Goal: Information Seeking & Learning: Learn about a topic

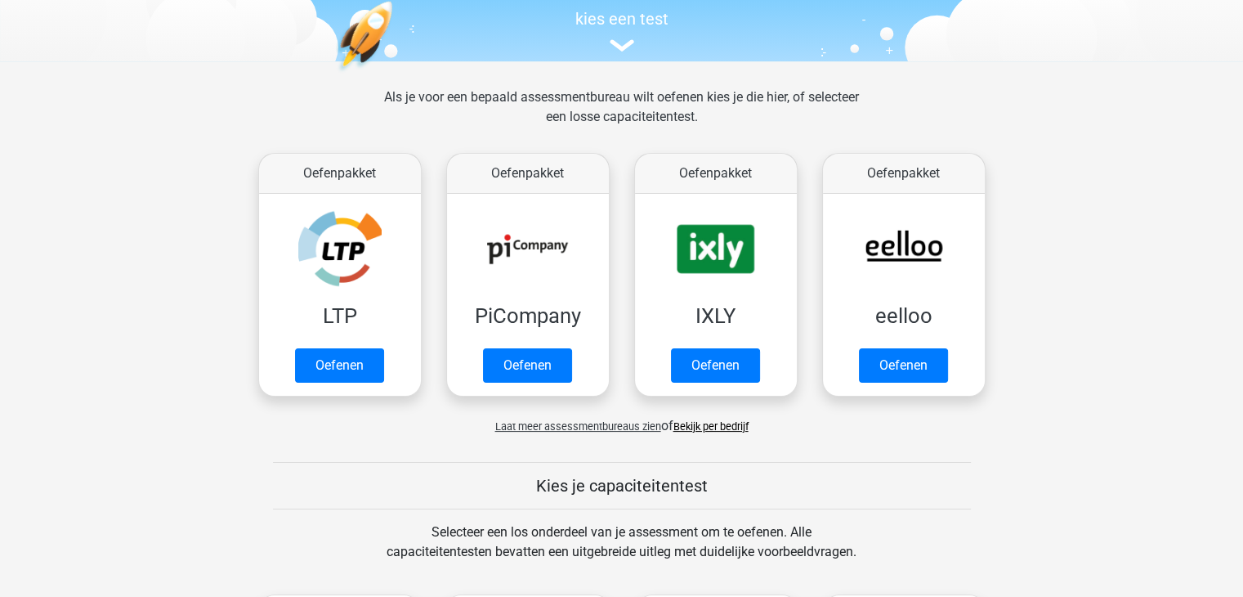
scroll to position [169, 0]
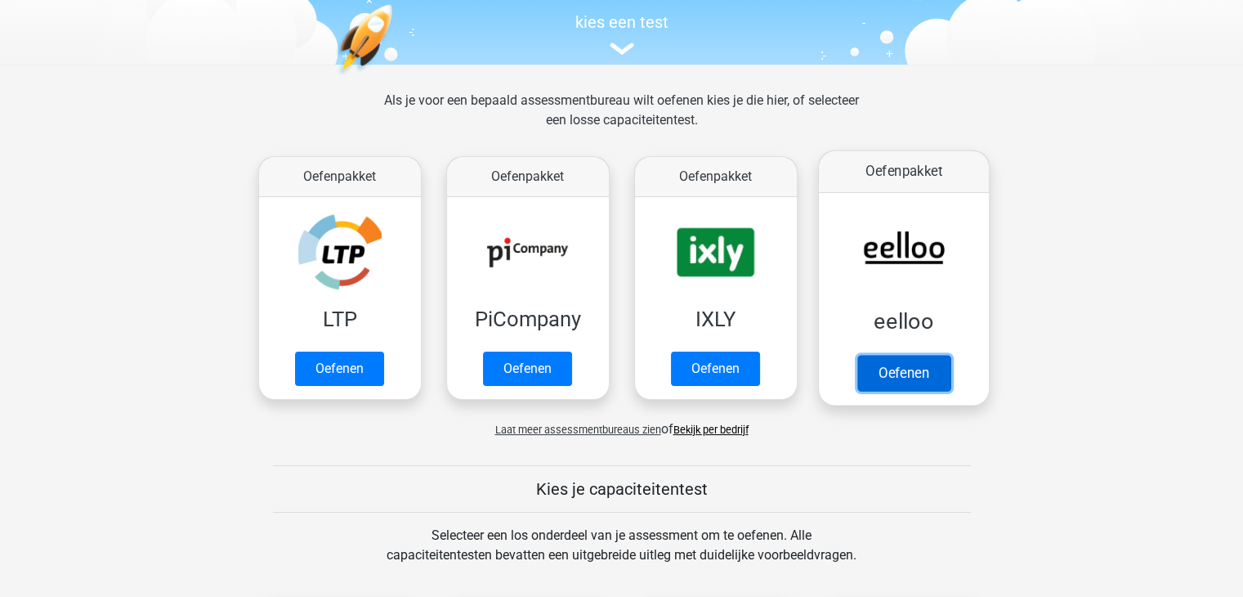
click at [912, 355] on link "Oefenen" at bounding box center [903, 373] width 93 height 36
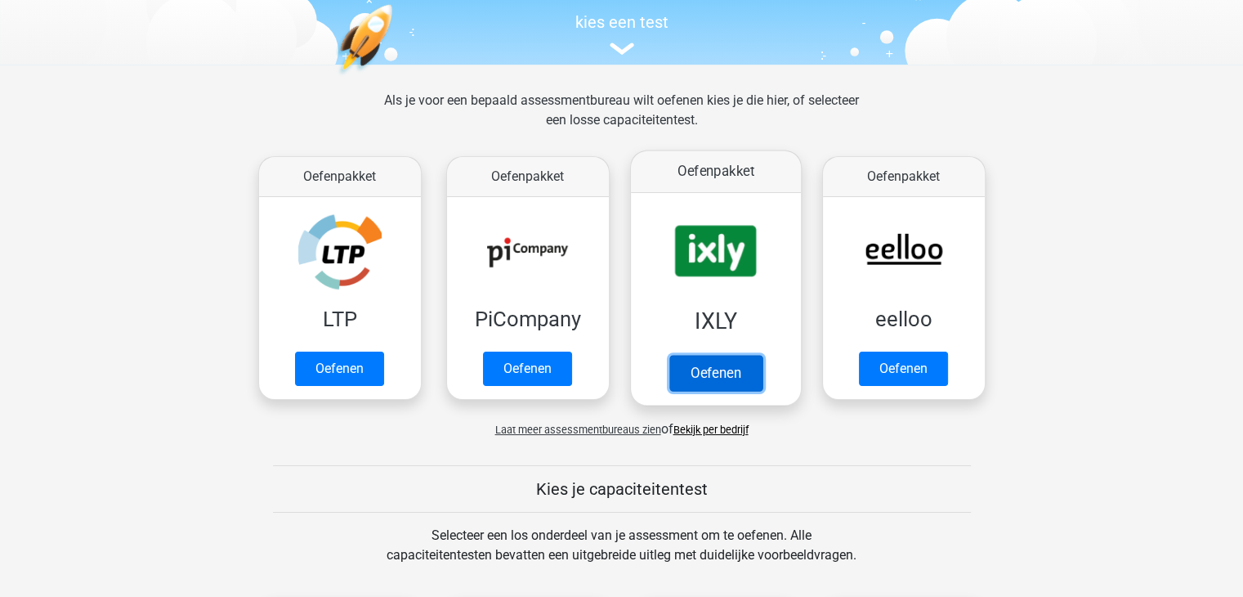
click at [688, 358] on link "Oefenen" at bounding box center [715, 373] width 93 height 36
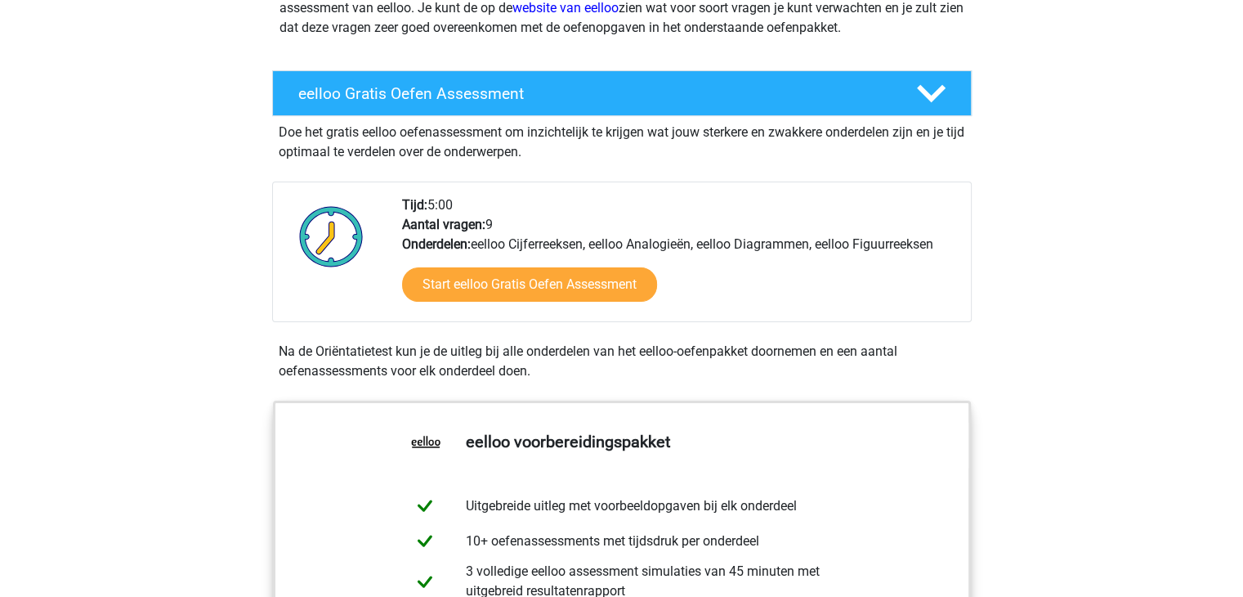
scroll to position [235, 0]
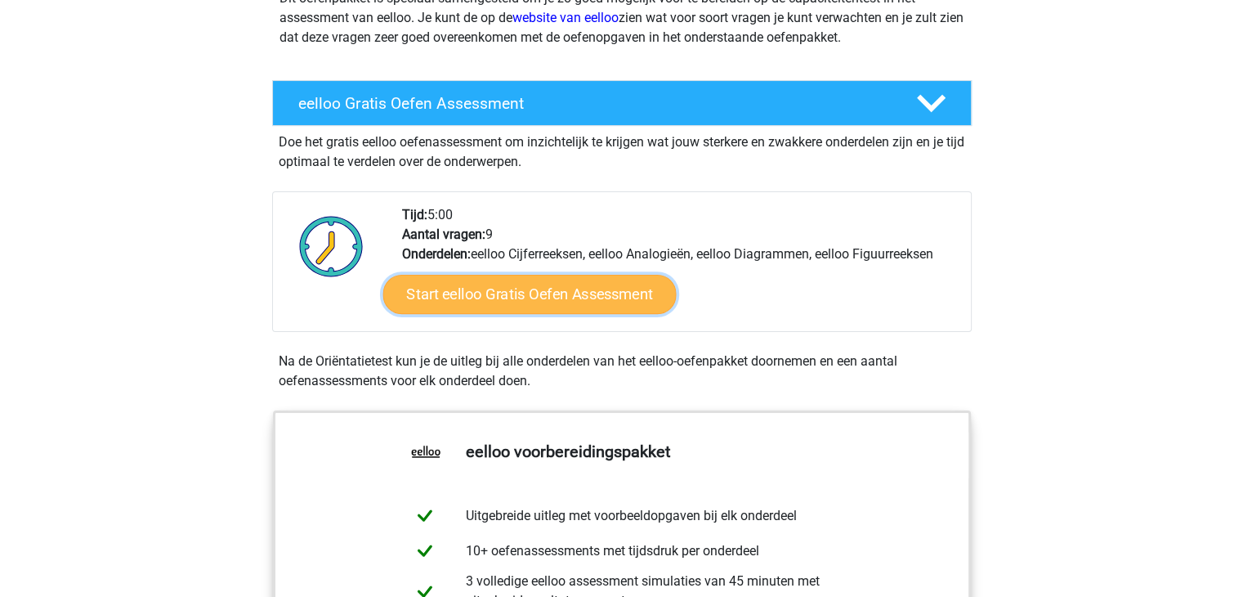
click at [562, 305] on link "Start eelloo Gratis Oefen Assessment" at bounding box center [529, 294] width 293 height 39
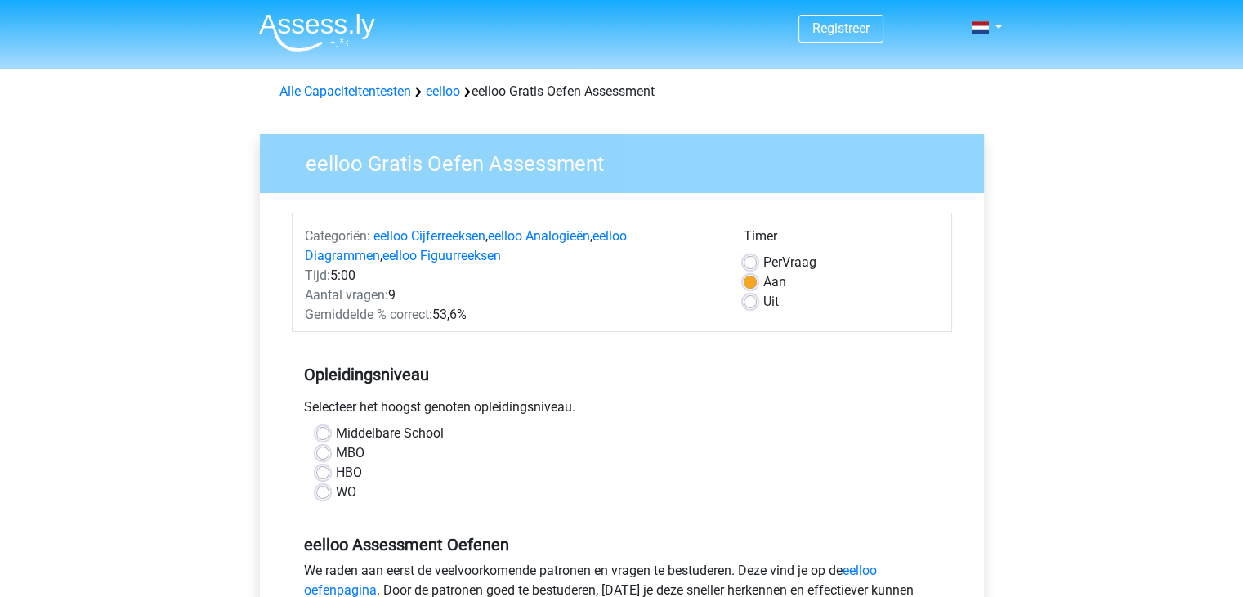
click at [758, 256] on div "Per Vraag" at bounding box center [841, 263] width 195 height 20
click at [764, 259] on label "Per Vraag" at bounding box center [790, 263] width 53 height 20
click at [751, 259] on input "Per Vraag" at bounding box center [750, 261] width 13 height 16
radio input "true"
click at [764, 281] on label "Aan" at bounding box center [775, 282] width 23 height 20
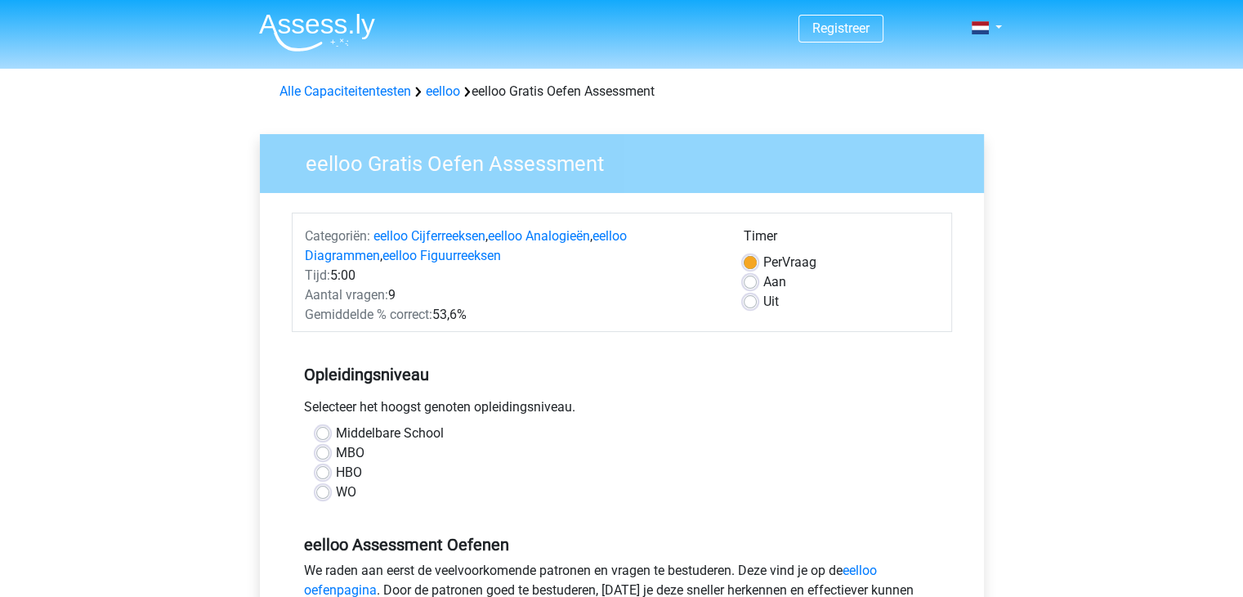
click at [751, 281] on input "Aan" at bounding box center [750, 280] width 13 height 16
radio input "true"
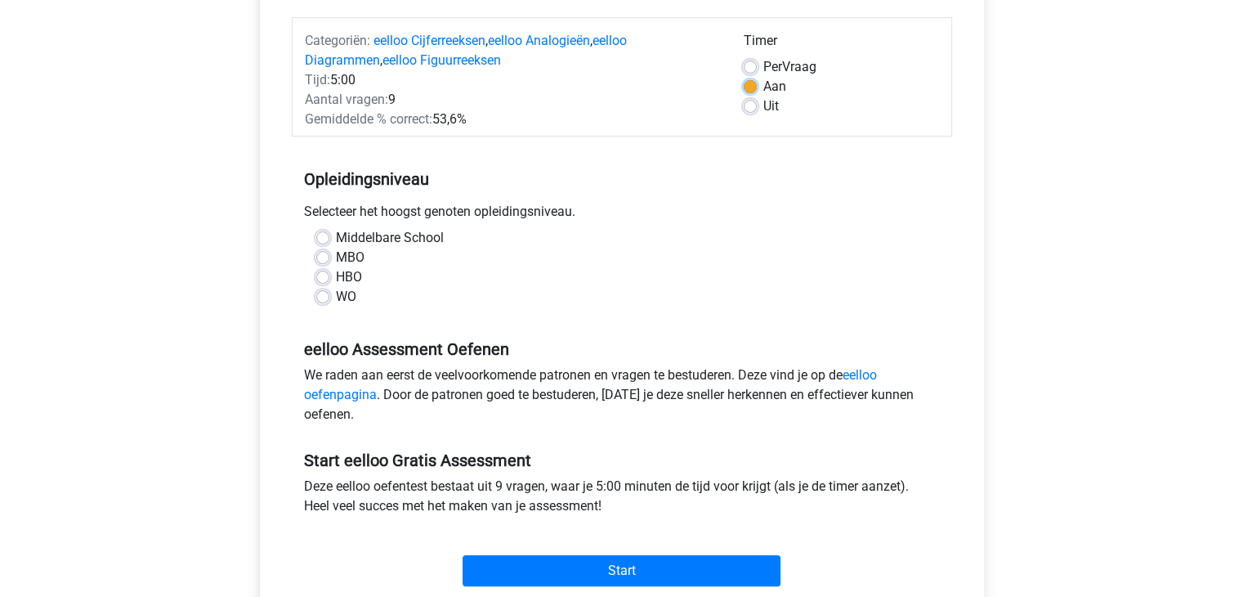
scroll to position [196, 0]
click at [342, 253] on label "MBO" at bounding box center [350, 257] width 29 height 20
click at [329, 253] on input "MBO" at bounding box center [322, 255] width 13 height 16
radio input "true"
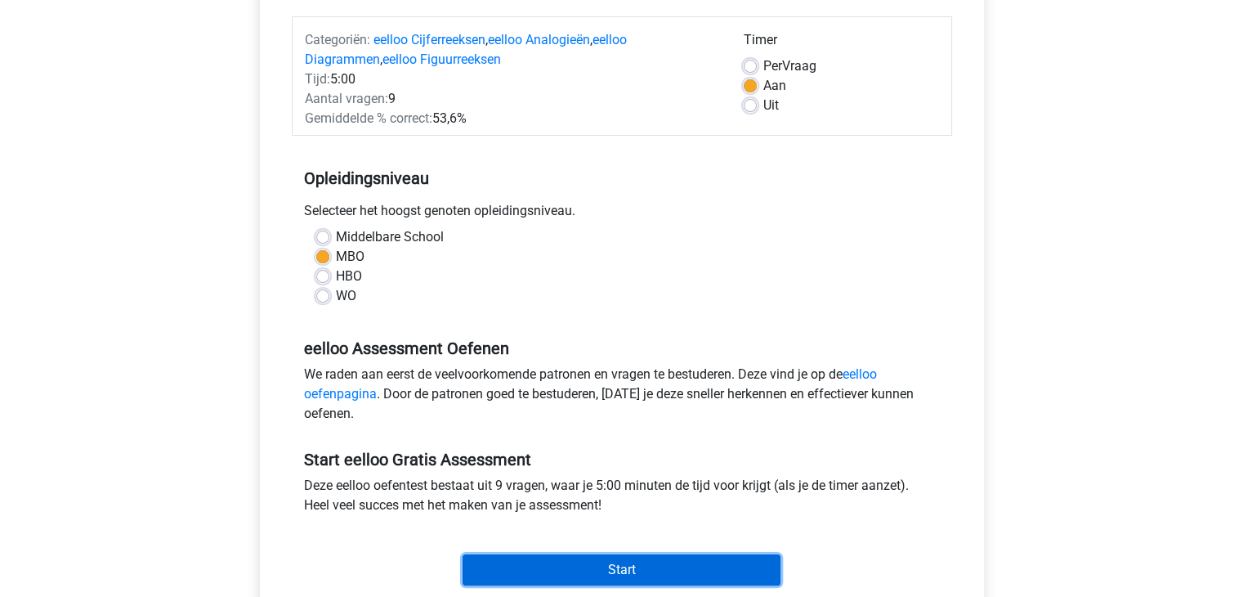
click at [650, 554] on input "Start" at bounding box center [622, 569] width 318 height 31
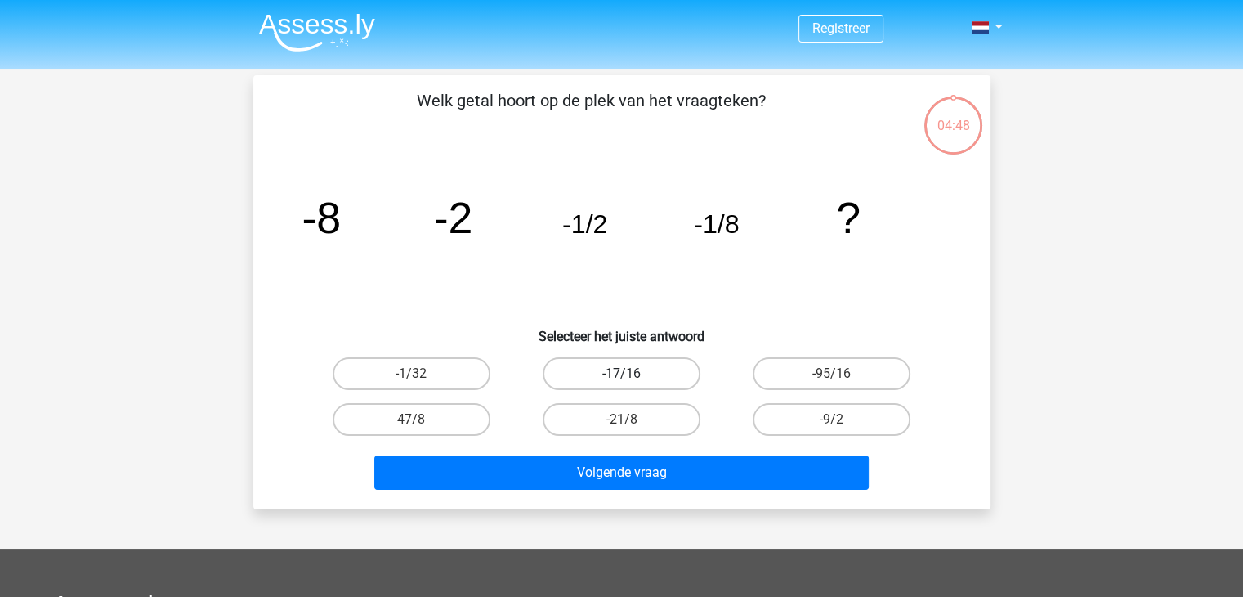
click at [692, 363] on label "-17/16" at bounding box center [622, 373] width 158 height 33
click at [632, 374] on input "-17/16" at bounding box center [626, 379] width 11 height 11
radio input "true"
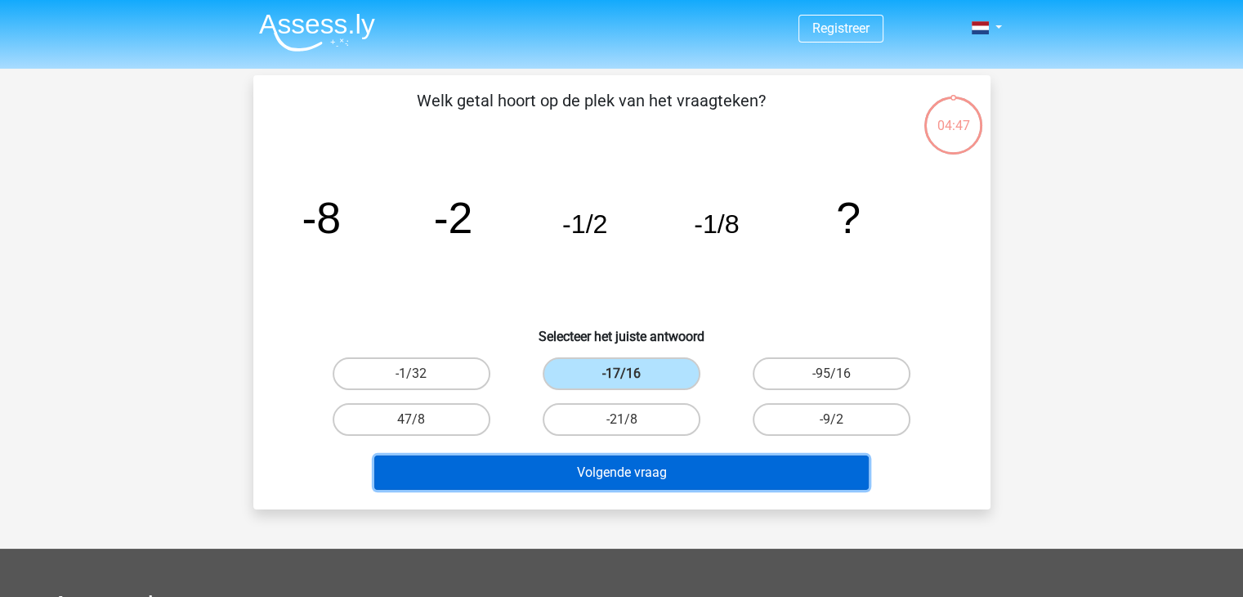
click at [631, 472] on button "Volgende vraag" at bounding box center [621, 472] width 495 height 34
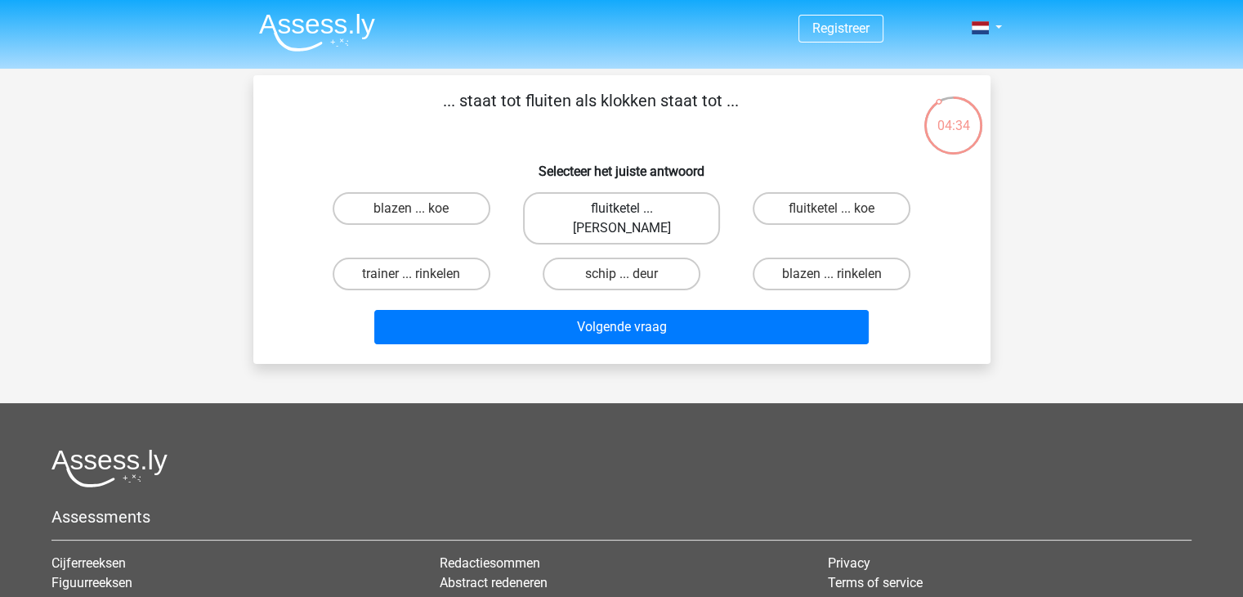
click at [665, 197] on label "fluitketel ... luiden" at bounding box center [621, 218] width 197 height 52
click at [632, 208] on input "fluitketel ... luiden" at bounding box center [626, 213] width 11 height 11
radio input "true"
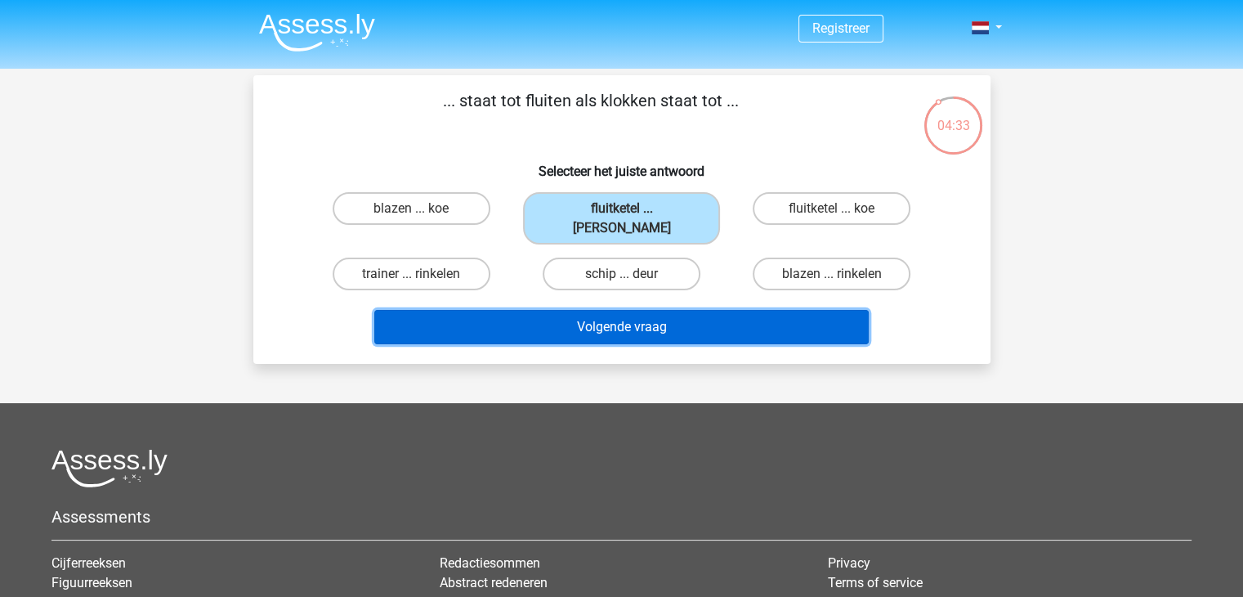
click at [661, 310] on button "Volgende vraag" at bounding box center [621, 327] width 495 height 34
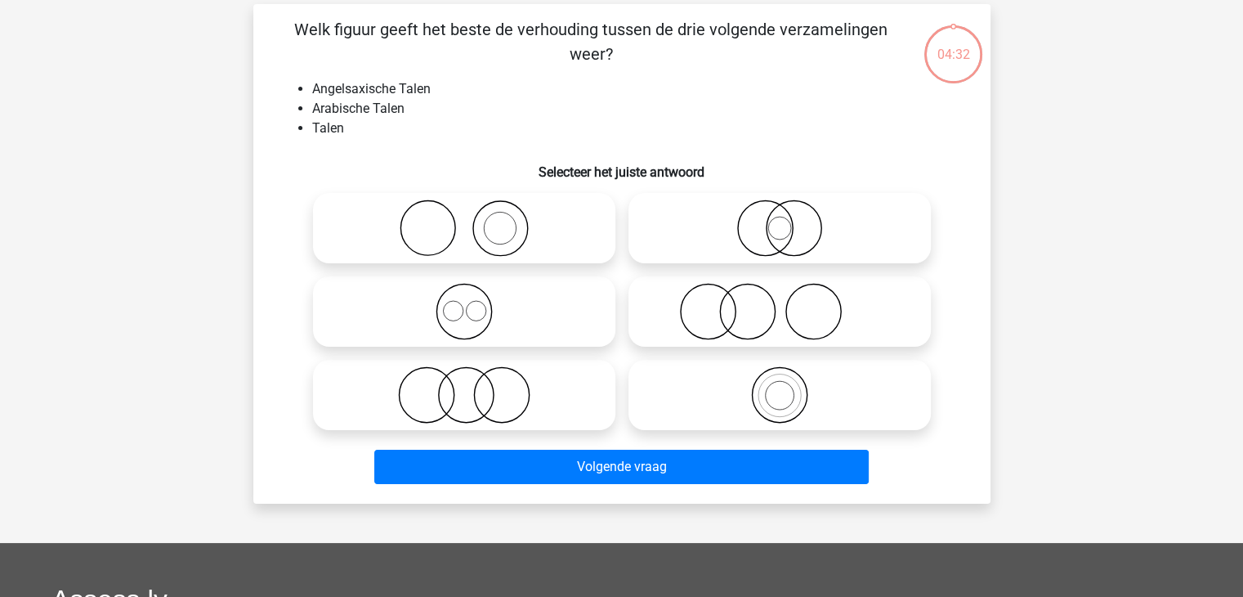
scroll to position [75, 0]
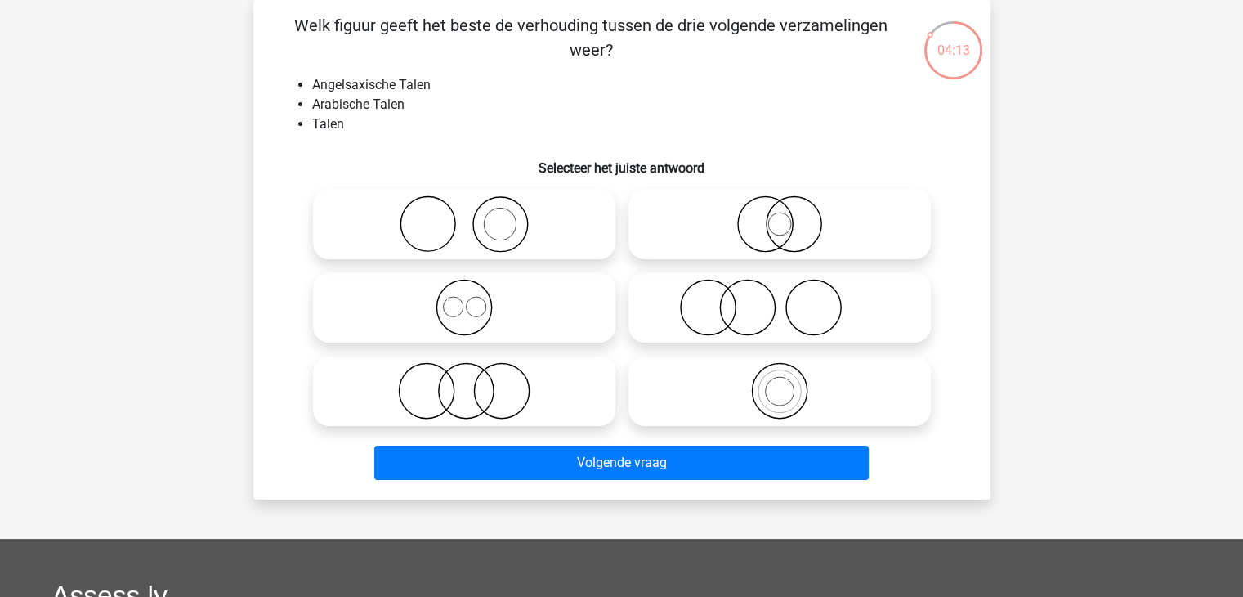
click at [513, 314] on icon at bounding box center [464, 307] width 289 height 57
click at [475, 299] on input "radio" at bounding box center [469, 294] width 11 height 11
radio input "true"
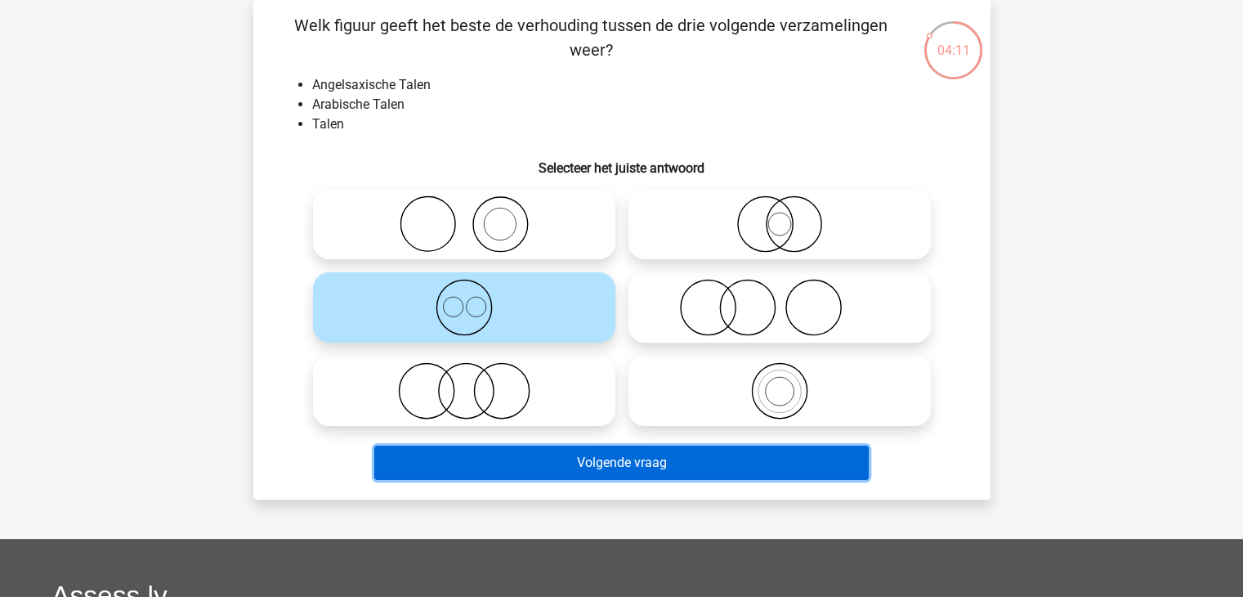
click at [628, 454] on button "Volgende vraag" at bounding box center [621, 463] width 495 height 34
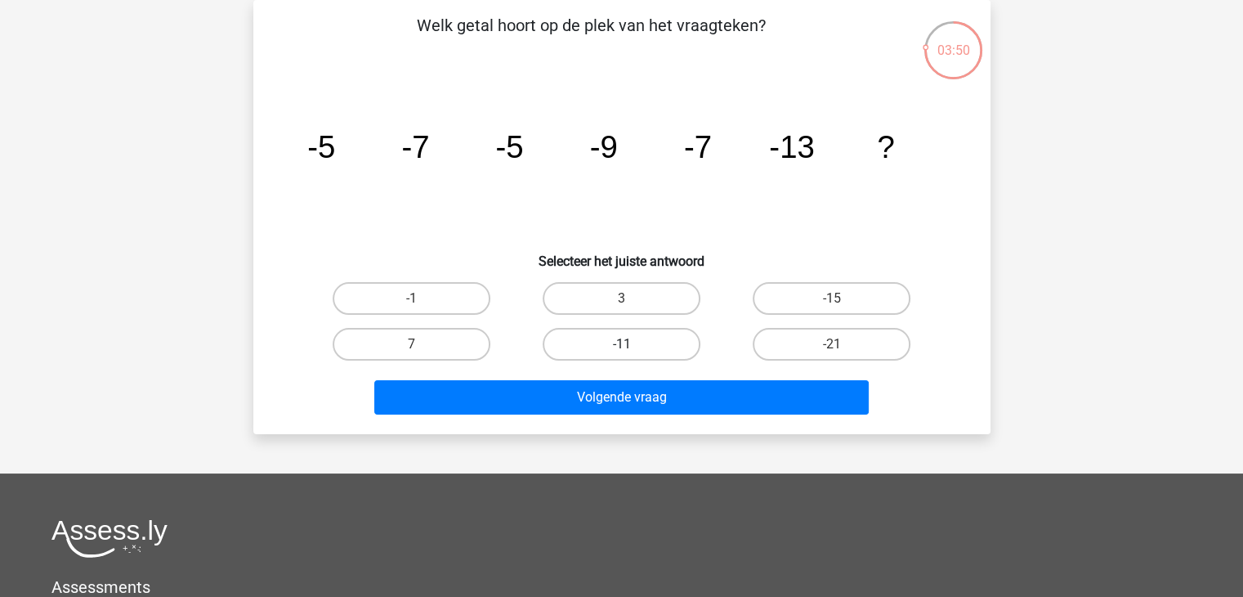
click at [640, 335] on label "-11" at bounding box center [622, 344] width 158 height 33
click at [632, 344] on input "-11" at bounding box center [626, 349] width 11 height 11
radio input "true"
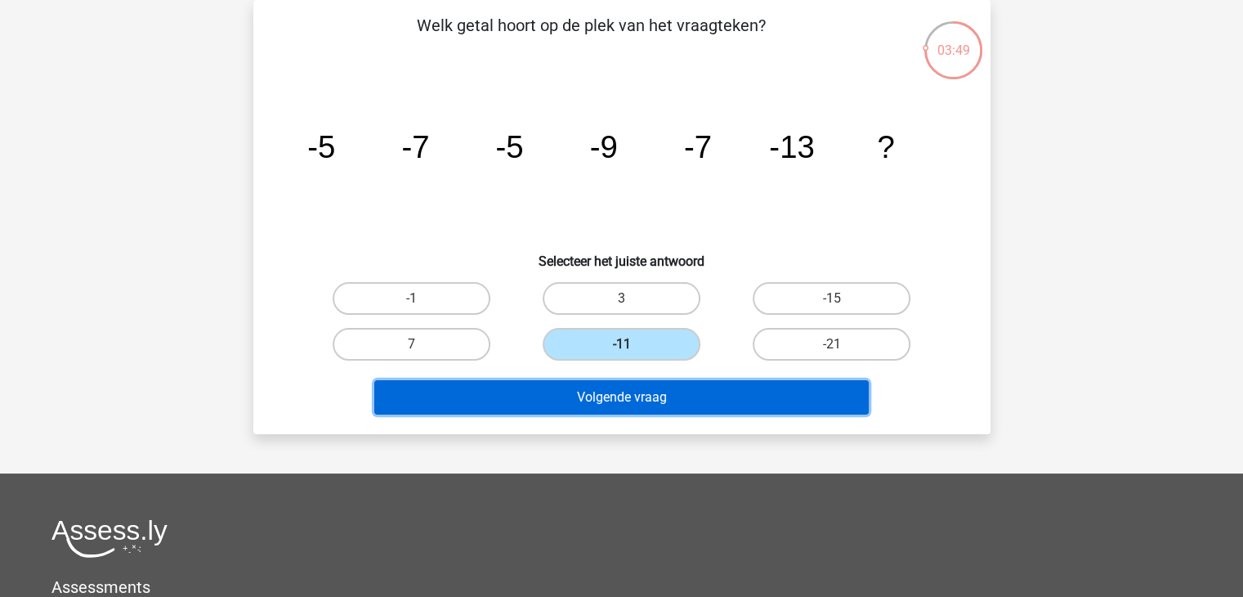
click at [649, 392] on button "Volgende vraag" at bounding box center [621, 397] width 495 height 34
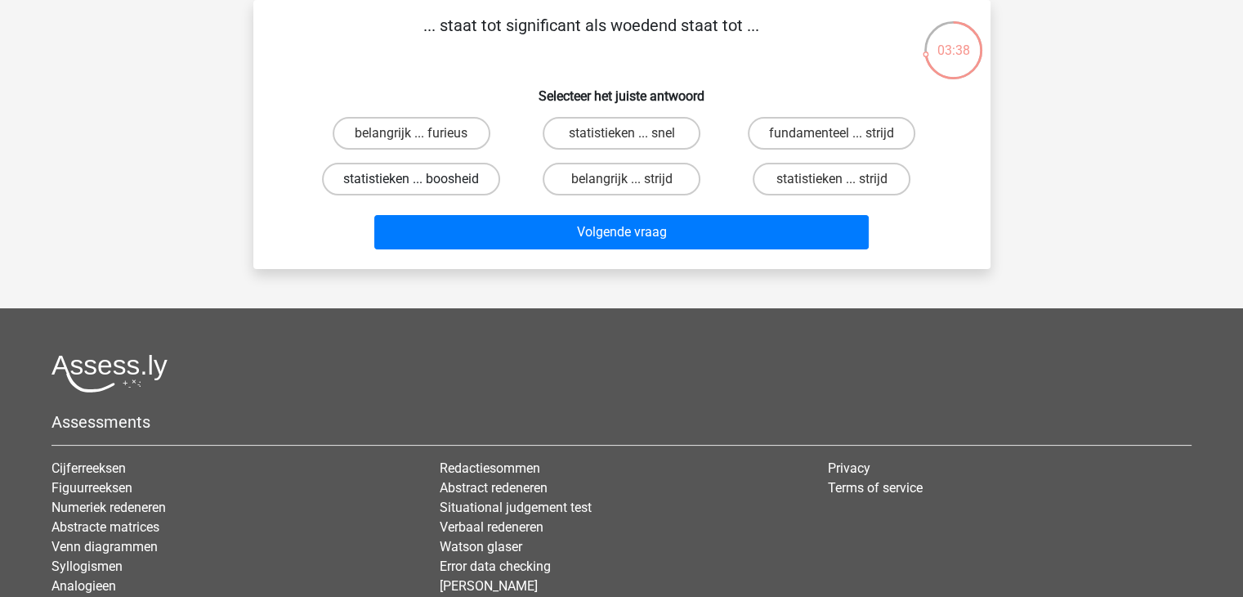
click at [430, 189] on label "statistieken ... boosheid" at bounding box center [411, 179] width 178 height 33
click at [422, 189] on input "statistieken ... boosheid" at bounding box center [416, 184] width 11 height 11
radio input "true"
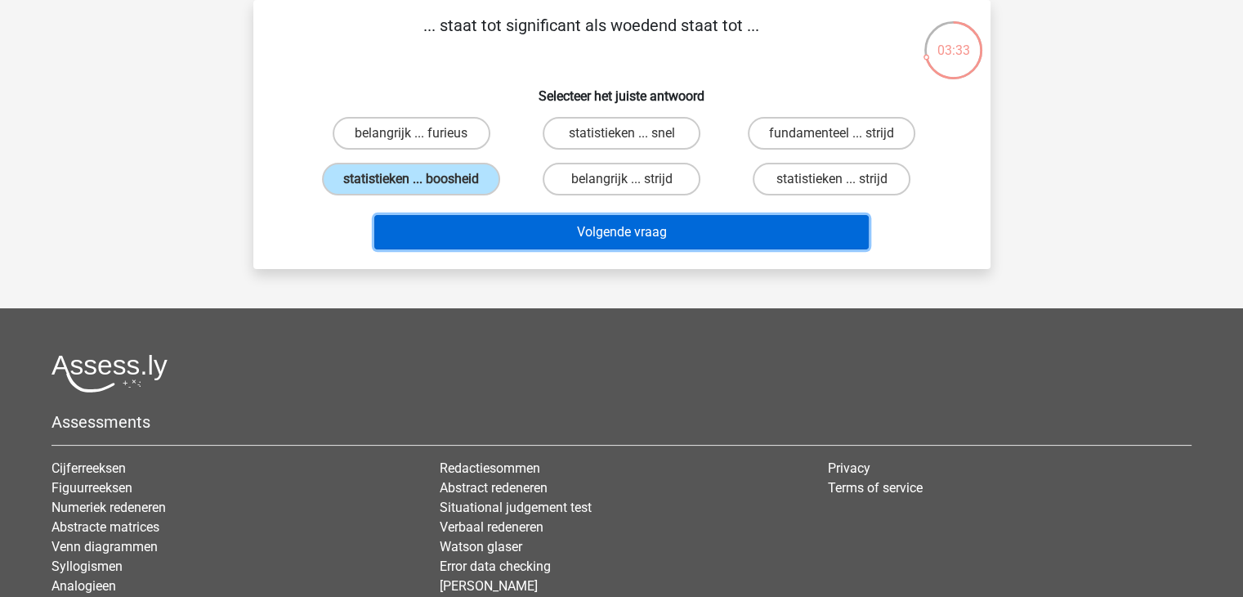
click at [491, 231] on button "Volgende vraag" at bounding box center [621, 232] width 495 height 34
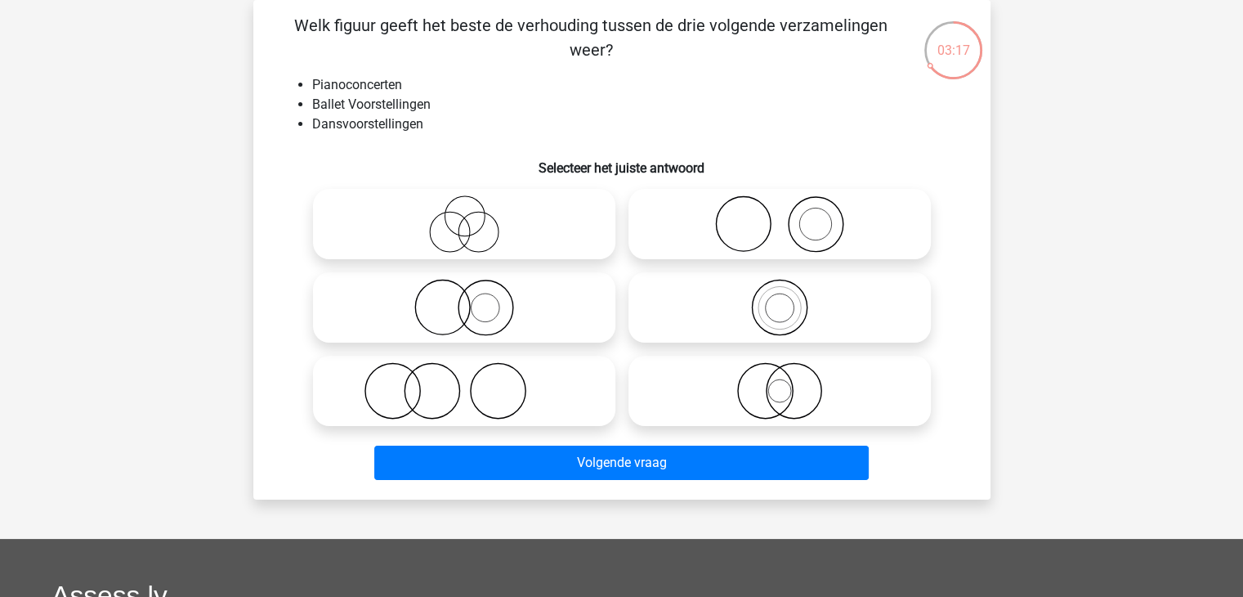
click at [782, 403] on icon at bounding box center [779, 390] width 289 height 57
click at [782, 383] on input "radio" at bounding box center [785, 377] width 11 height 11
radio input "true"
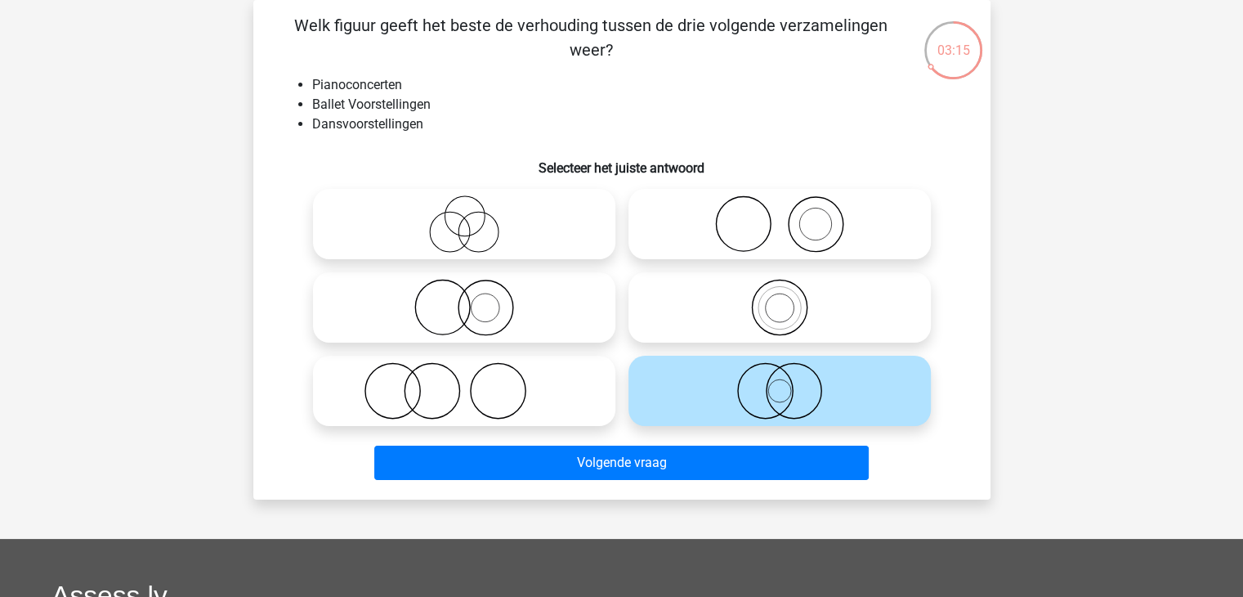
click at [509, 410] on icon at bounding box center [464, 390] width 289 height 57
click at [475, 383] on input "radio" at bounding box center [469, 377] width 11 height 11
radio input "true"
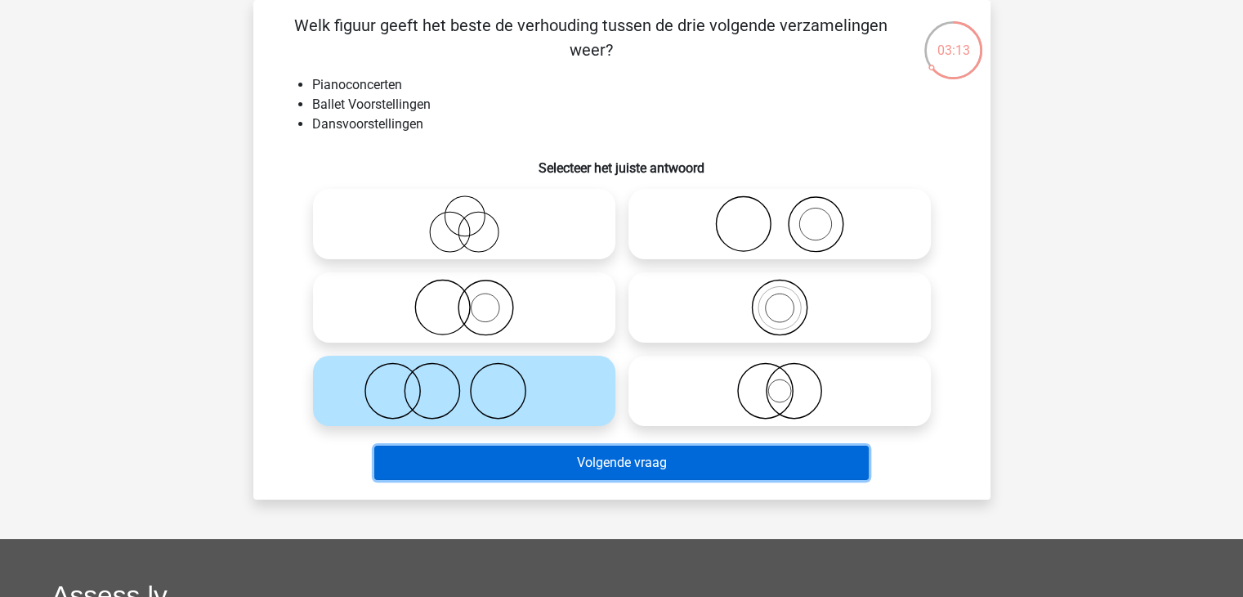
click at [534, 468] on button "Volgende vraag" at bounding box center [621, 463] width 495 height 34
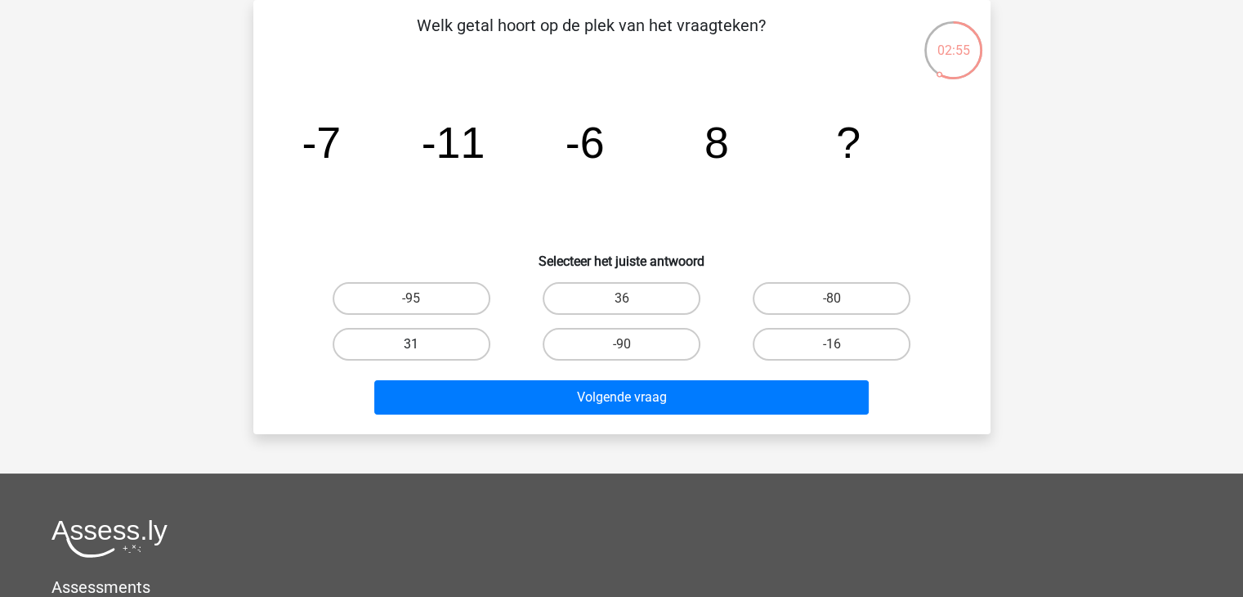
click at [452, 345] on label "31" at bounding box center [412, 344] width 158 height 33
click at [422, 345] on input "31" at bounding box center [416, 349] width 11 height 11
radio input "true"
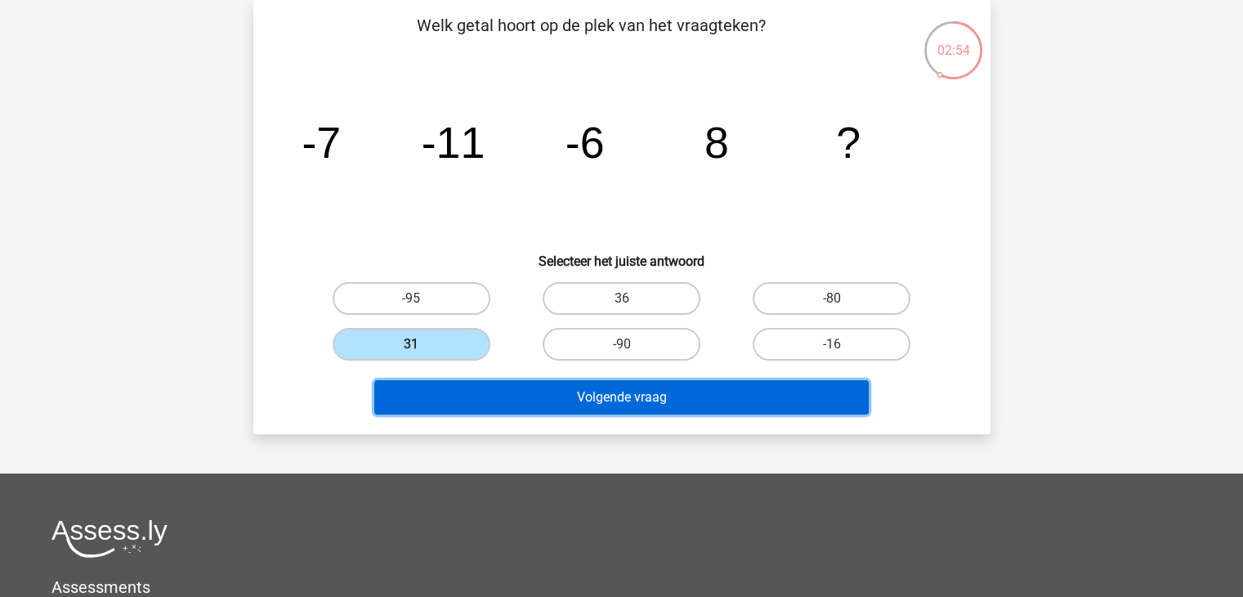
click at [589, 406] on button "Volgende vraag" at bounding box center [621, 397] width 495 height 34
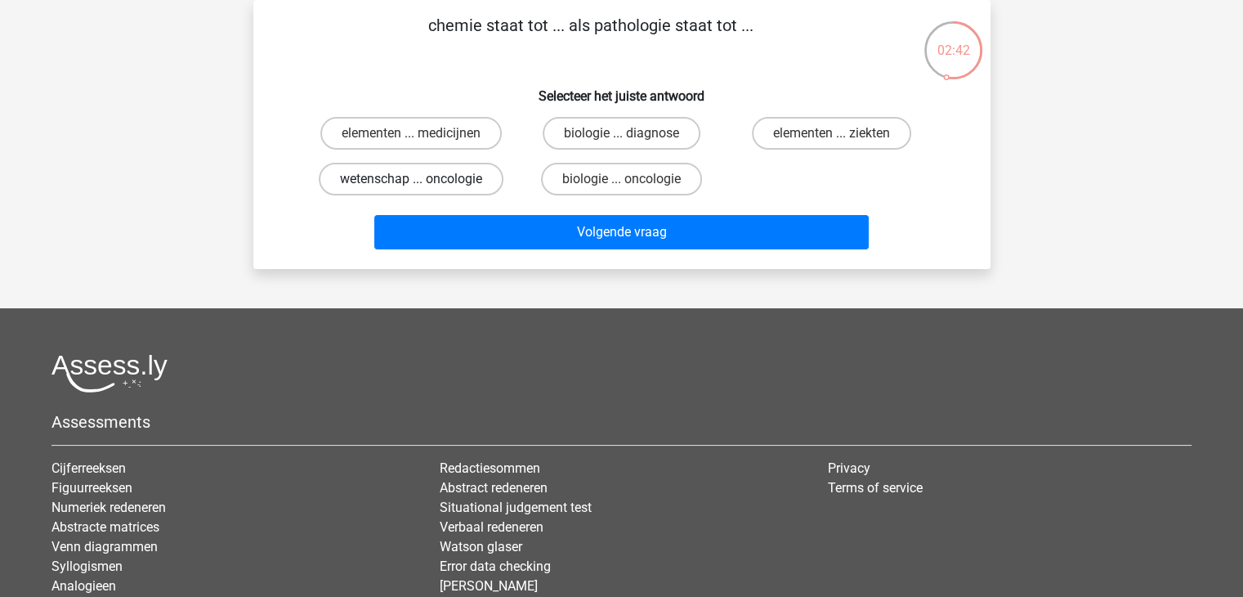
click at [473, 181] on label "wetenschap ... oncologie" at bounding box center [411, 179] width 185 height 33
click at [422, 181] on input "wetenschap ... oncologie" at bounding box center [416, 184] width 11 height 11
radio input "true"
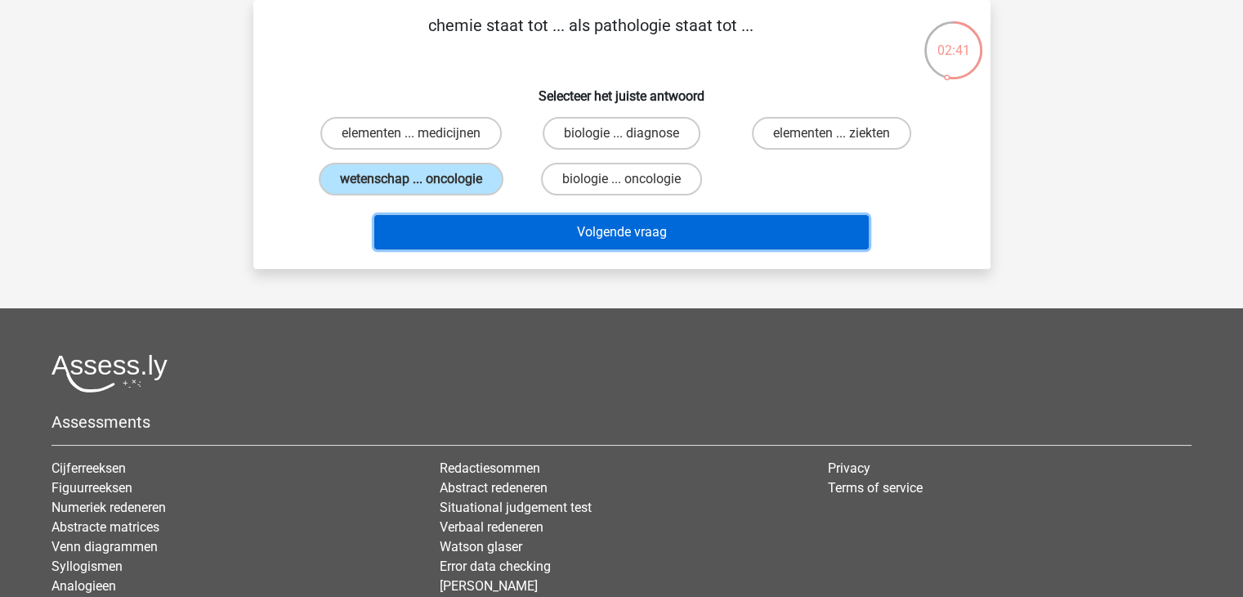
click at [535, 226] on button "Volgende vraag" at bounding box center [621, 232] width 495 height 34
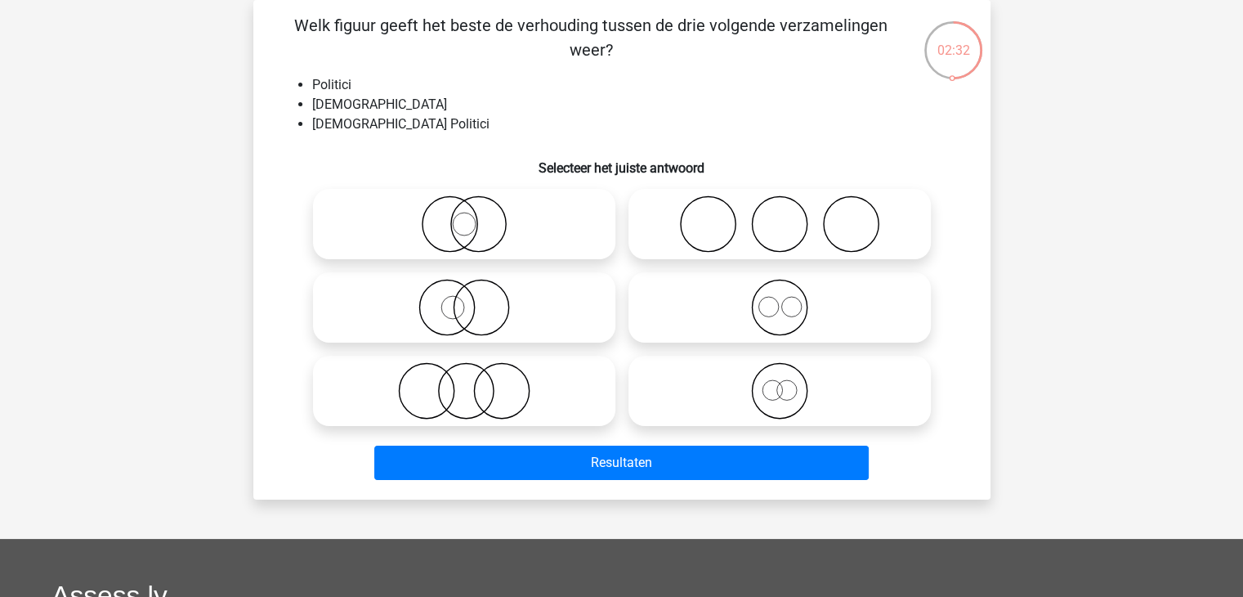
click at [509, 373] on icon at bounding box center [464, 390] width 289 height 57
click at [475, 373] on input "radio" at bounding box center [469, 377] width 11 height 11
radio input "true"
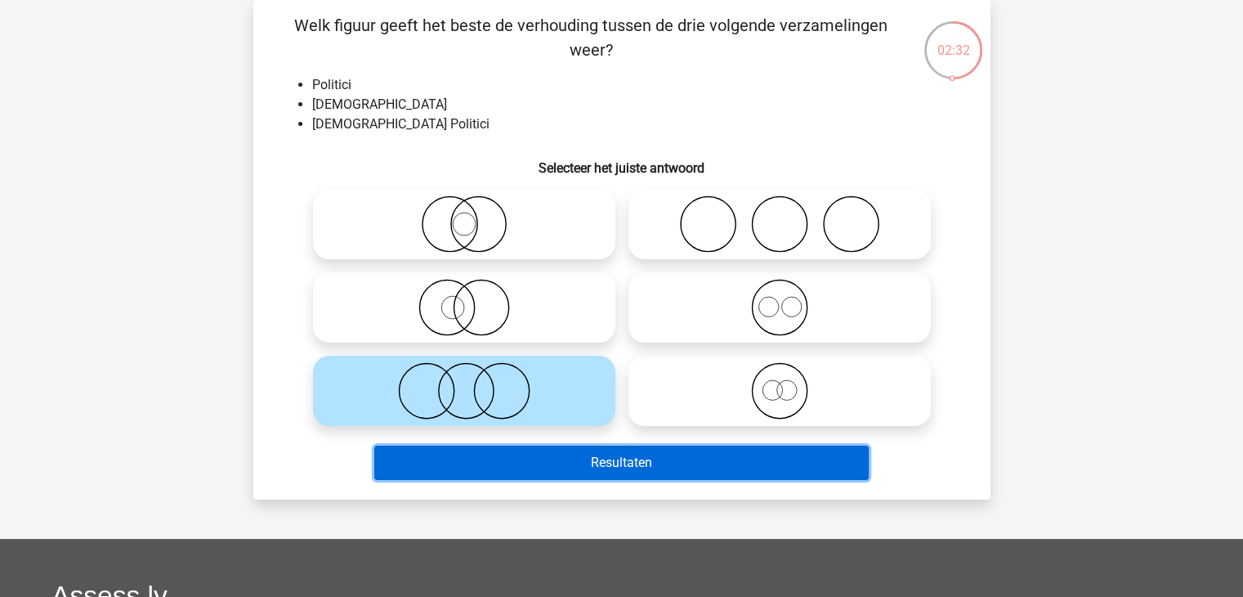
click at [630, 461] on button "Resultaten" at bounding box center [621, 463] width 495 height 34
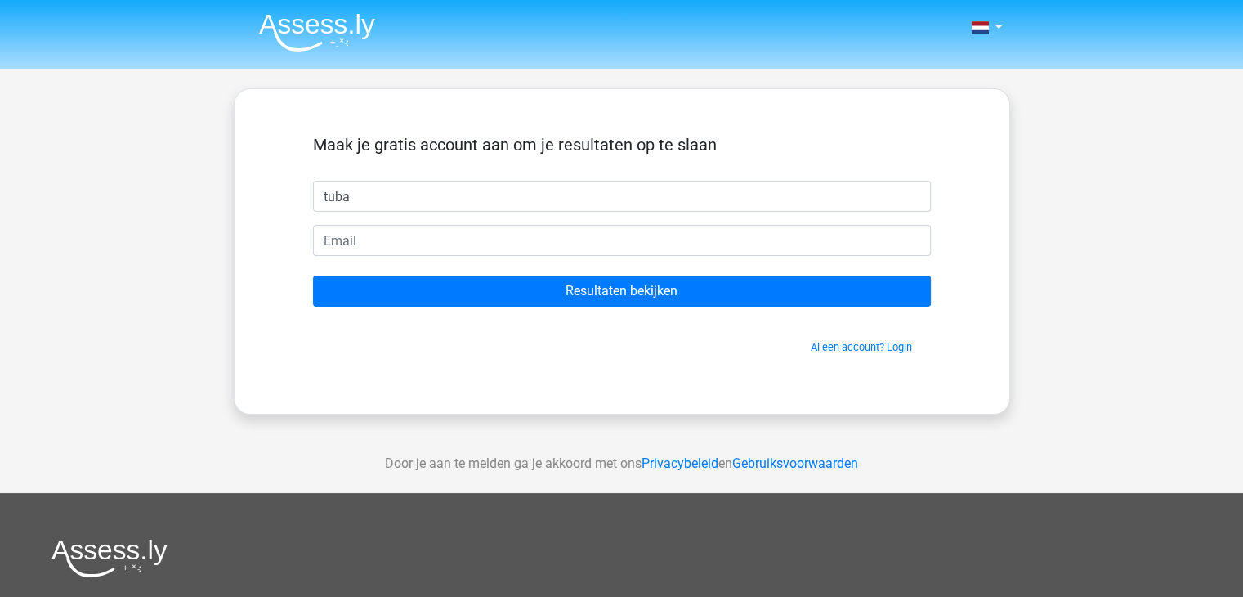
type input "tuba"
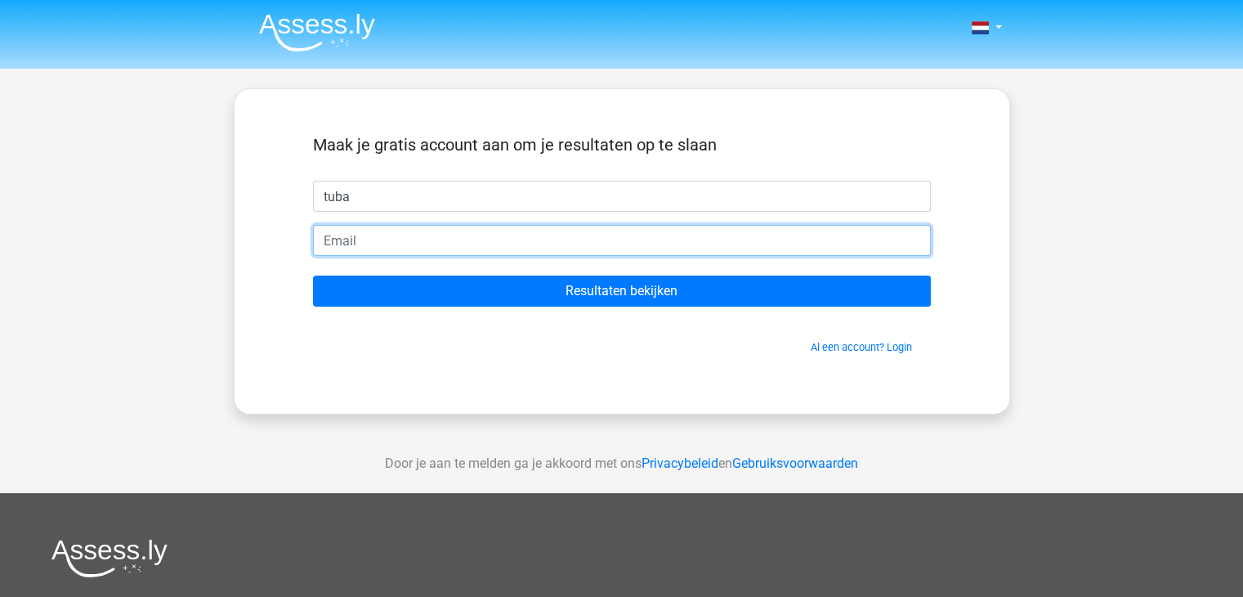
click at [400, 243] on input "email" at bounding box center [622, 240] width 618 height 31
type input "[EMAIL_ADDRESS][DOMAIN_NAME]"
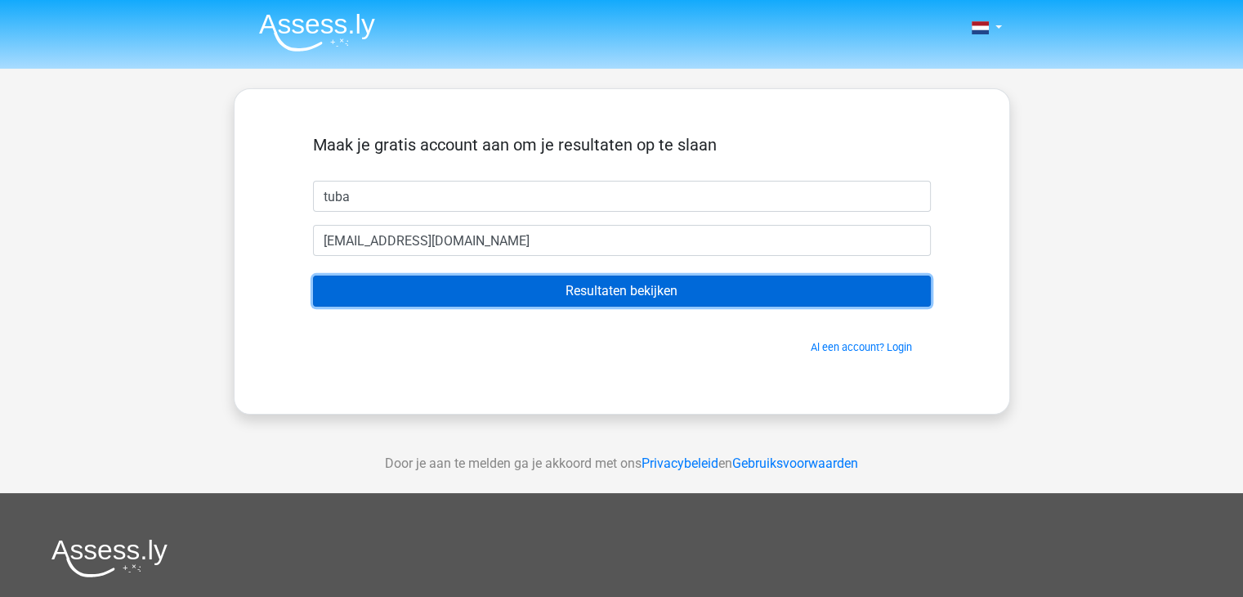
click at [493, 298] on input "Resultaten bekijken" at bounding box center [622, 291] width 618 height 31
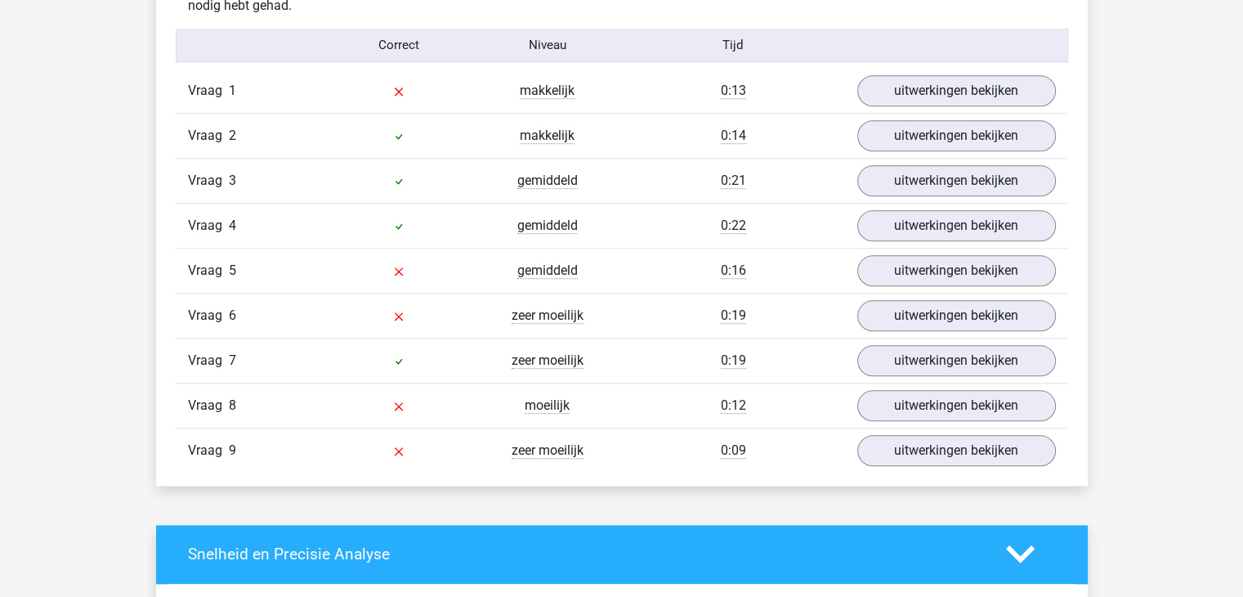
scroll to position [1787, 0]
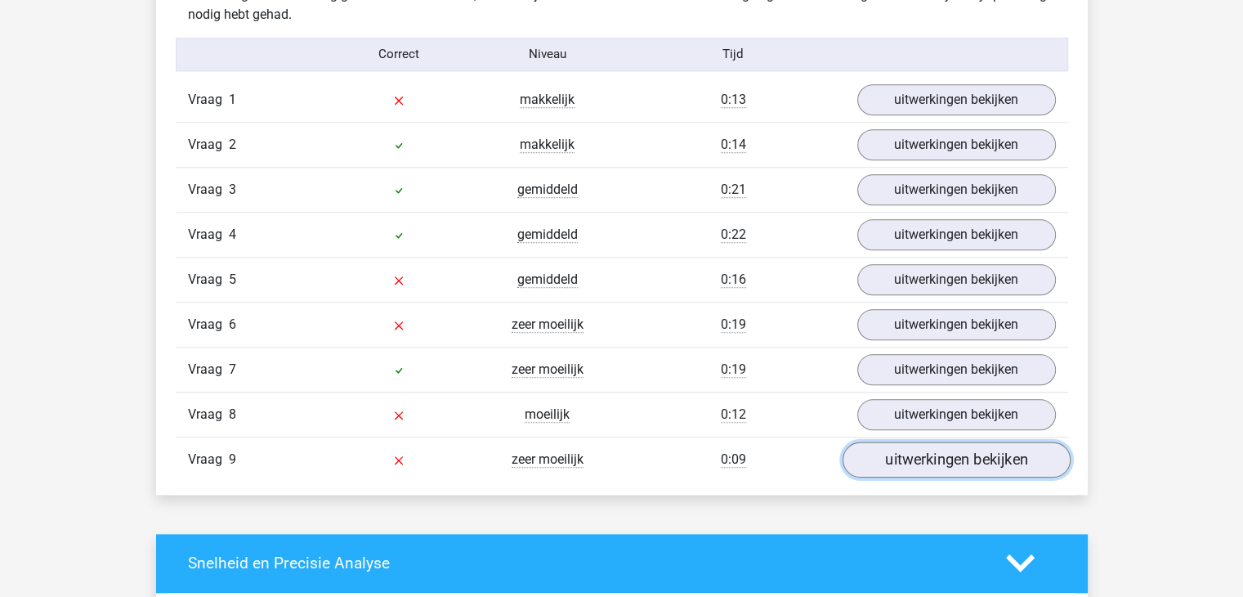
click at [994, 459] on link "uitwerkingen bekijken" at bounding box center [956, 459] width 228 height 36
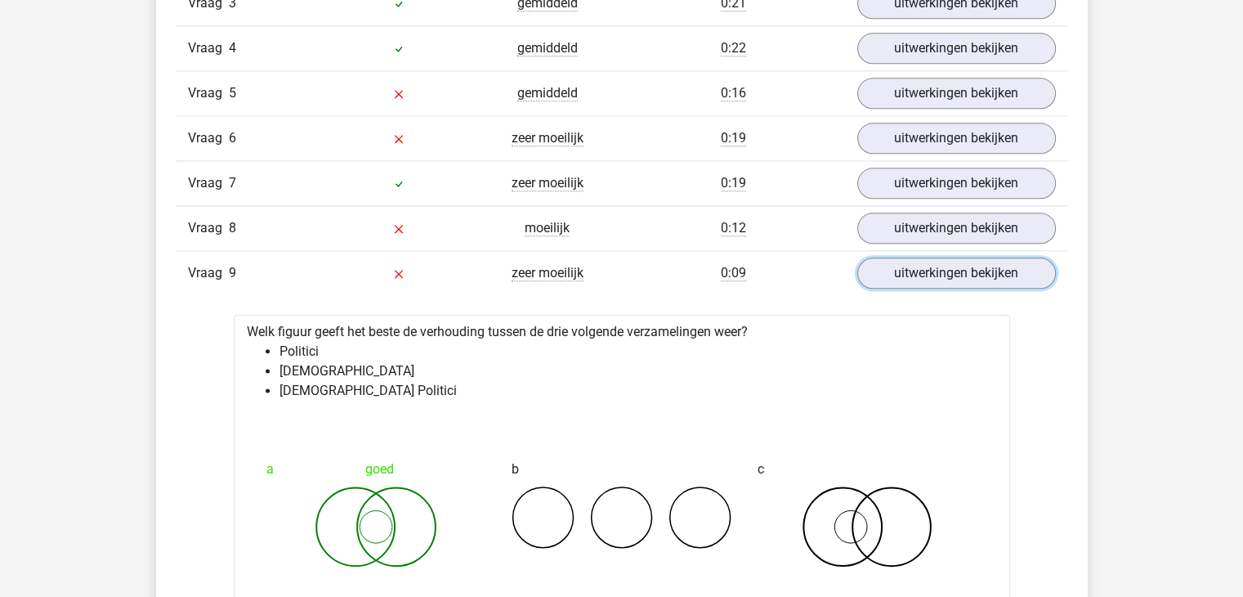
scroll to position [1944, 0]
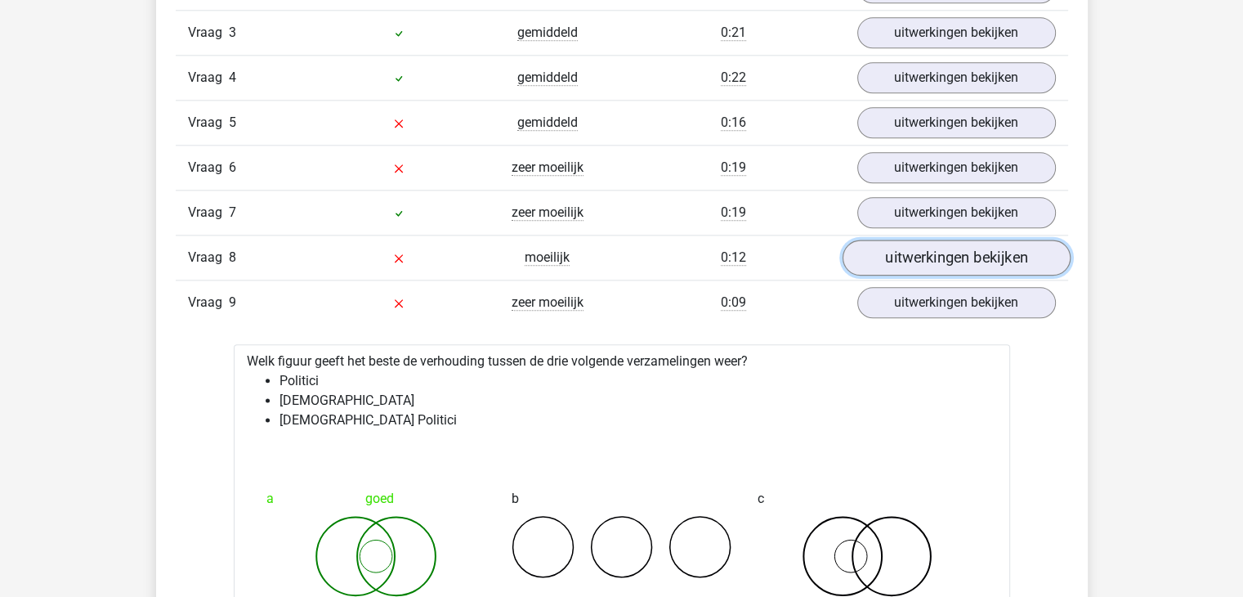
click at [984, 253] on link "uitwerkingen bekijken" at bounding box center [956, 258] width 228 height 36
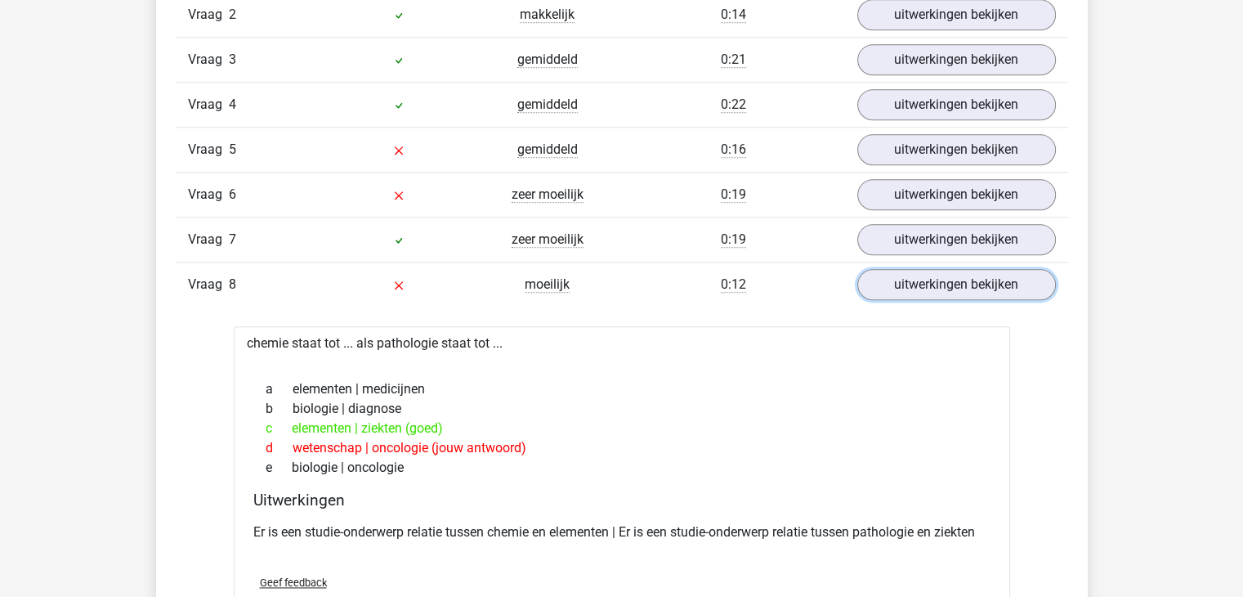
scroll to position [1880, 0]
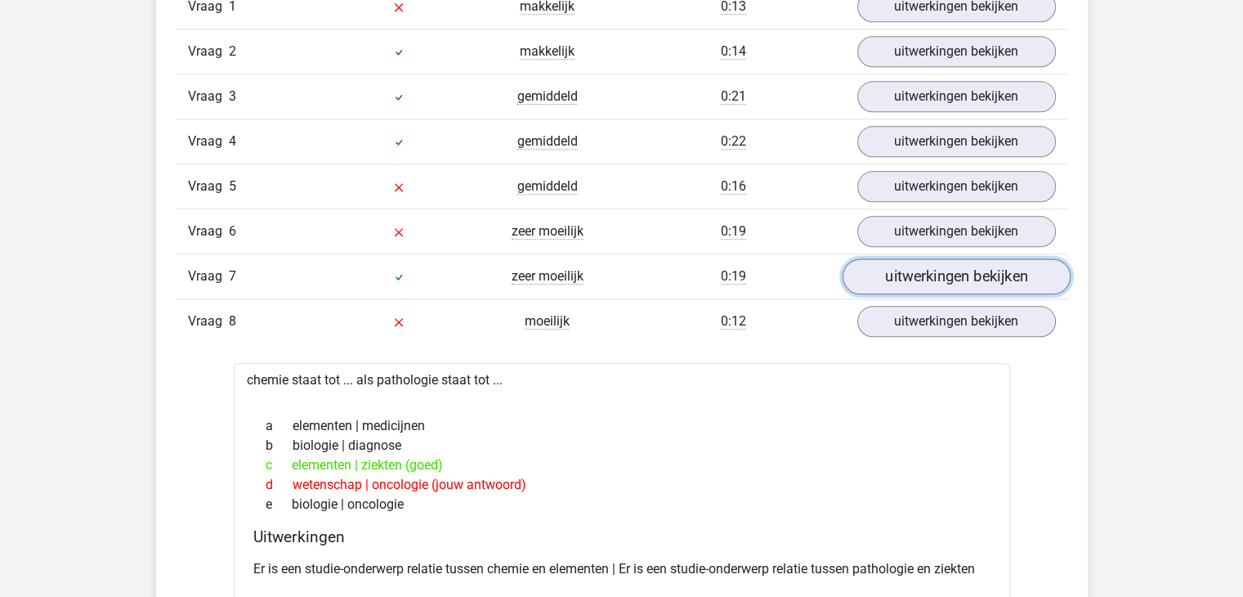
click at [970, 276] on link "uitwerkingen bekijken" at bounding box center [956, 276] width 228 height 36
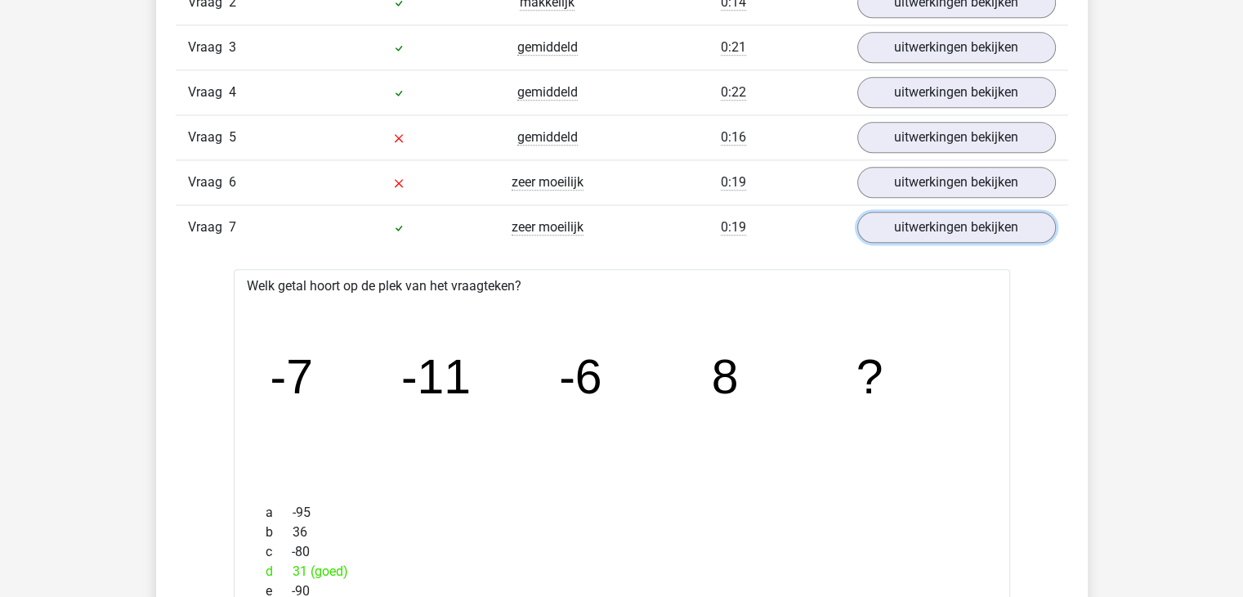
scroll to position [1871, 0]
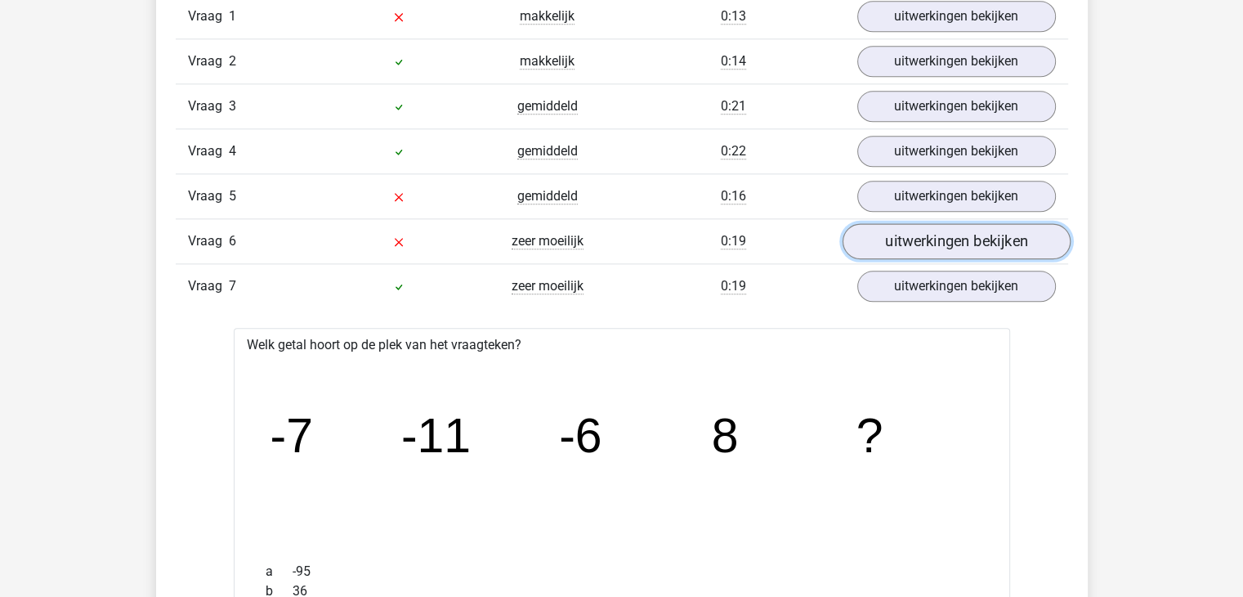
click at [1031, 226] on link "uitwerkingen bekijken" at bounding box center [956, 241] width 228 height 36
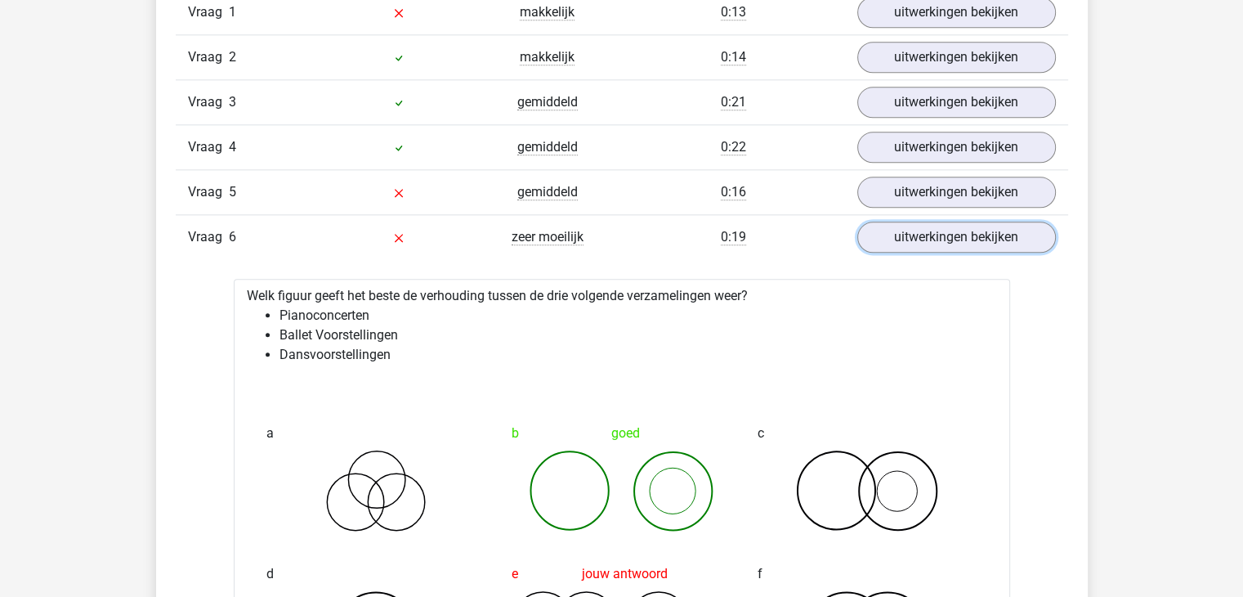
scroll to position [1858, 0]
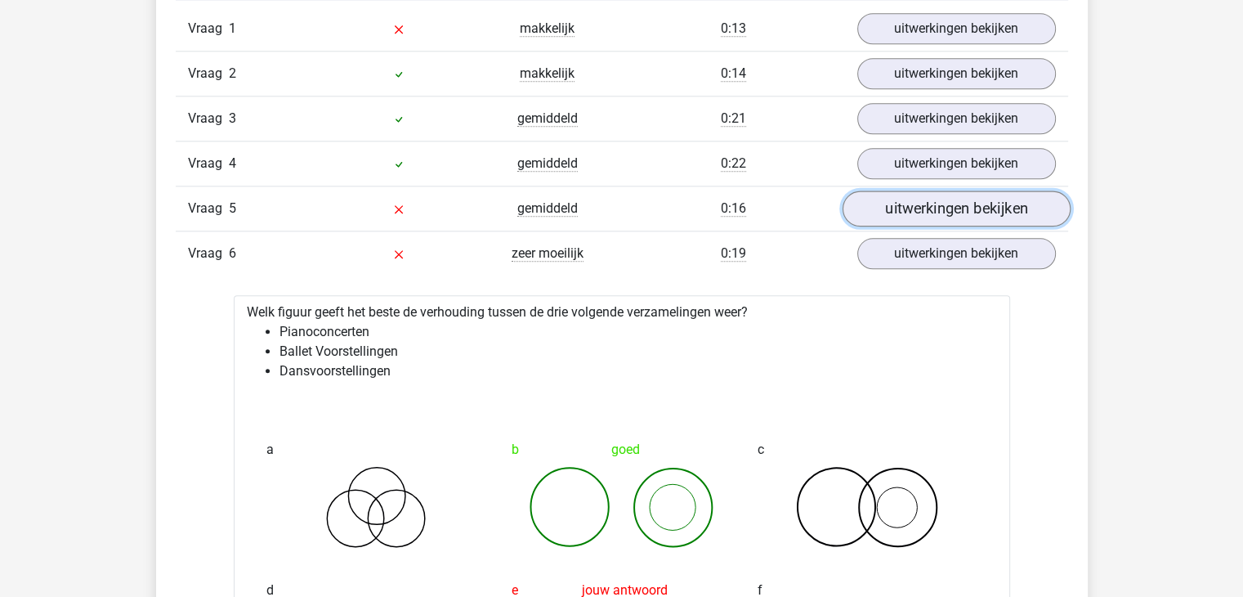
click at [1014, 200] on link "uitwerkingen bekijken" at bounding box center [956, 208] width 228 height 36
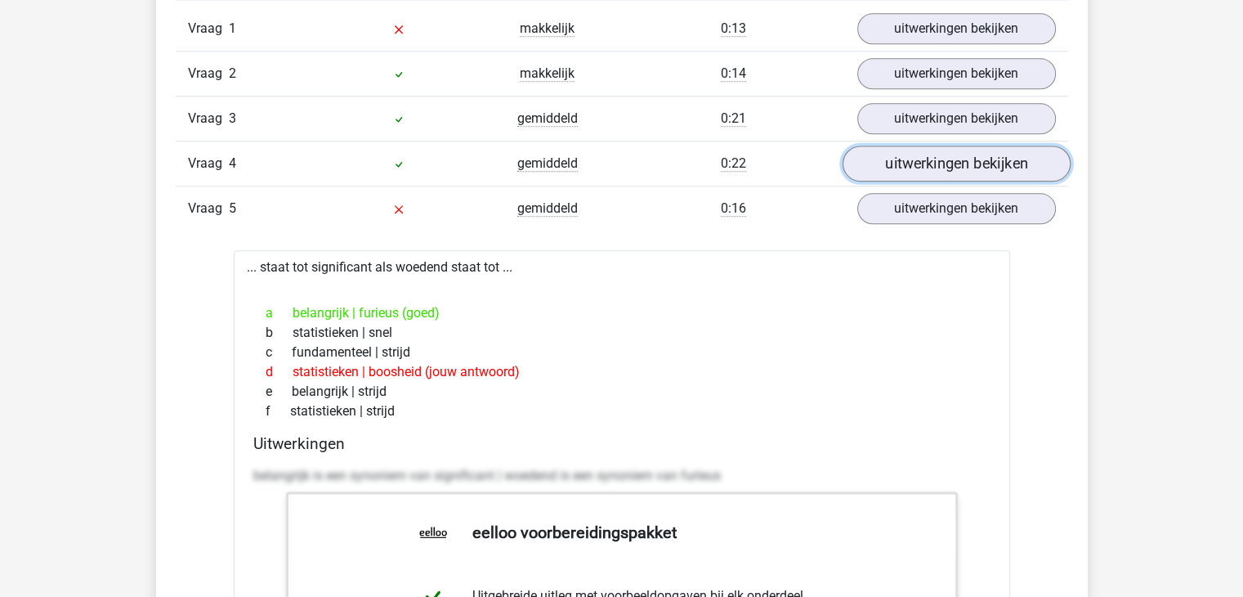
click at [978, 159] on link "uitwerkingen bekijken" at bounding box center [956, 164] width 228 height 36
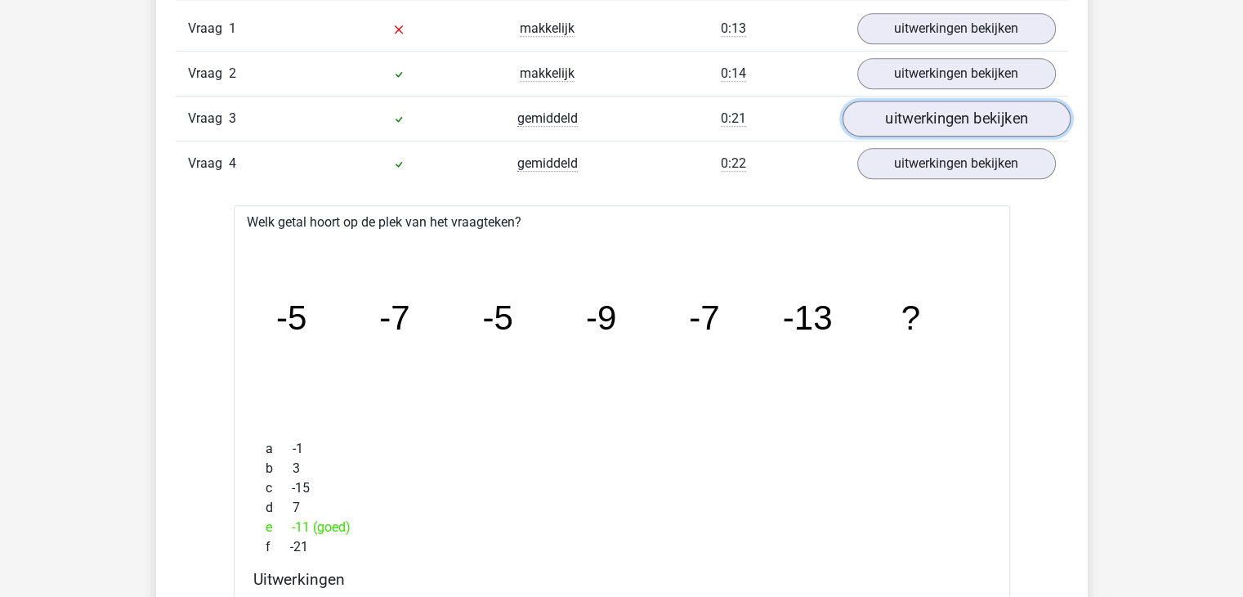
click at [951, 119] on link "uitwerkingen bekijken" at bounding box center [956, 119] width 228 height 36
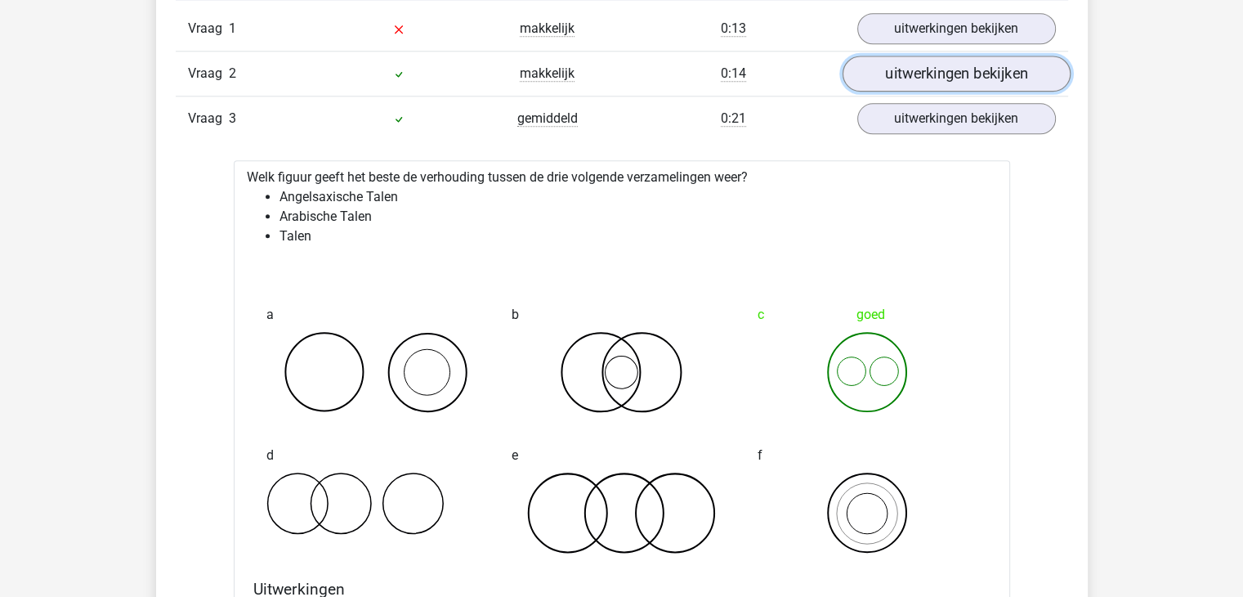
click at [927, 79] on link "uitwerkingen bekijken" at bounding box center [956, 74] width 228 height 36
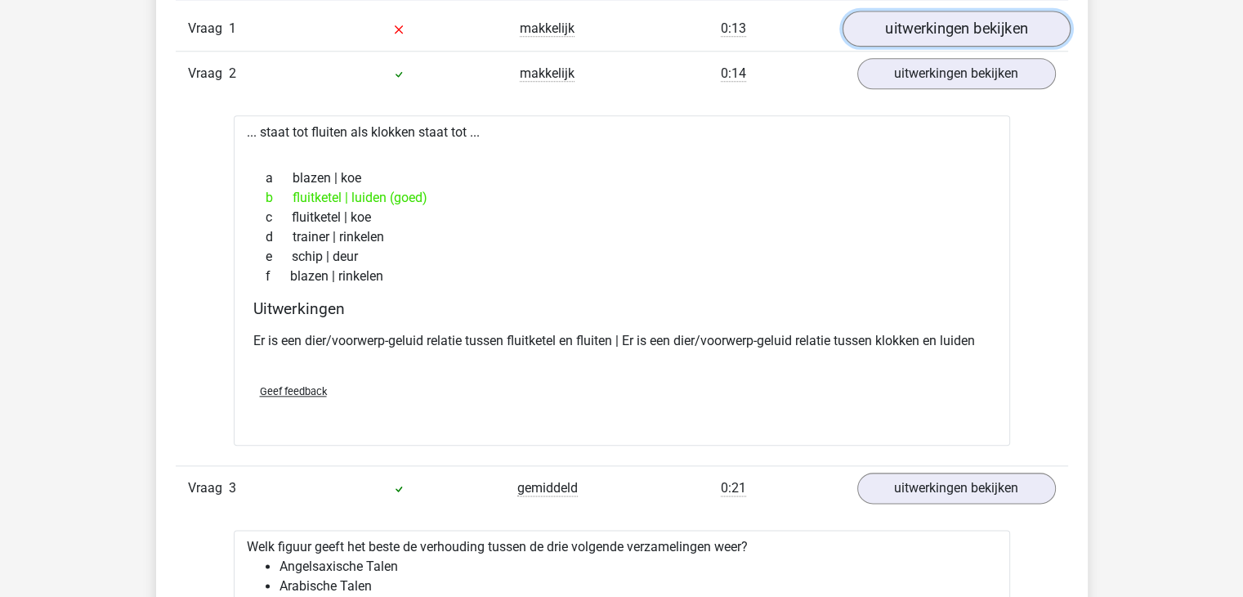
click at [906, 20] on link "uitwerkingen bekijken" at bounding box center [956, 29] width 228 height 36
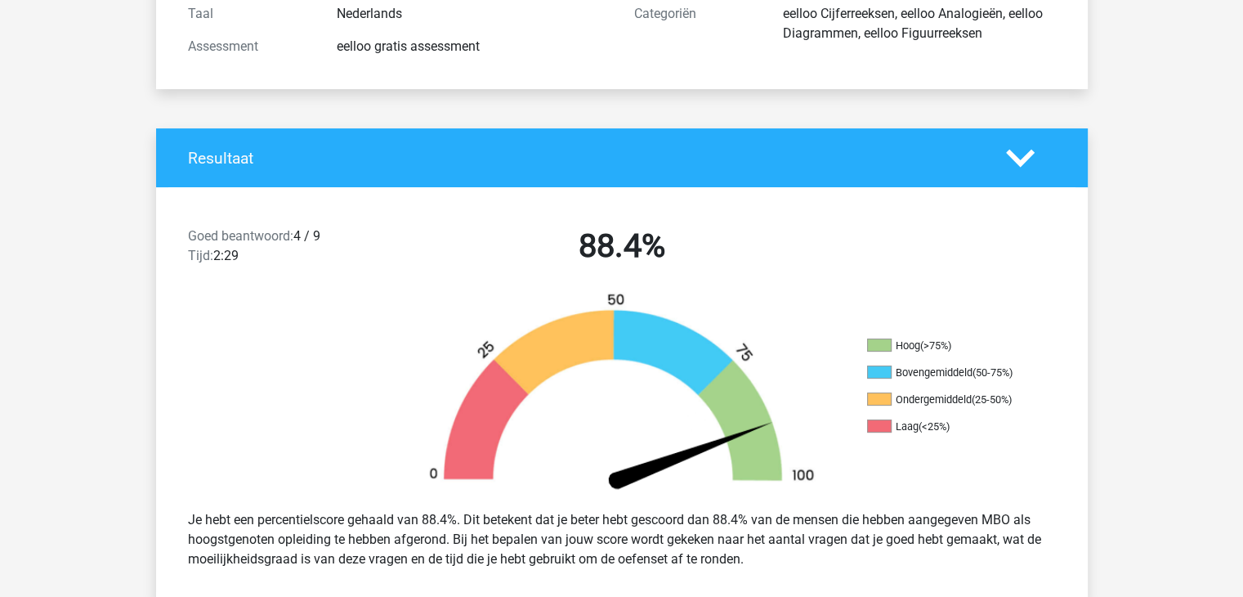
scroll to position [327, 0]
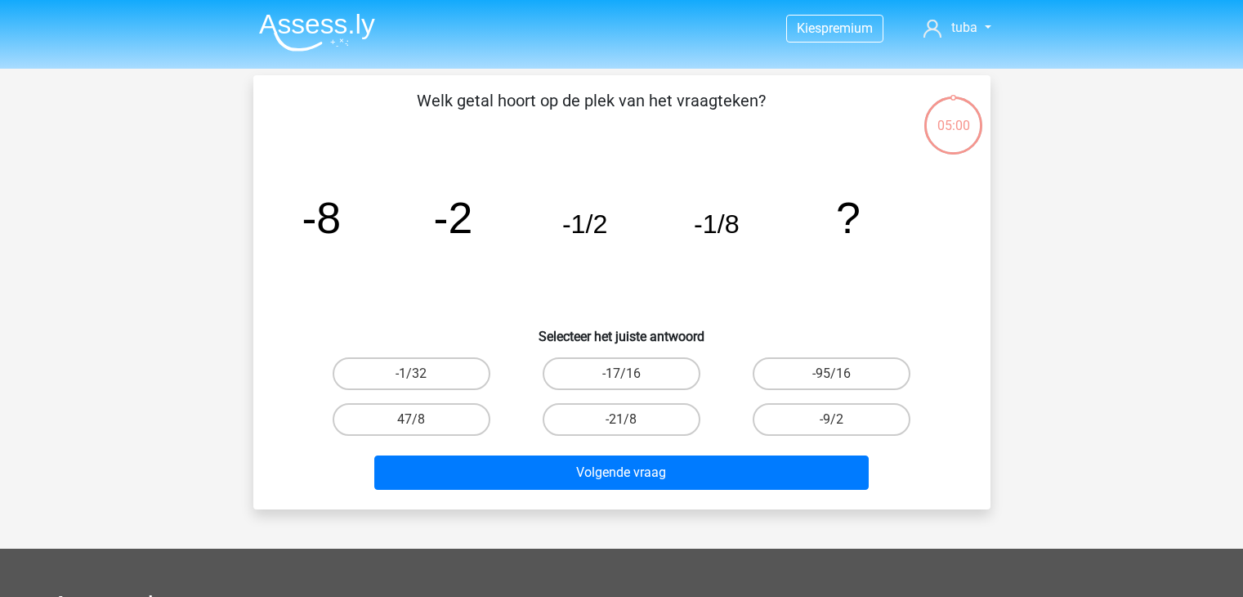
scroll to position [75, 0]
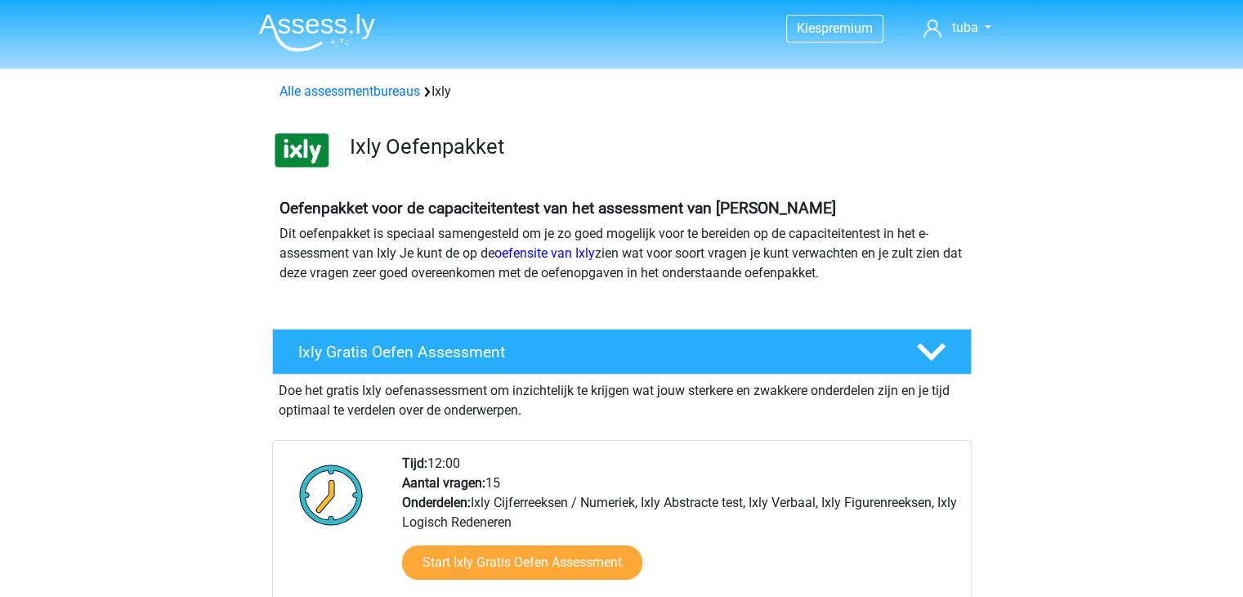
click at [651, 416] on div "Doe het gratis Ixly oefenassessment om inzichtelijk te krijgen wat jouw sterker…" at bounding box center [622, 397] width 700 height 46
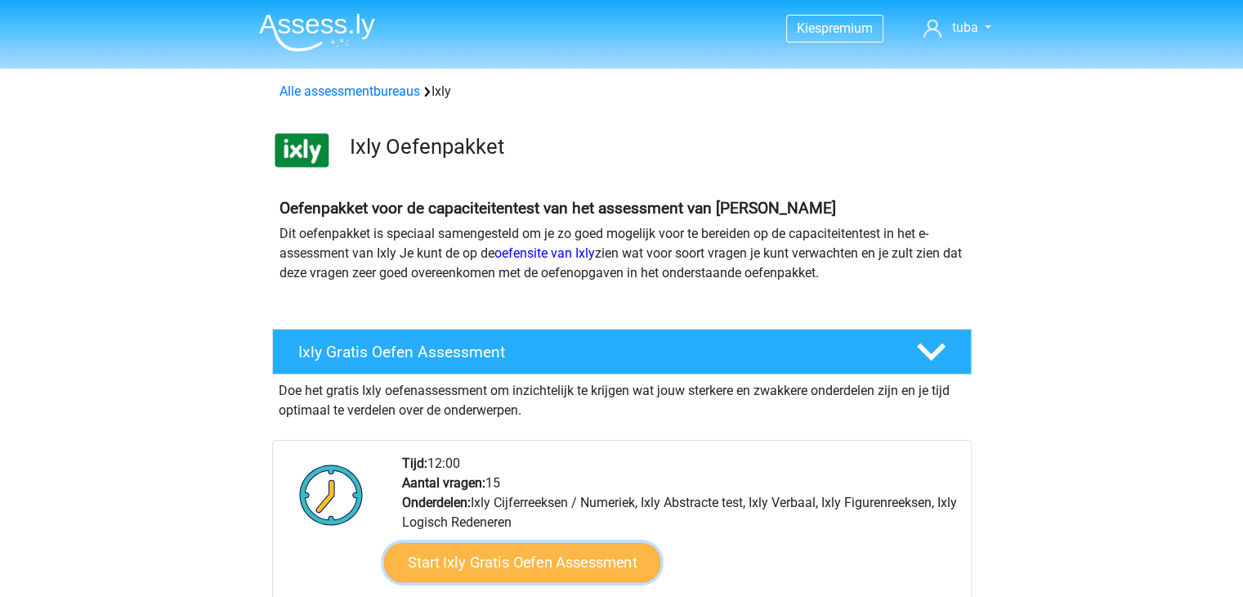
click at [554, 553] on link "Start Ixly Gratis Oefen Assessment" at bounding box center [521, 562] width 276 height 39
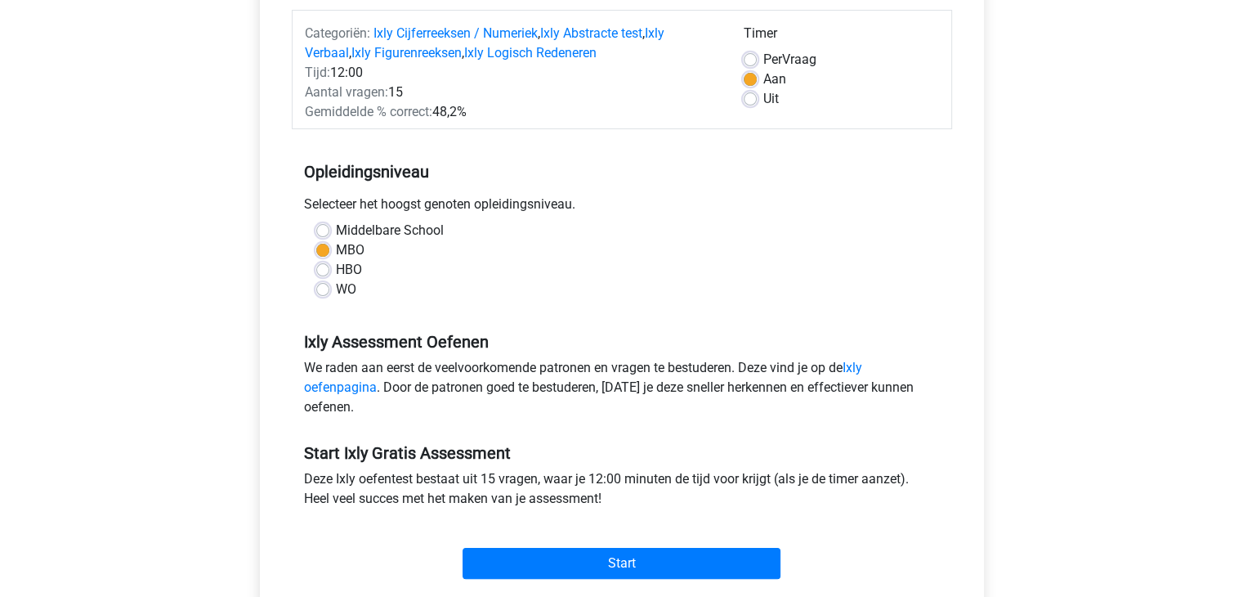
scroll to position [213, 0]
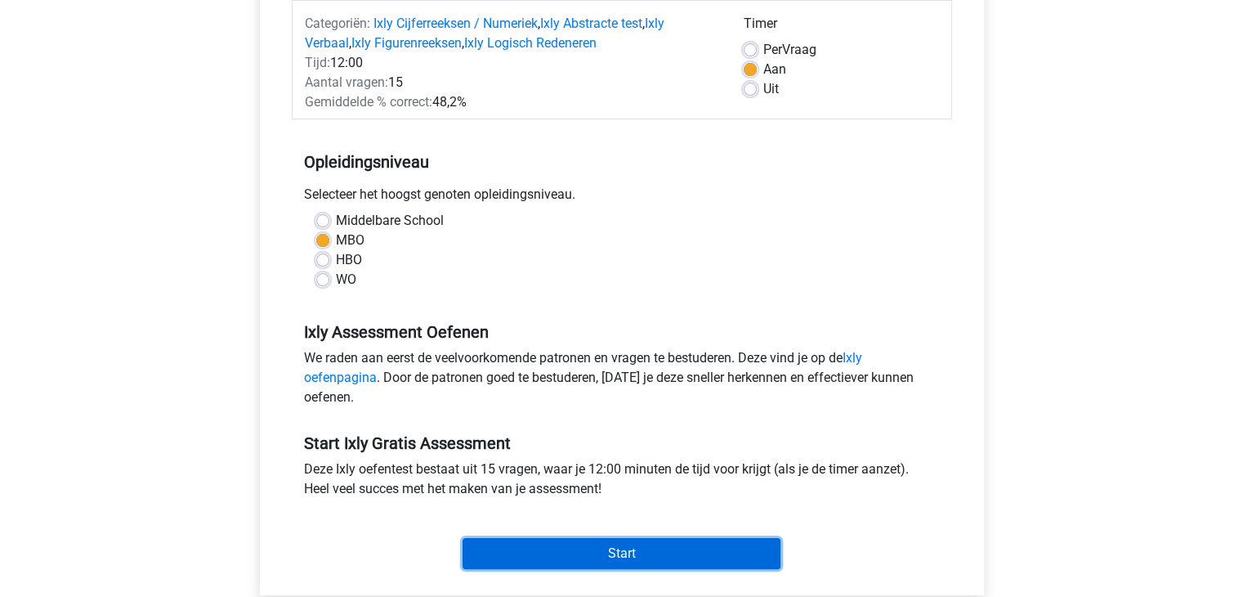
click at [606, 543] on input "Start" at bounding box center [622, 553] width 318 height 31
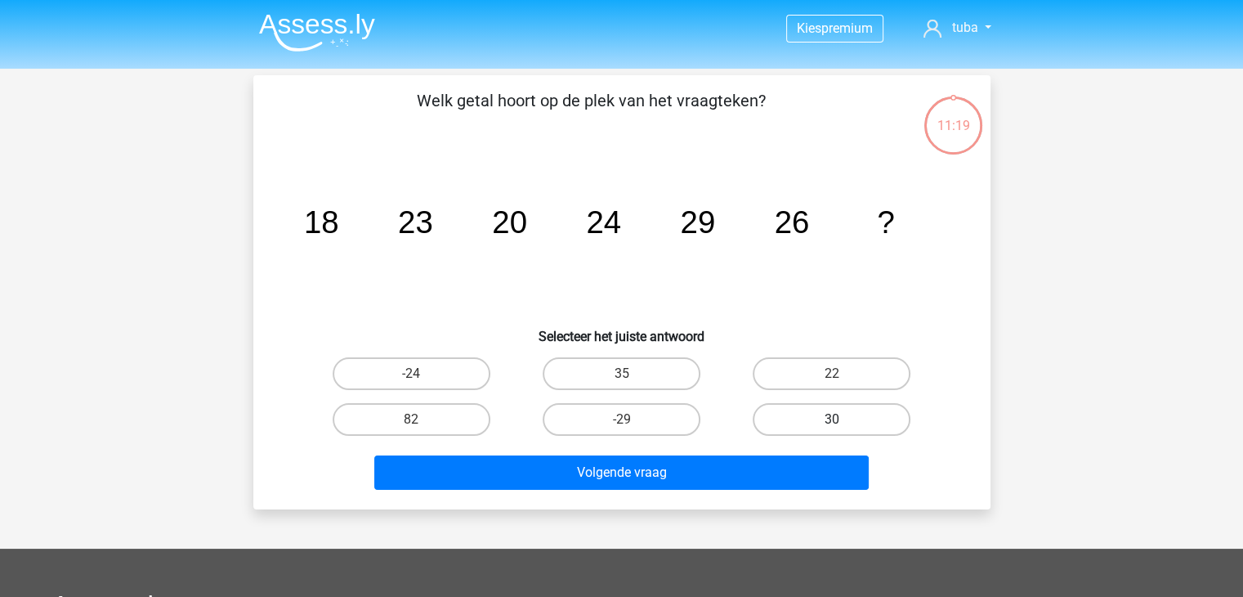
click at [816, 426] on label "30" at bounding box center [832, 419] width 158 height 33
click at [832, 426] on input "30" at bounding box center [837, 424] width 11 height 11
radio input "true"
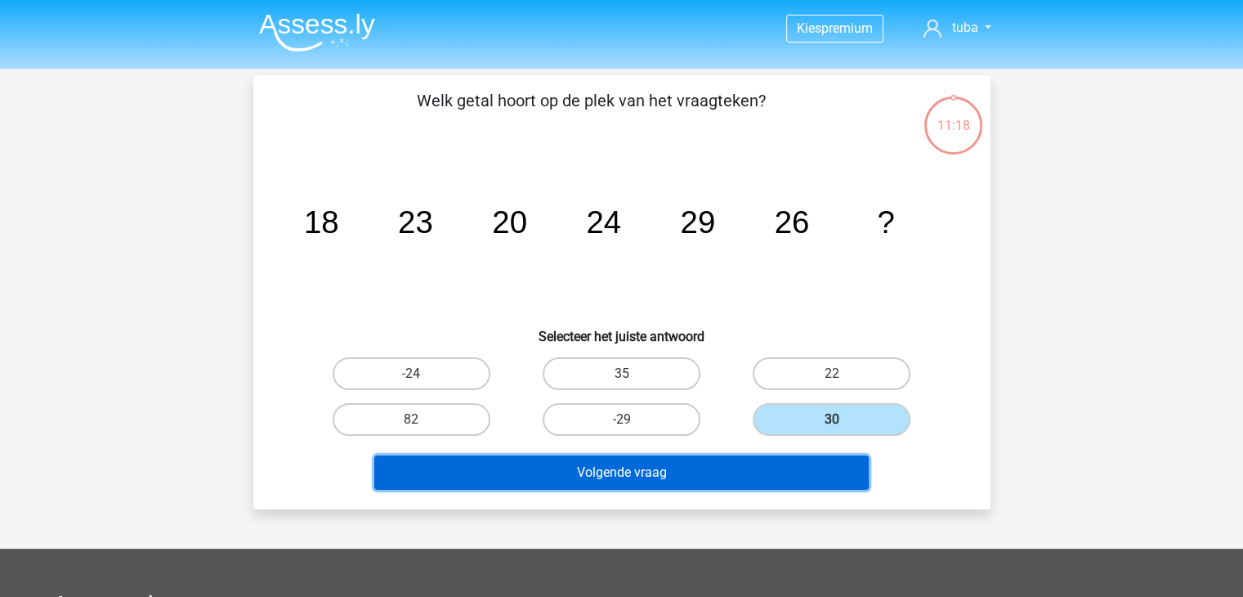
click at [737, 468] on button "Volgende vraag" at bounding box center [621, 472] width 495 height 34
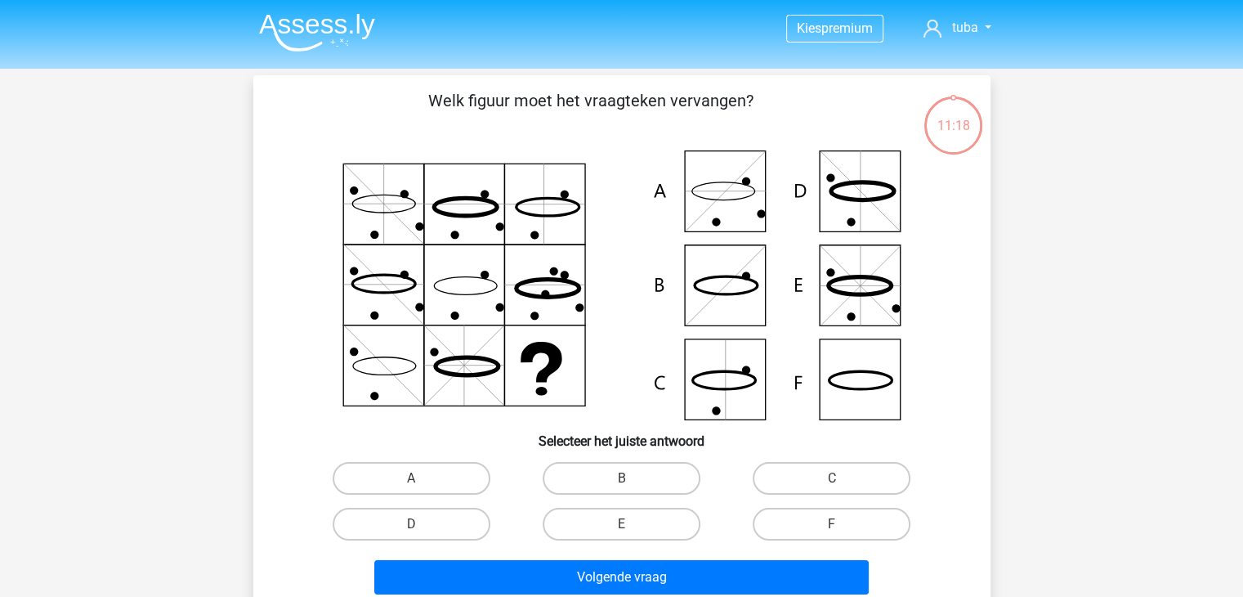
scroll to position [75, 0]
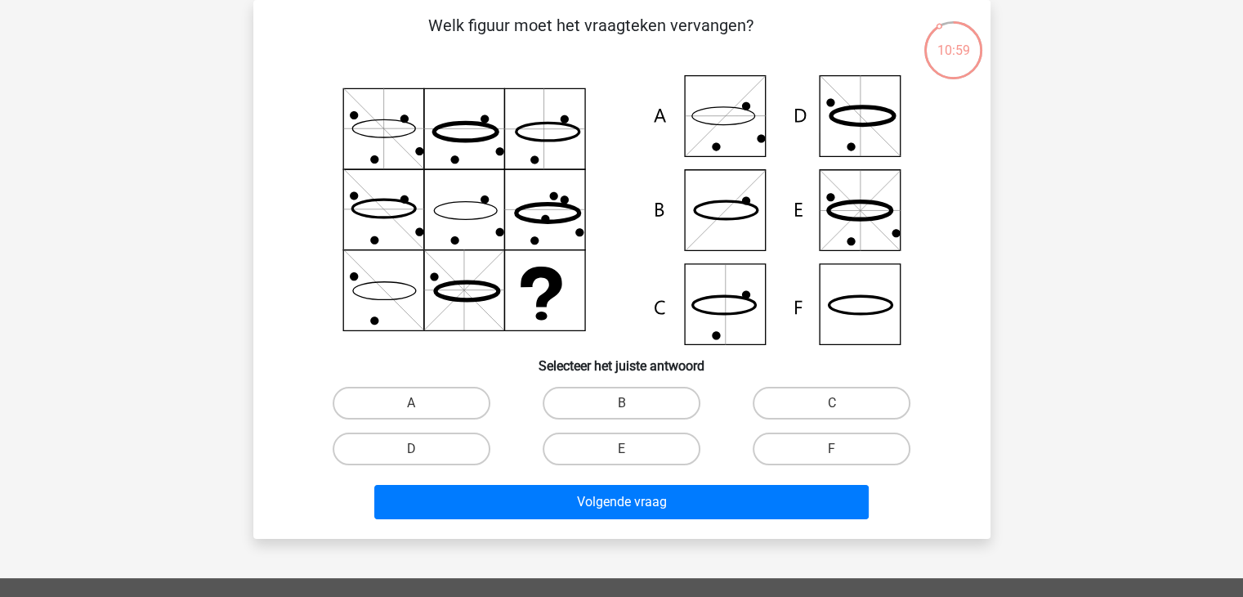
click at [867, 98] on icon at bounding box center [622, 210] width 659 height 270
click at [468, 449] on label "D" at bounding box center [412, 448] width 158 height 33
click at [422, 449] on input "D" at bounding box center [416, 454] width 11 height 11
radio input "true"
click at [557, 518] on div "Volgende vraag" at bounding box center [622, 505] width 631 height 41
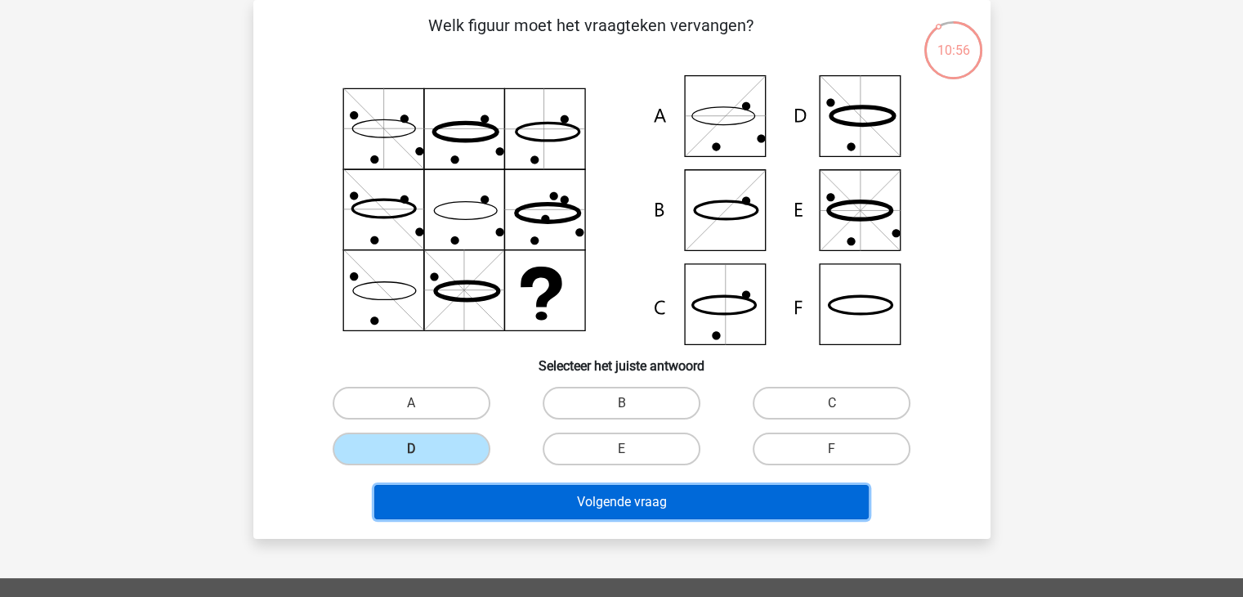
click at [568, 505] on button "Volgende vraag" at bounding box center [621, 502] width 495 height 34
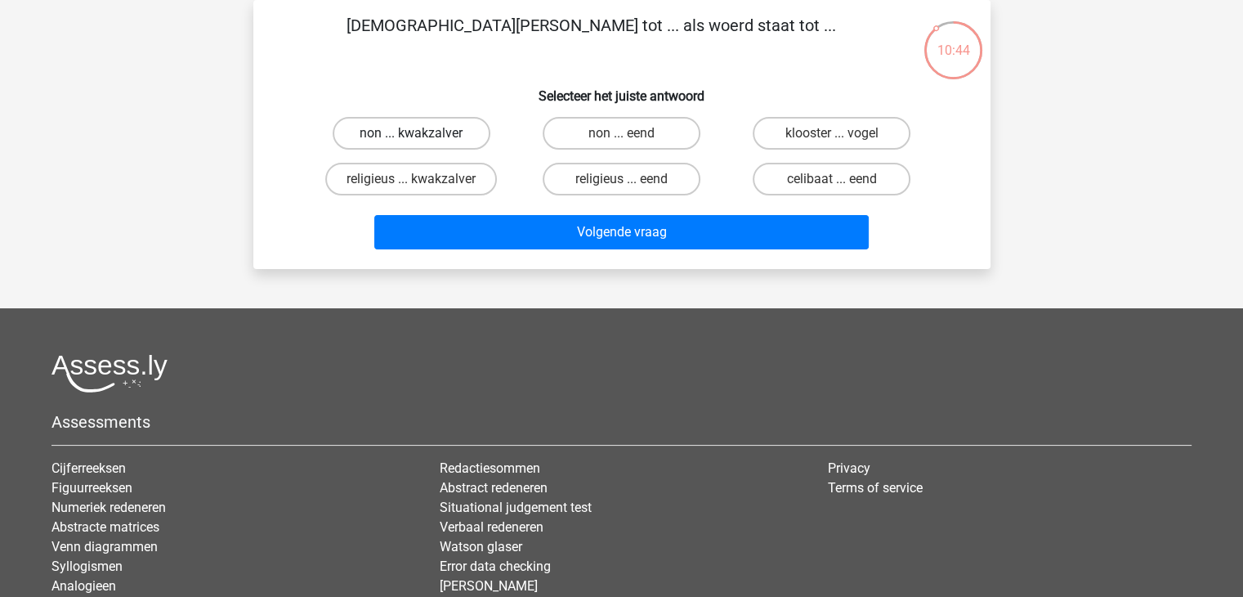
click at [445, 132] on label "non ... kwakzalver" at bounding box center [412, 133] width 158 height 33
click at [422, 133] on input "non ... kwakzalver" at bounding box center [416, 138] width 11 height 11
radio input "true"
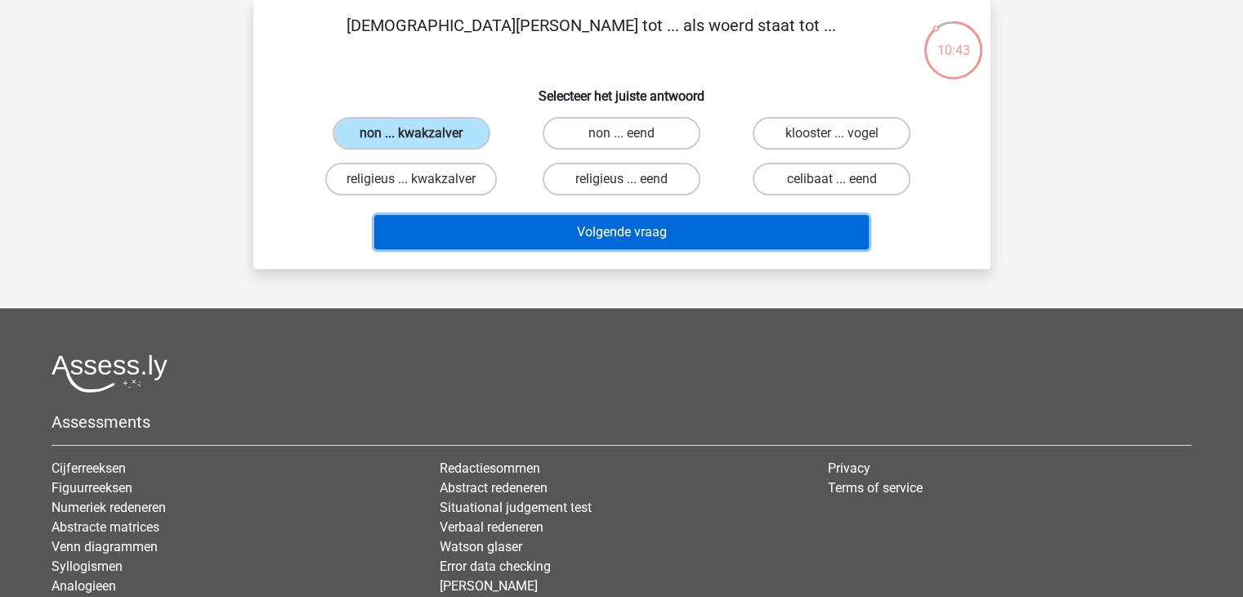
click at [630, 231] on button "Volgende vraag" at bounding box center [621, 232] width 495 height 34
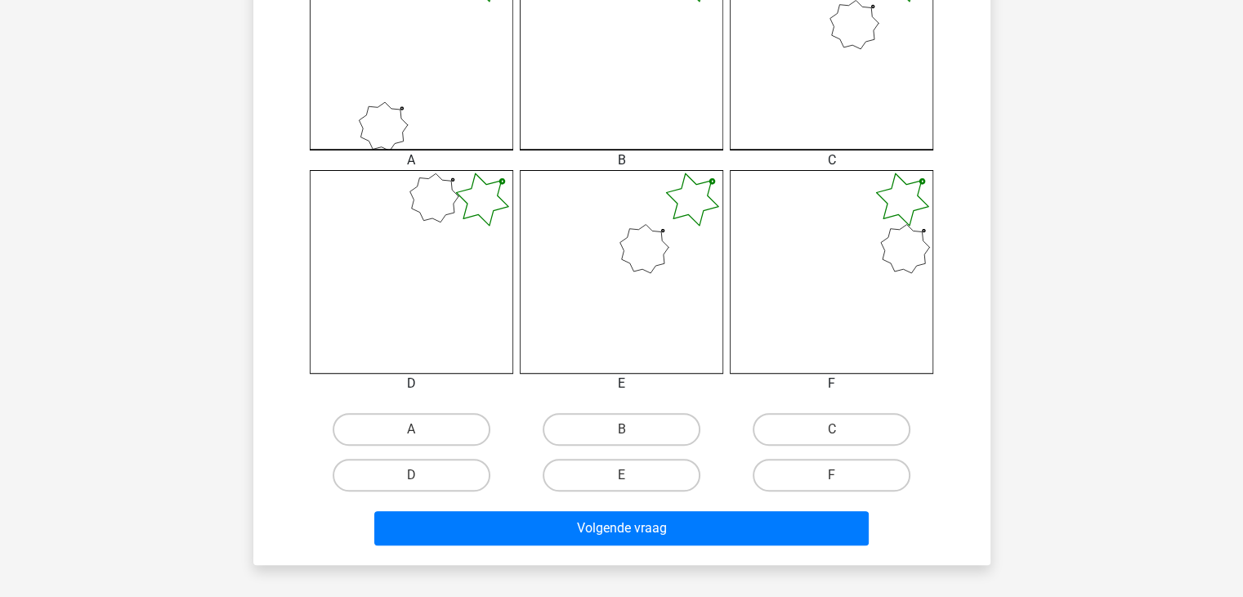
scroll to position [530, 0]
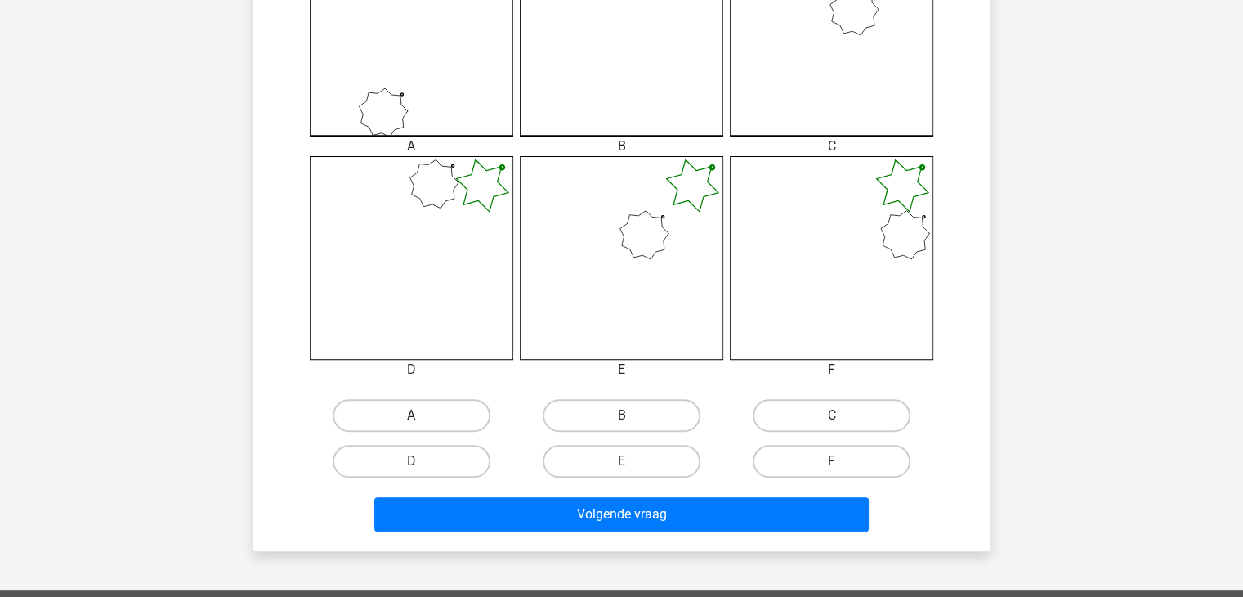
click at [437, 409] on label "A" at bounding box center [412, 415] width 158 height 33
click at [422, 415] on input "A" at bounding box center [416, 420] width 11 height 11
radio input "true"
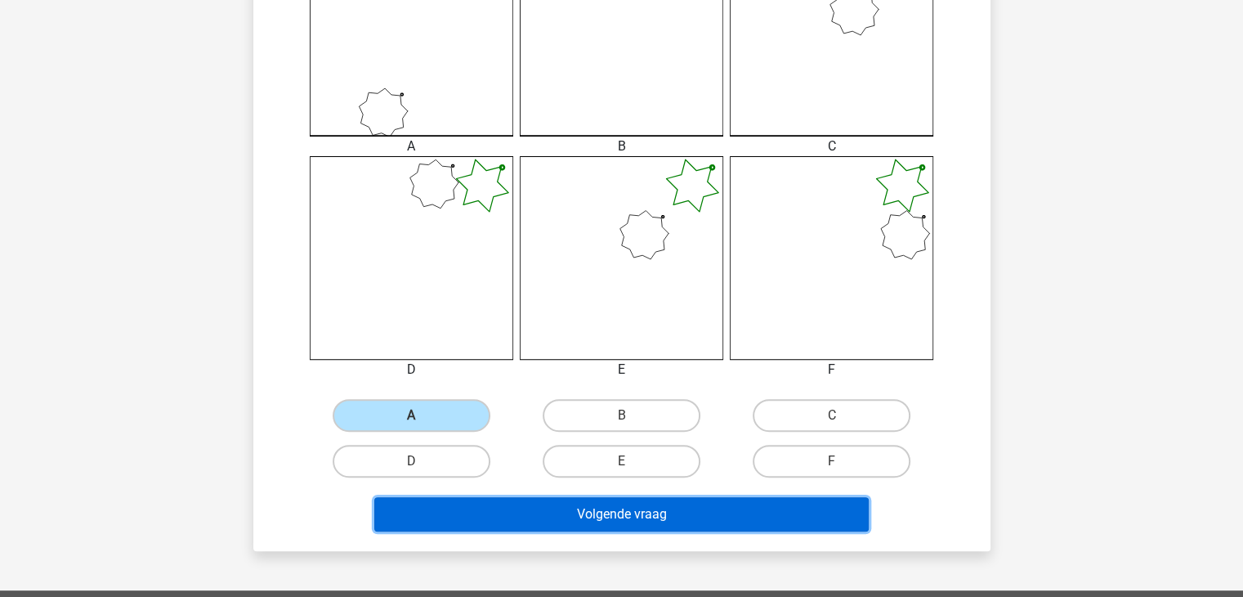
click at [557, 515] on button "Volgende vraag" at bounding box center [621, 514] width 495 height 34
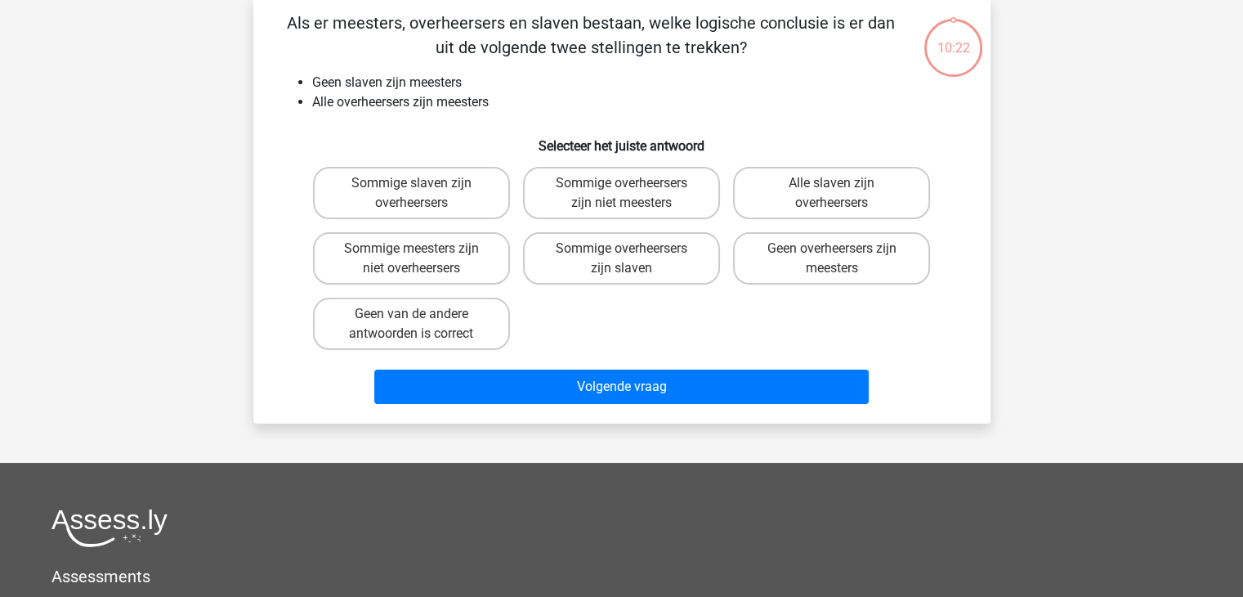
scroll to position [75, 0]
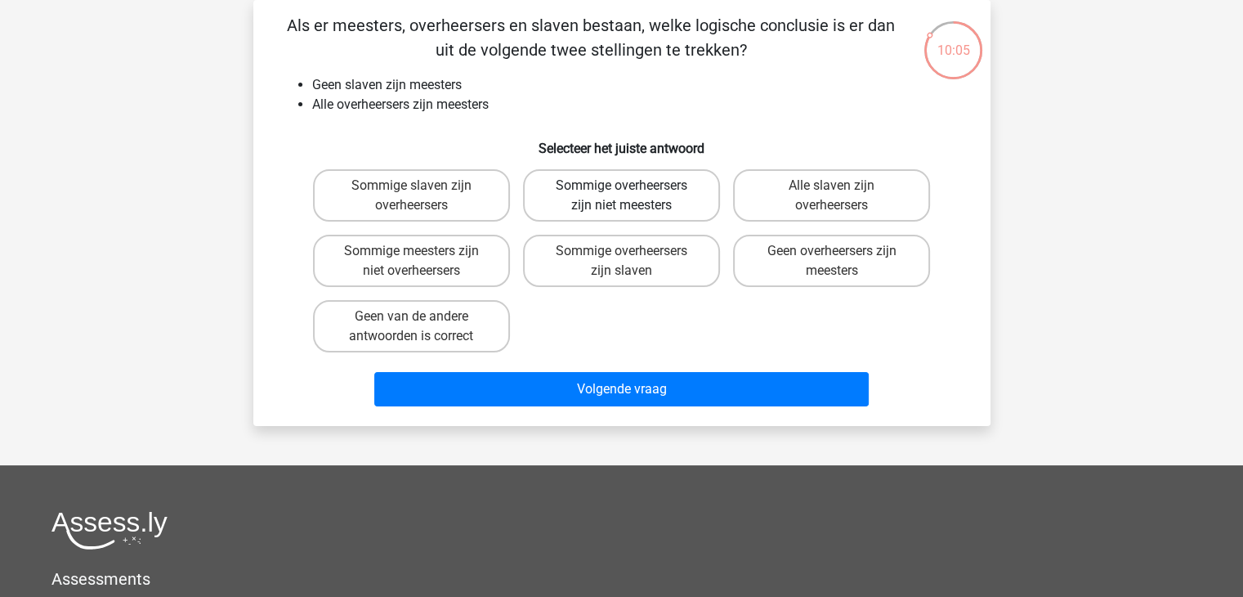
click at [620, 186] on label "Sommige overheersers zijn niet meesters" at bounding box center [621, 195] width 197 height 52
click at [621, 186] on input "Sommige overheersers zijn niet meesters" at bounding box center [626, 191] width 11 height 11
radio input "true"
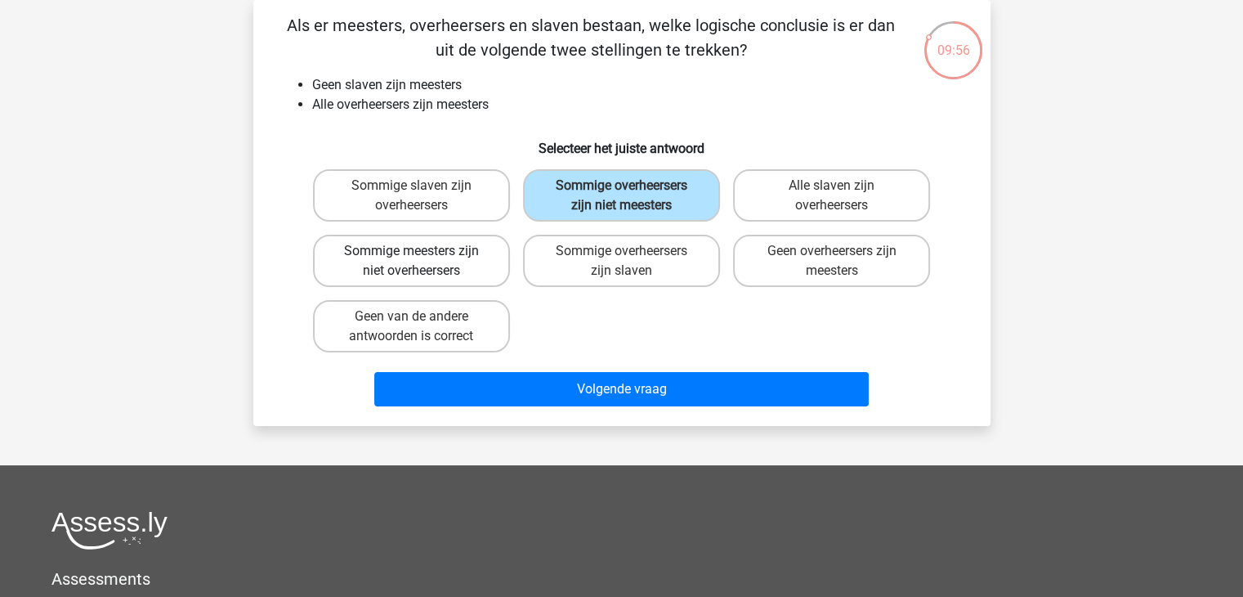
click at [461, 265] on label "Sommige meesters zijn niet overheersers" at bounding box center [411, 261] width 197 height 52
click at [422, 262] on input "Sommige meesters zijn niet overheersers" at bounding box center [416, 256] width 11 height 11
radio input "true"
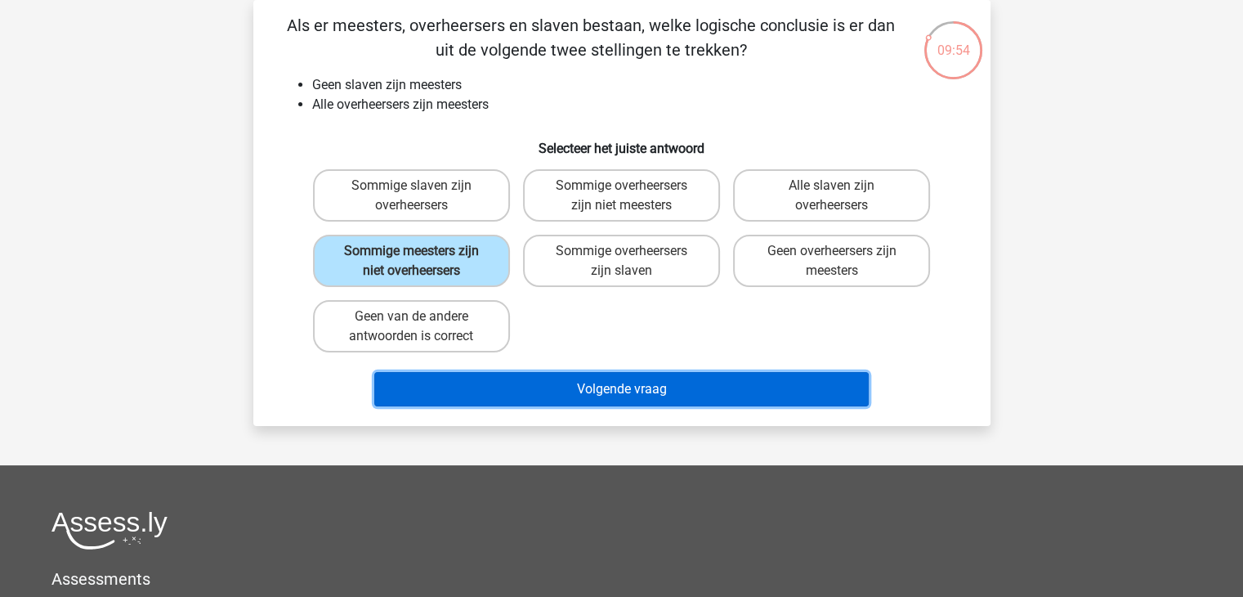
click at [564, 385] on button "Volgende vraag" at bounding box center [621, 389] width 495 height 34
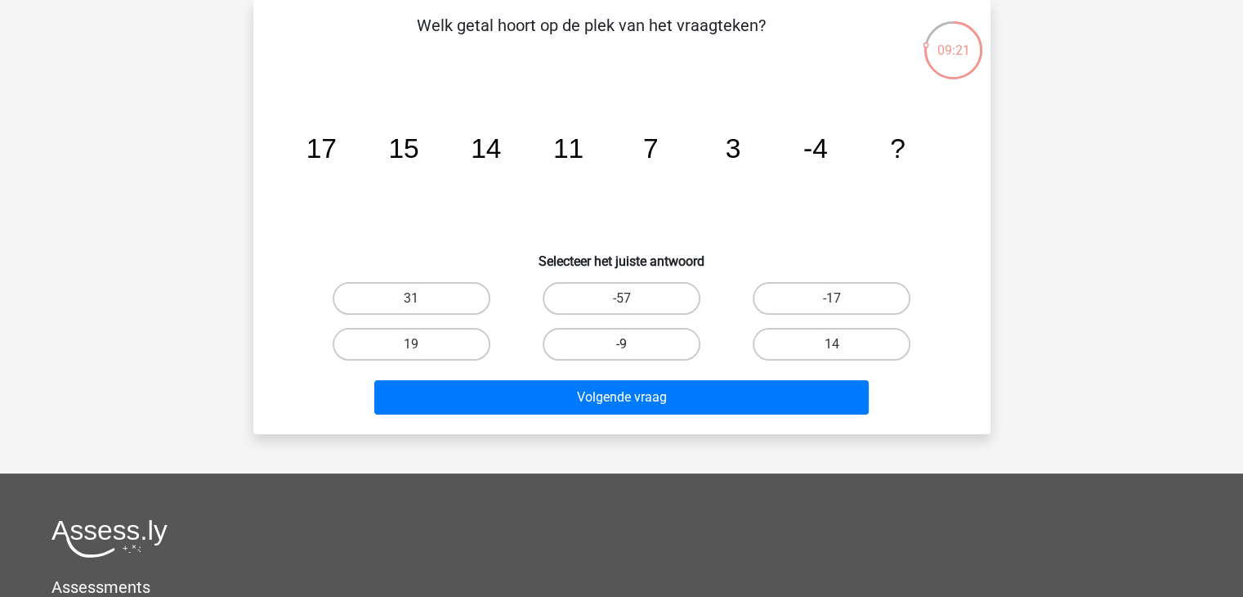
click at [638, 347] on label "-9" at bounding box center [622, 344] width 158 height 33
click at [632, 347] on input "-9" at bounding box center [626, 349] width 11 height 11
radio input "true"
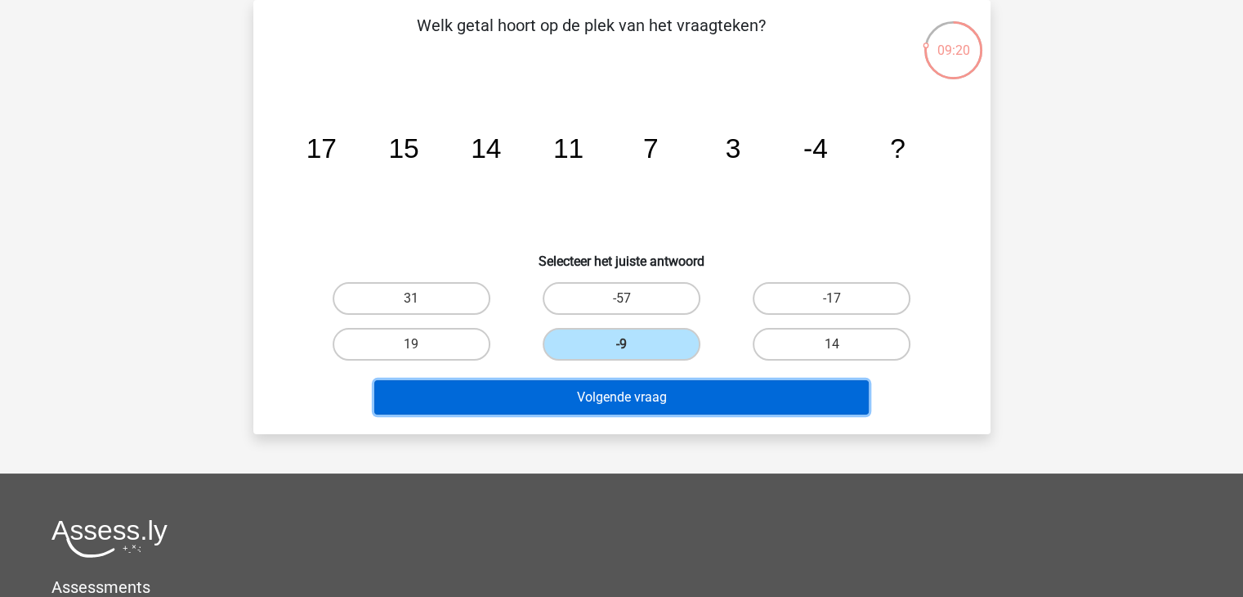
click at [636, 380] on button "Volgende vraag" at bounding box center [621, 397] width 495 height 34
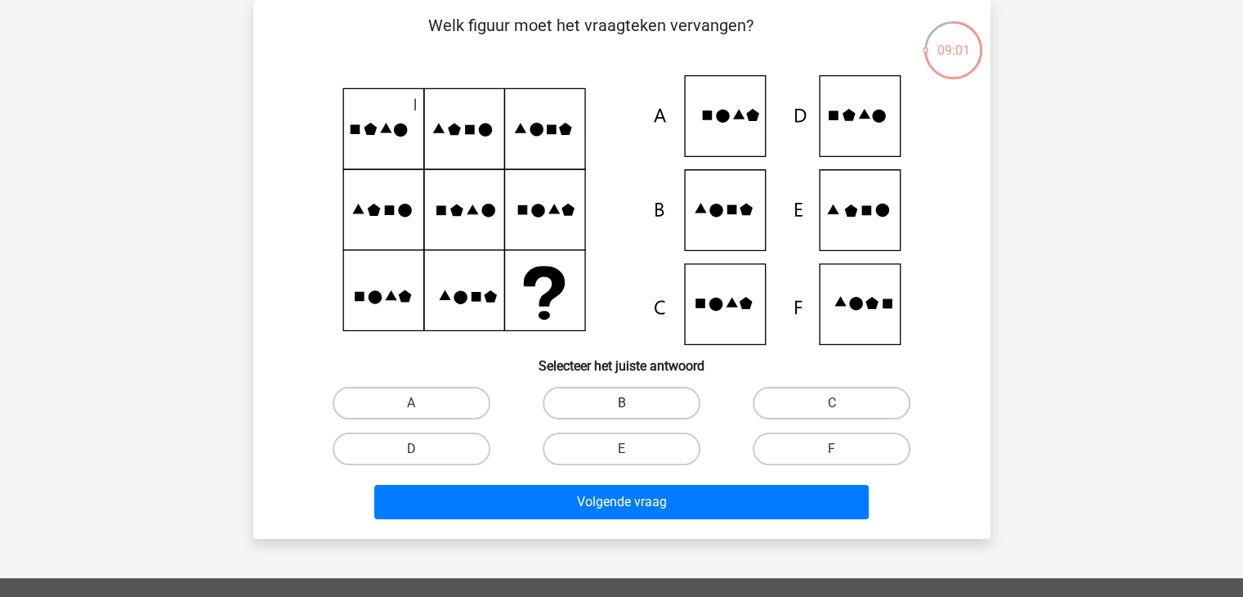
click at [641, 412] on label "B" at bounding box center [622, 403] width 158 height 33
click at [632, 412] on input "B" at bounding box center [626, 408] width 11 height 11
radio input "true"
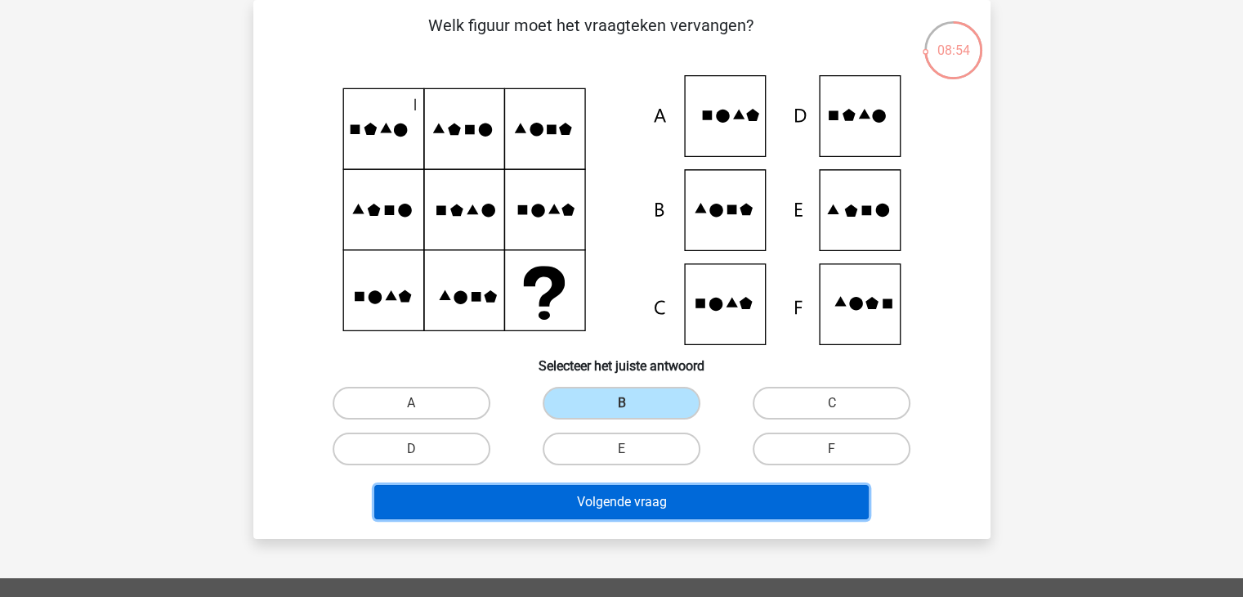
click at [625, 500] on button "Volgende vraag" at bounding box center [621, 502] width 495 height 34
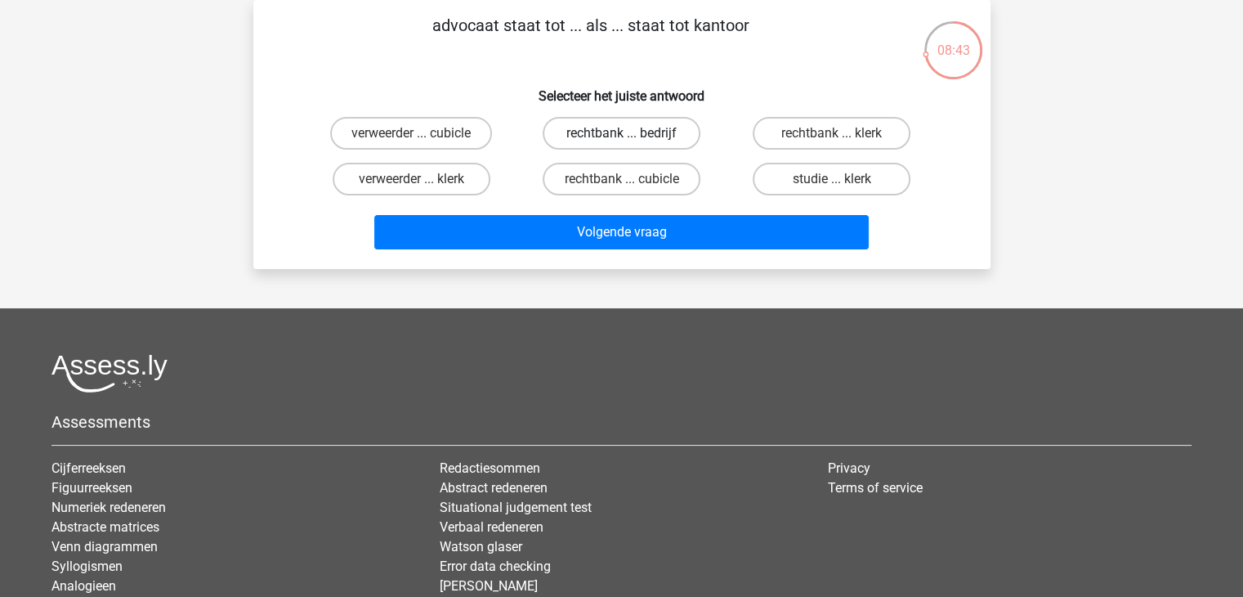
click at [611, 138] on label "rechtbank ... bedrijf" at bounding box center [622, 133] width 158 height 33
click at [621, 138] on input "rechtbank ... bedrijf" at bounding box center [626, 138] width 11 height 11
radio input "true"
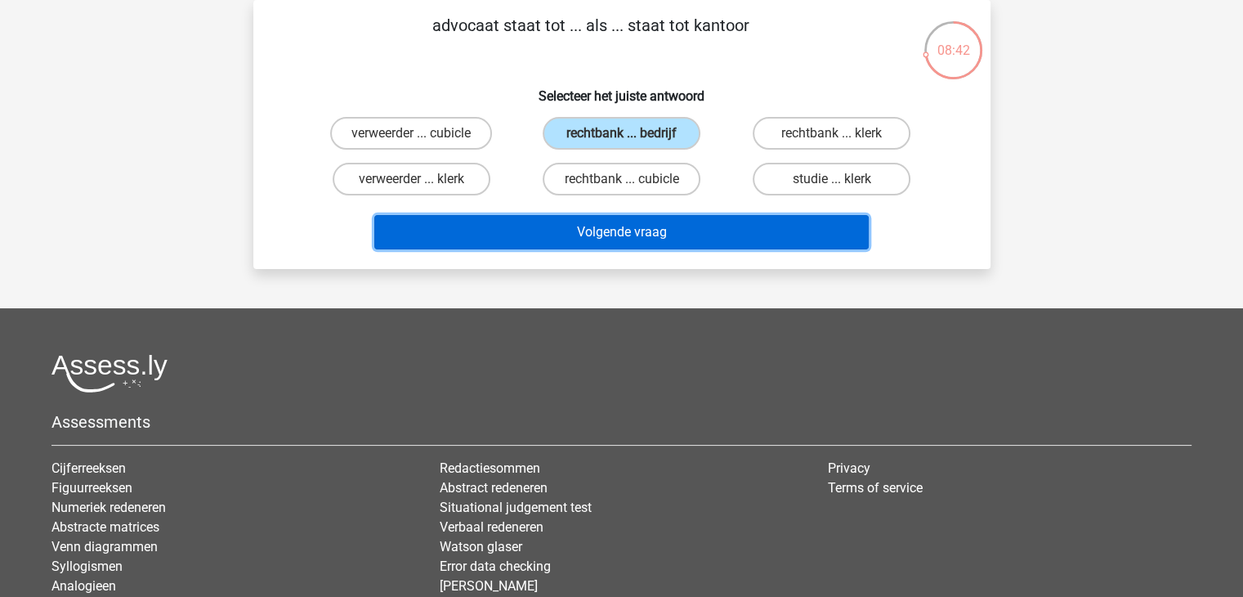
click at [621, 227] on button "Volgende vraag" at bounding box center [621, 232] width 495 height 34
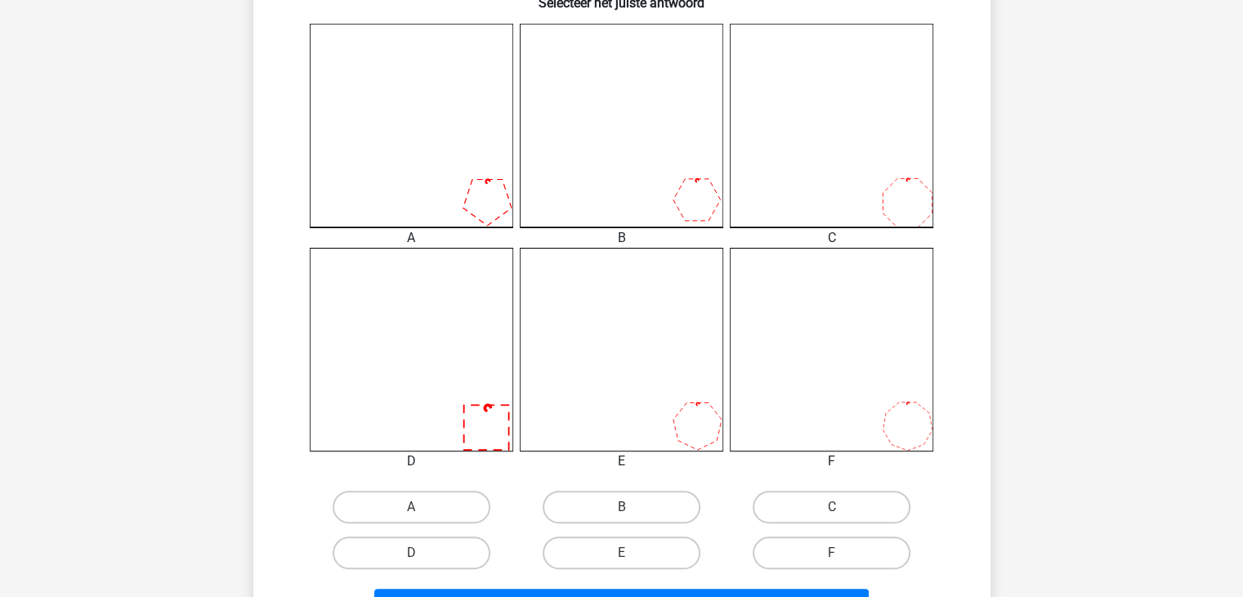
scroll to position [474, 0]
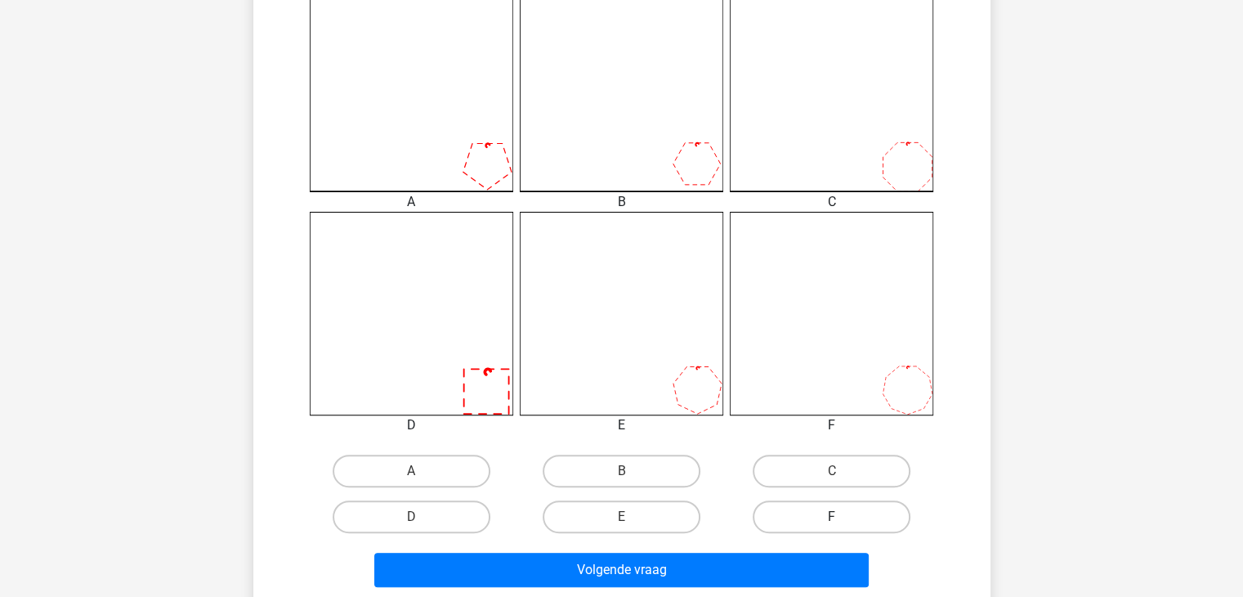
click at [789, 516] on label "F" at bounding box center [832, 516] width 158 height 33
click at [832, 517] on input "F" at bounding box center [837, 522] width 11 height 11
radio input "true"
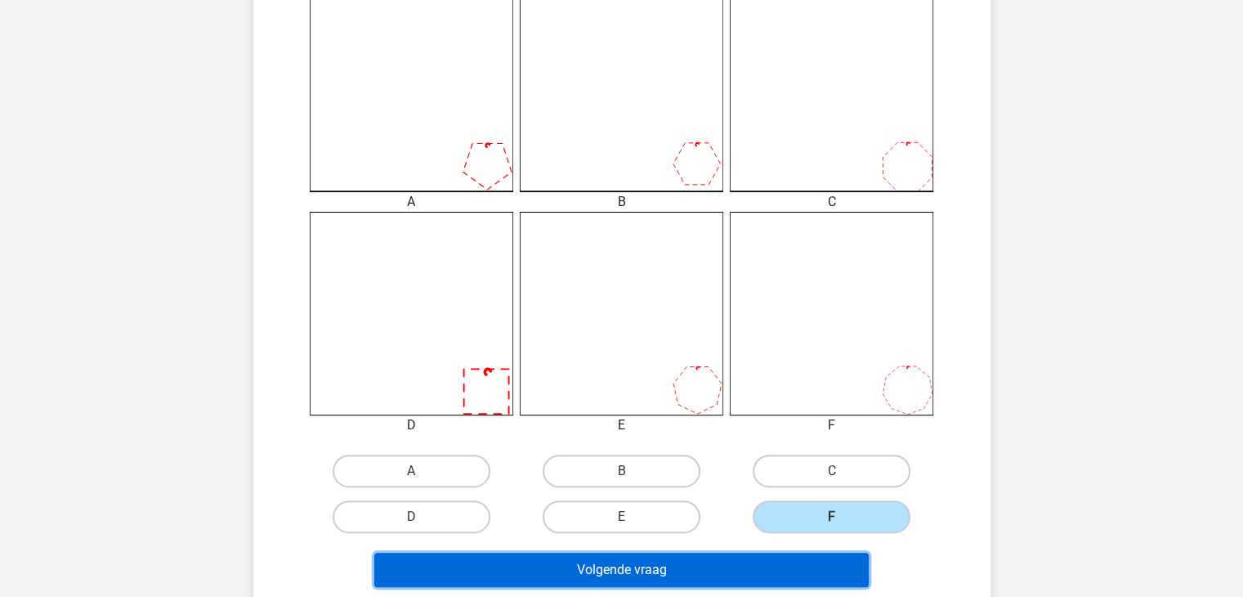
click at [728, 563] on button "Volgende vraag" at bounding box center [621, 570] width 495 height 34
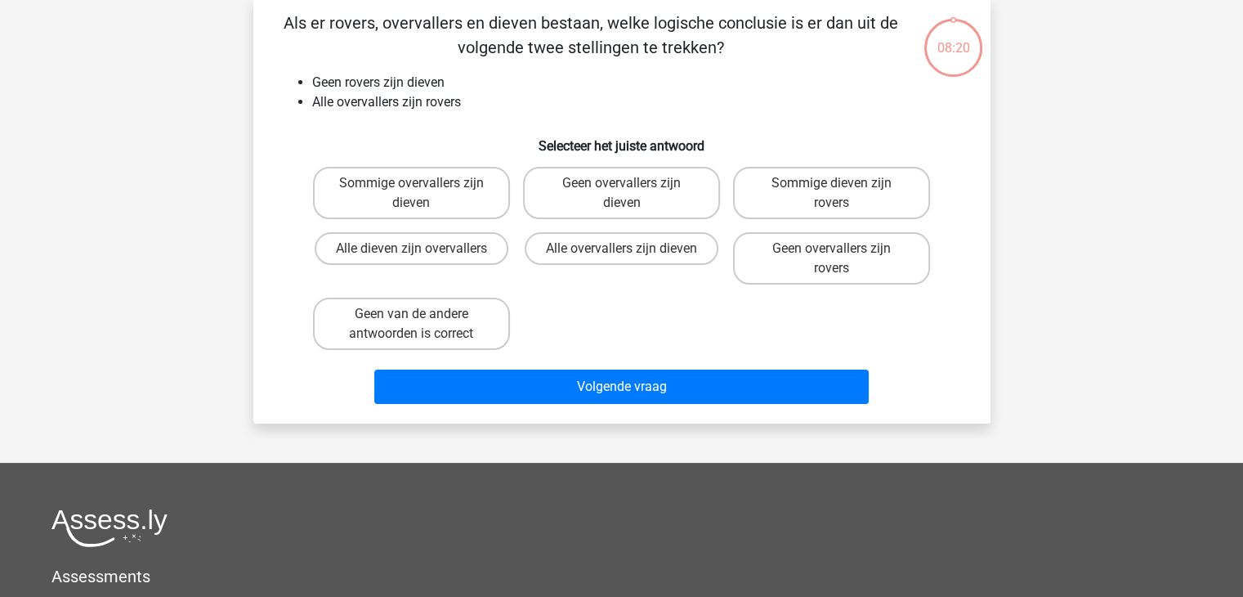
scroll to position [75, 0]
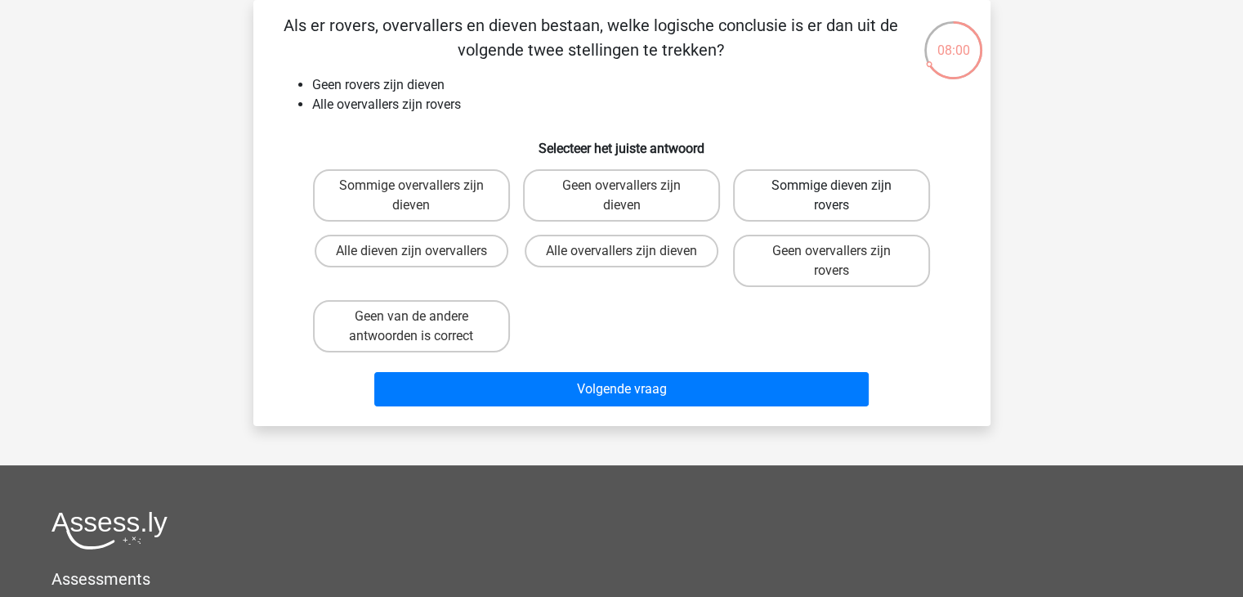
click at [795, 202] on label "Sommige dieven zijn rovers" at bounding box center [831, 195] width 197 height 52
click at [832, 196] on input "Sommige dieven zijn rovers" at bounding box center [837, 191] width 11 height 11
radio input "true"
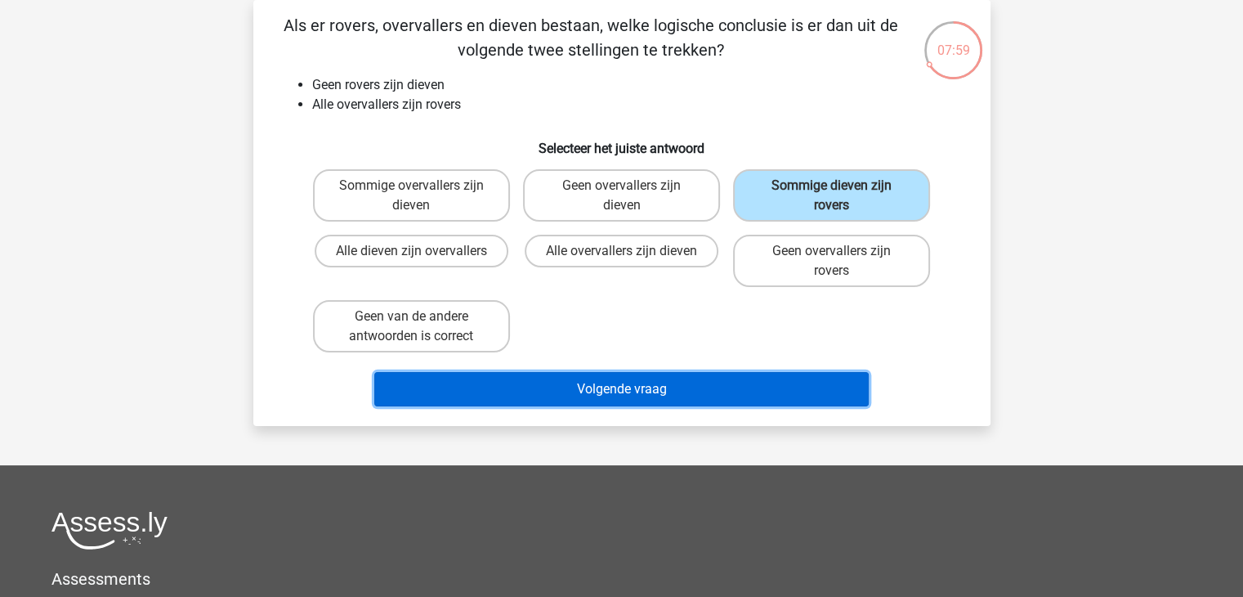
click at [597, 386] on button "Volgende vraag" at bounding box center [621, 389] width 495 height 34
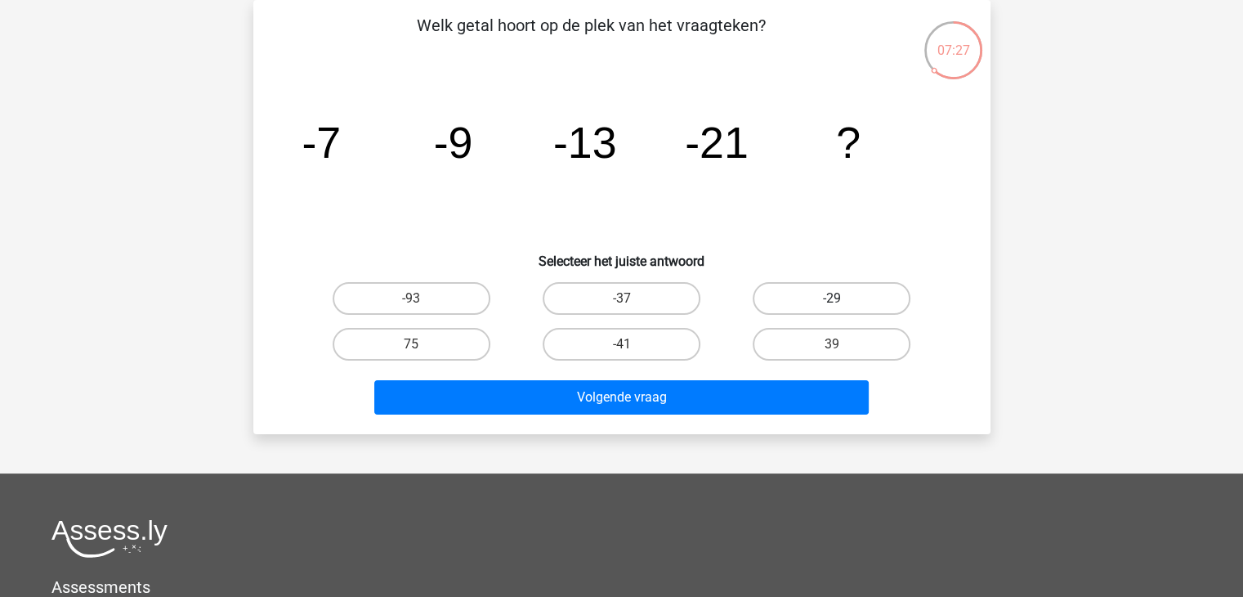
click at [784, 302] on label "-29" at bounding box center [832, 298] width 158 height 33
click at [832, 302] on input "-29" at bounding box center [837, 303] width 11 height 11
radio input "true"
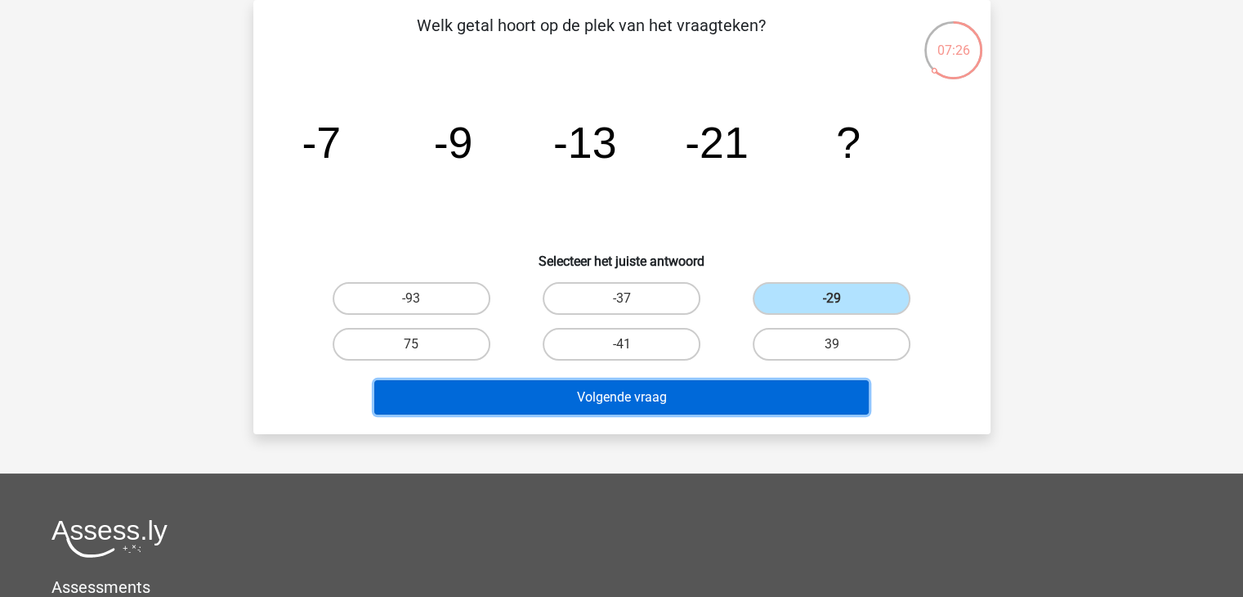
click at [677, 390] on button "Volgende vraag" at bounding box center [621, 397] width 495 height 34
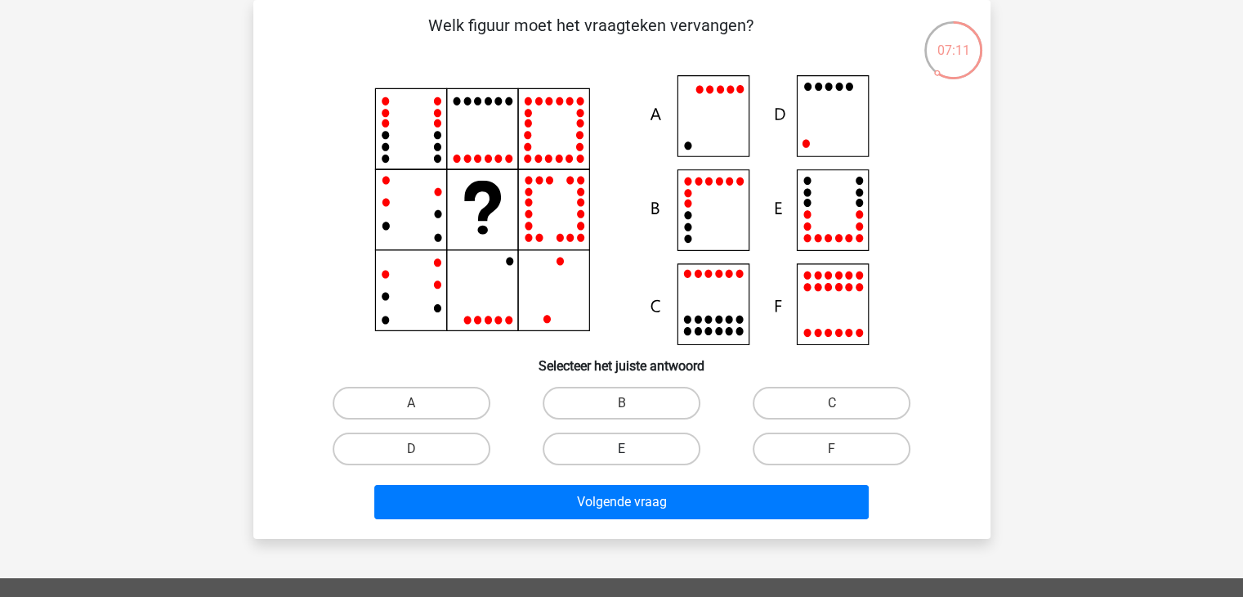
click at [595, 441] on label "E" at bounding box center [622, 448] width 158 height 33
click at [621, 449] on input "E" at bounding box center [626, 454] width 11 height 11
radio input "true"
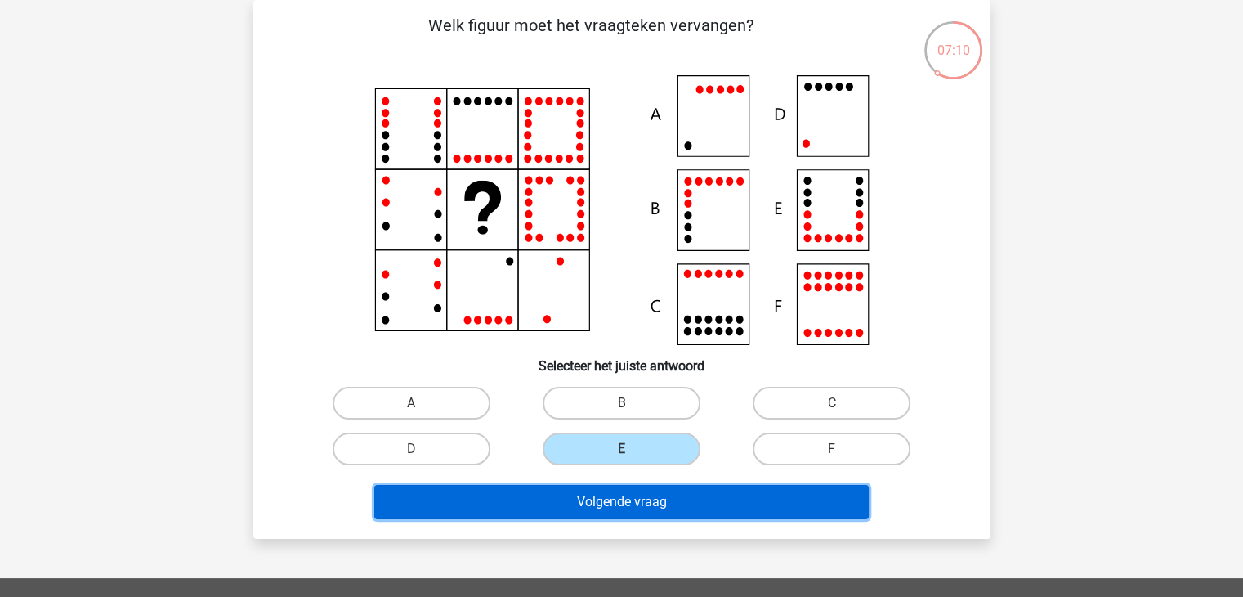
click at [569, 500] on button "Volgende vraag" at bounding box center [621, 502] width 495 height 34
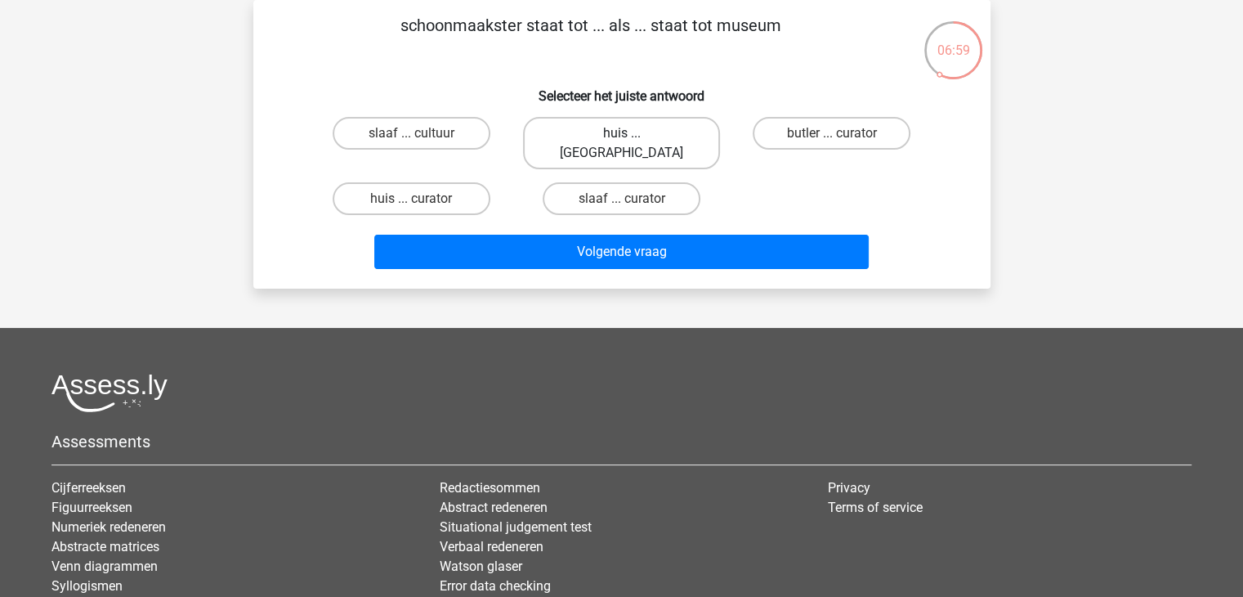
click at [596, 132] on label "huis ... louvre" at bounding box center [621, 143] width 197 height 52
click at [621, 133] on input "huis ... louvre" at bounding box center [626, 138] width 11 height 11
radio input "true"
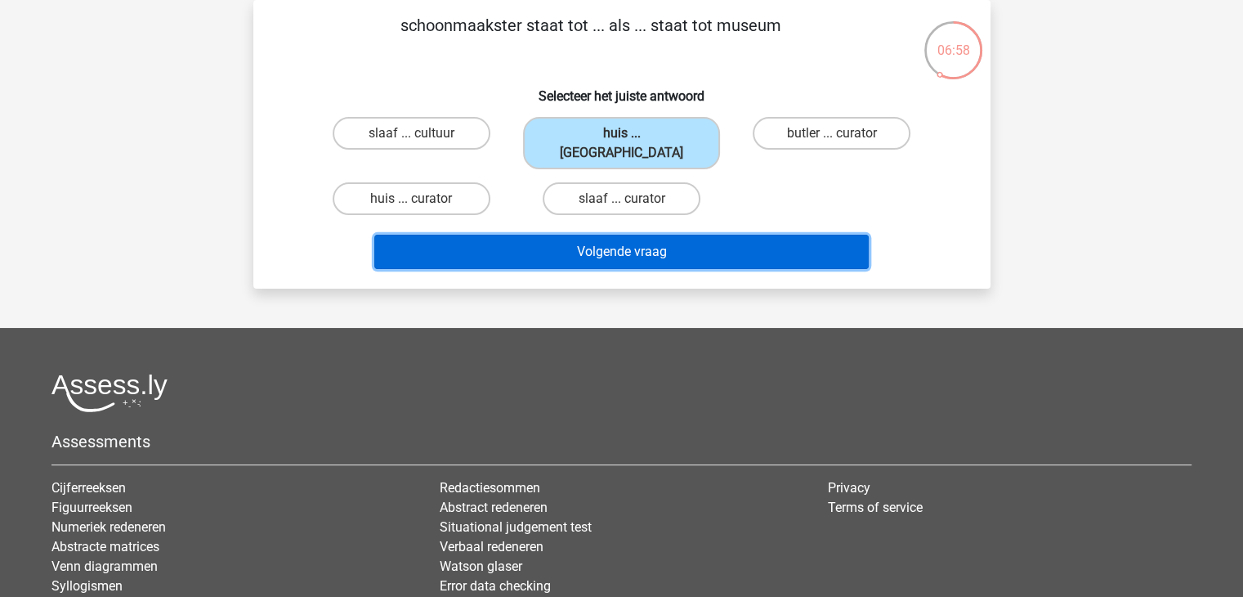
click at [630, 236] on button "Volgende vraag" at bounding box center [621, 252] width 495 height 34
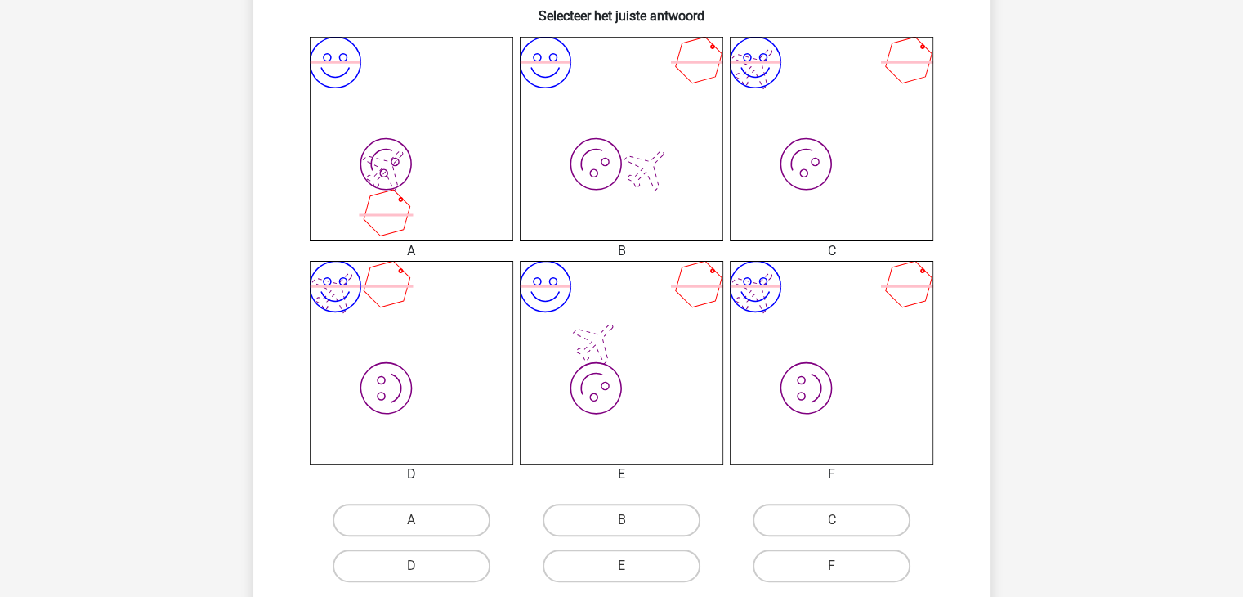
scroll to position [432, 0]
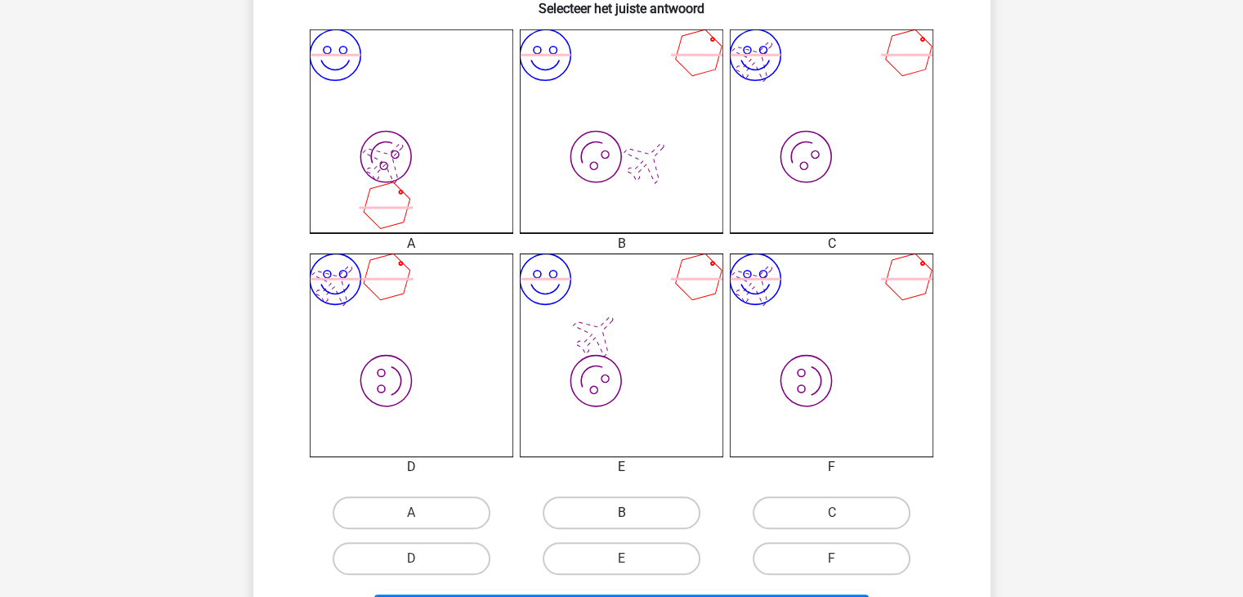
click at [580, 507] on label "B" at bounding box center [622, 512] width 158 height 33
click at [621, 513] on input "B" at bounding box center [626, 518] width 11 height 11
radio input "true"
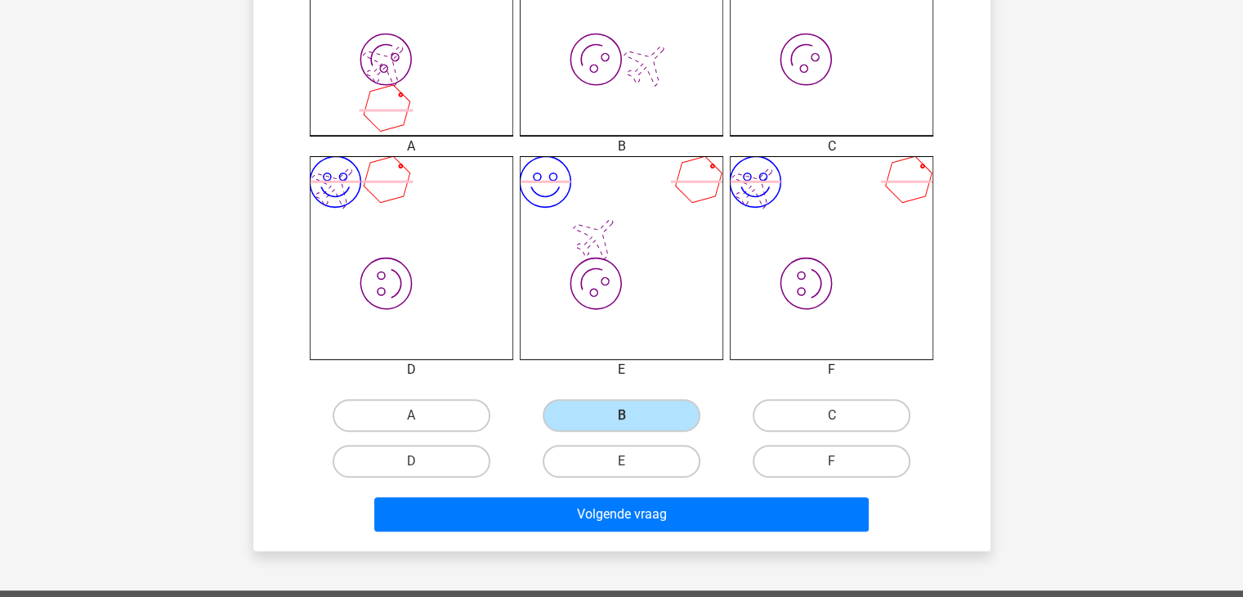
scroll to position [561, 0]
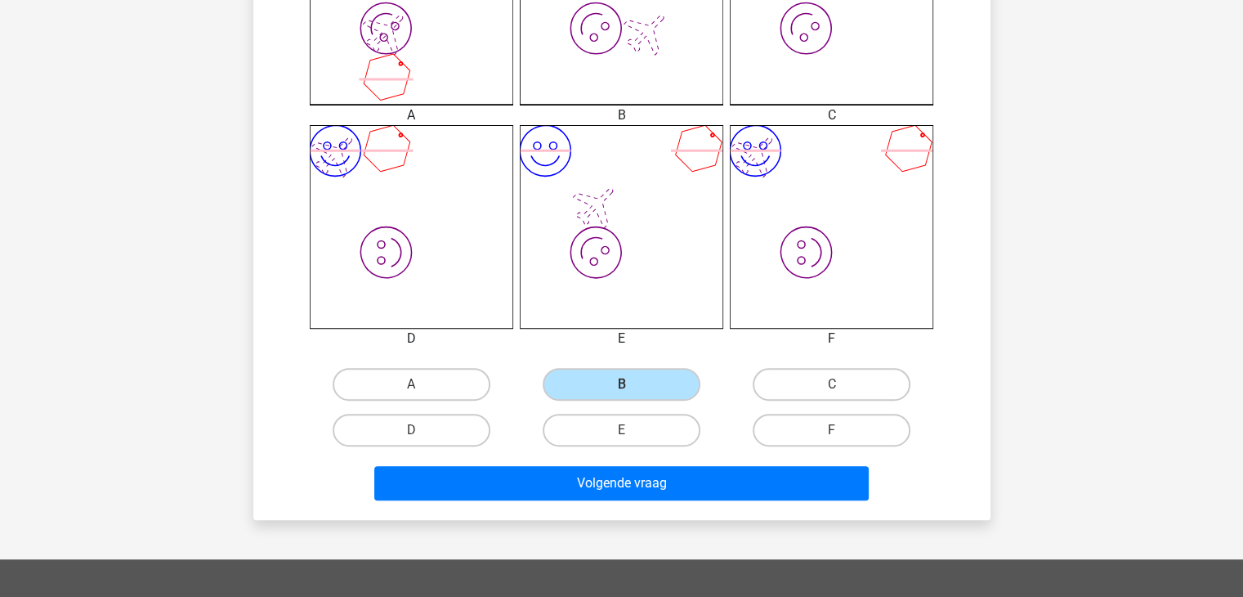
click at [695, 509] on div "Wat is de meest logische volgende figuur in de reeks? image/svg+xml image/svg+x…" at bounding box center [621, 17] width 737 height 1006
click at [681, 500] on div "Volgende vraag" at bounding box center [622, 486] width 631 height 41
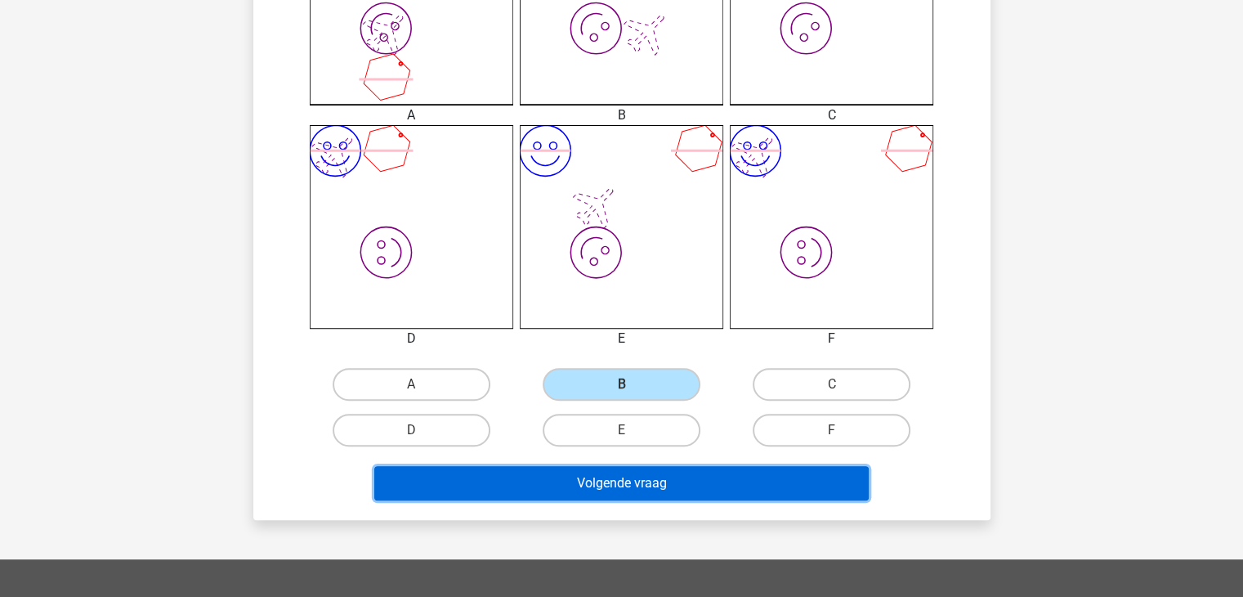
click at [668, 489] on button "Volgende vraag" at bounding box center [621, 483] width 495 height 34
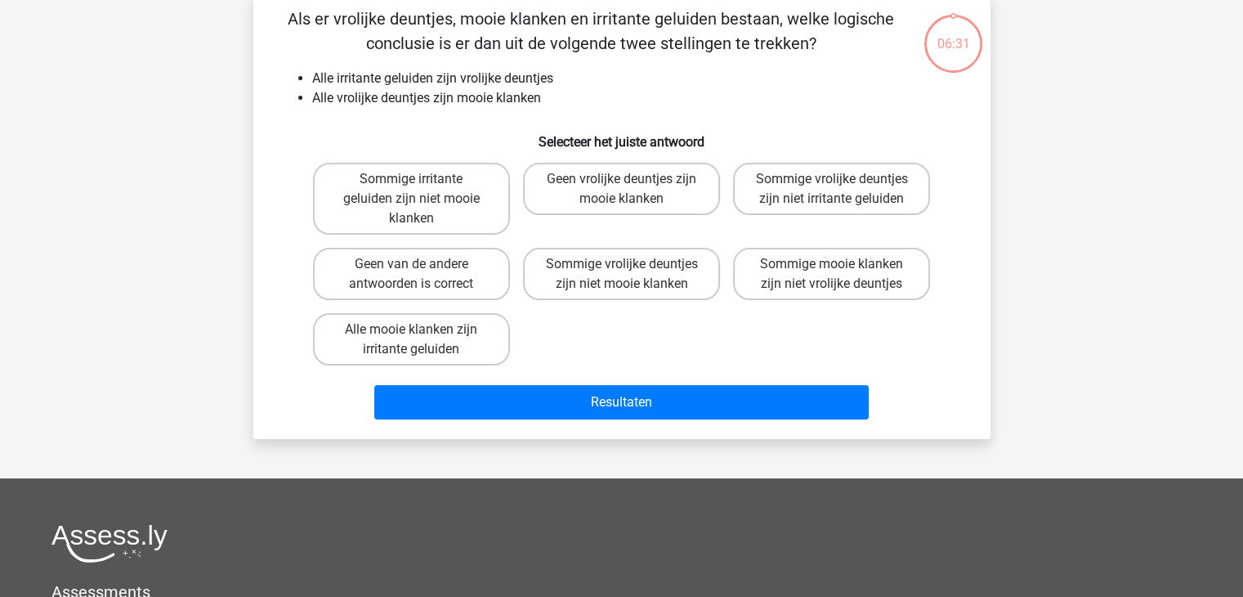
scroll to position [75, 0]
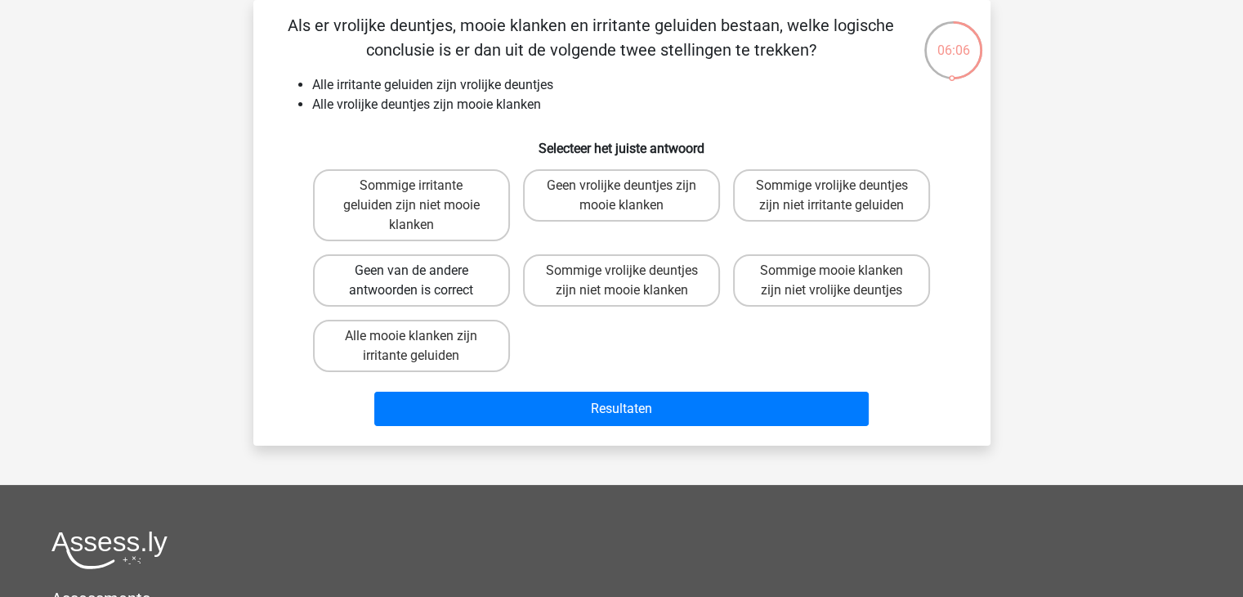
click at [398, 284] on label "Geen van de andere antwoorden is correct" at bounding box center [411, 280] width 197 height 52
click at [411, 281] on input "Geen van de andere antwoorden is correct" at bounding box center [416, 276] width 11 height 11
radio input "true"
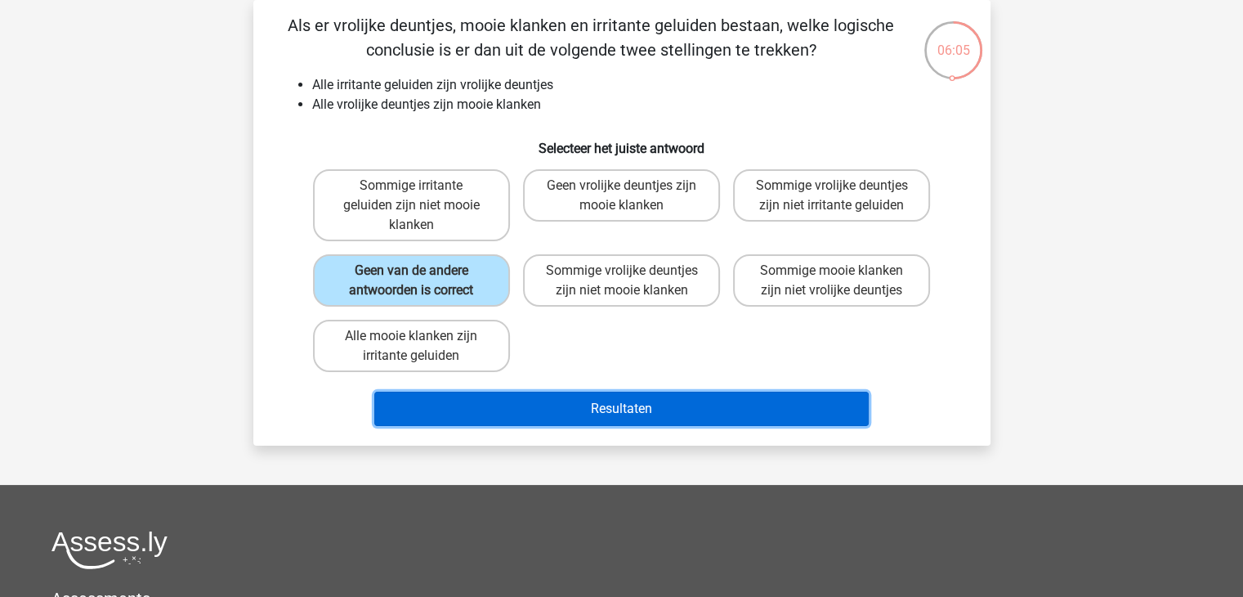
click at [520, 409] on button "Resultaten" at bounding box center [621, 409] width 495 height 34
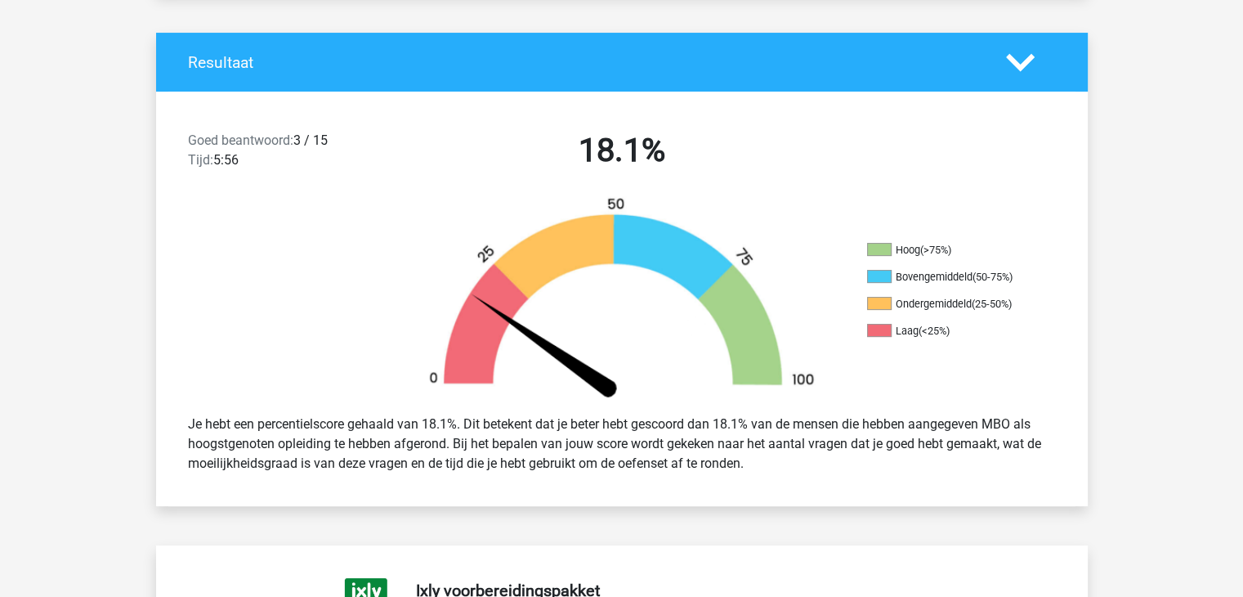
scroll to position [411, 0]
